Goal: Transaction & Acquisition: Purchase product/service

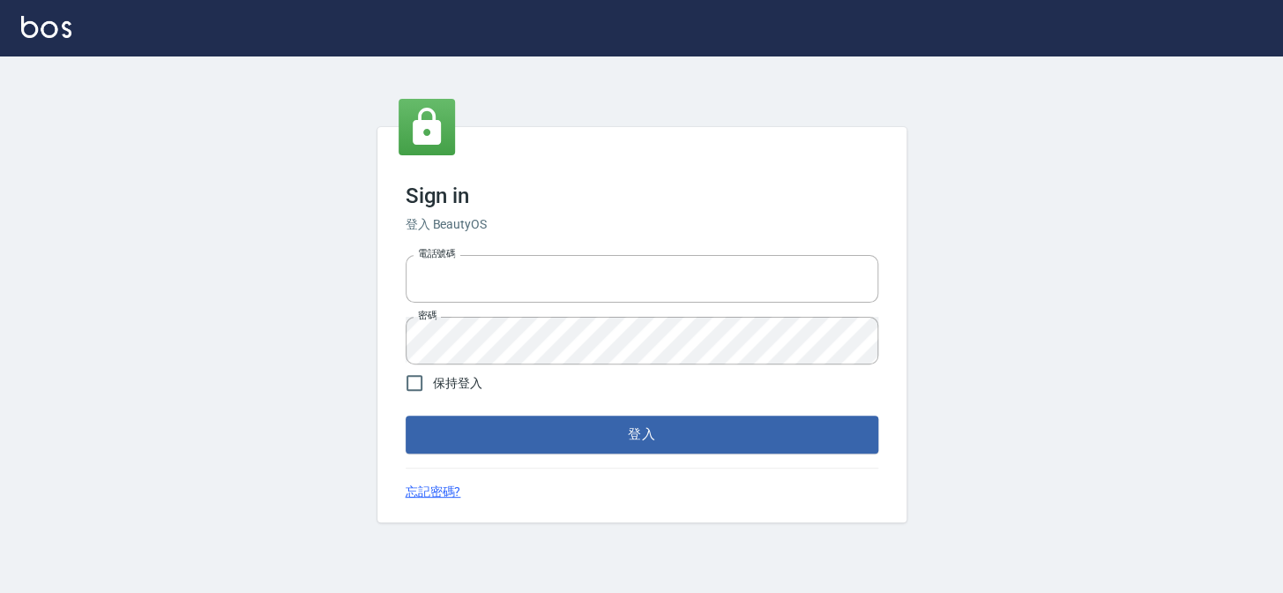
type input "27151227"
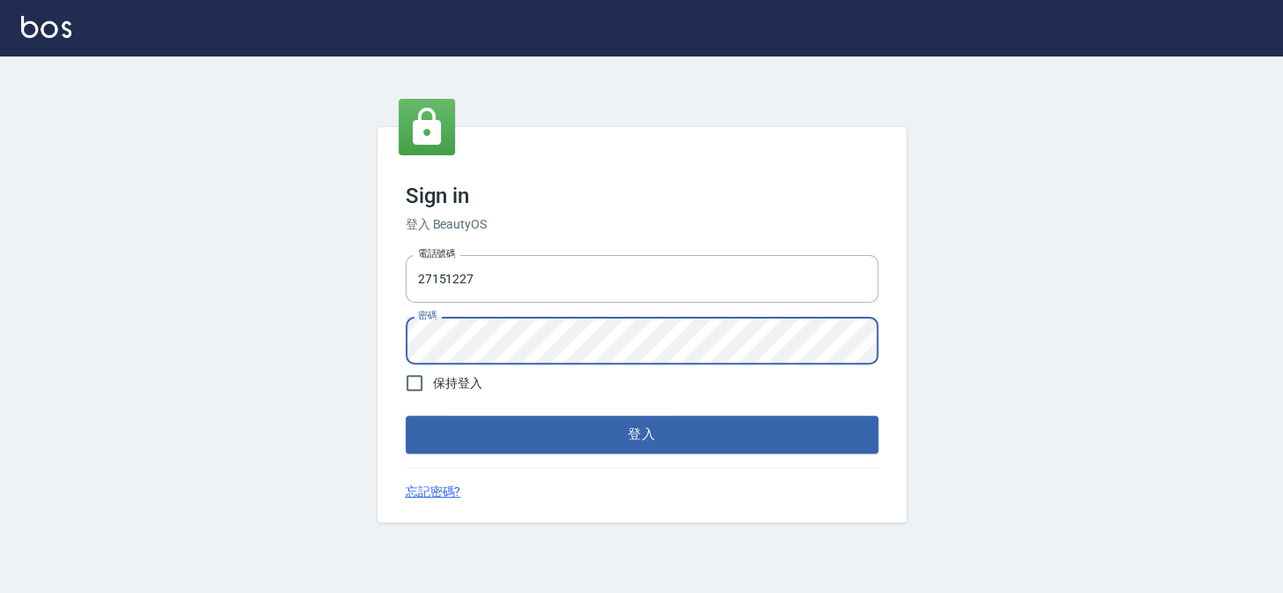
click at [280, 327] on div "Sign in 登入 BeautyOS 電話號碼 [PHONE_NUMBER] 電話號碼 密碼 密碼 保持登入 登入 忘記密碼?" at bounding box center [641, 324] width 1283 height 536
click at [406, 415] on button "登入" at bounding box center [642, 433] width 473 height 37
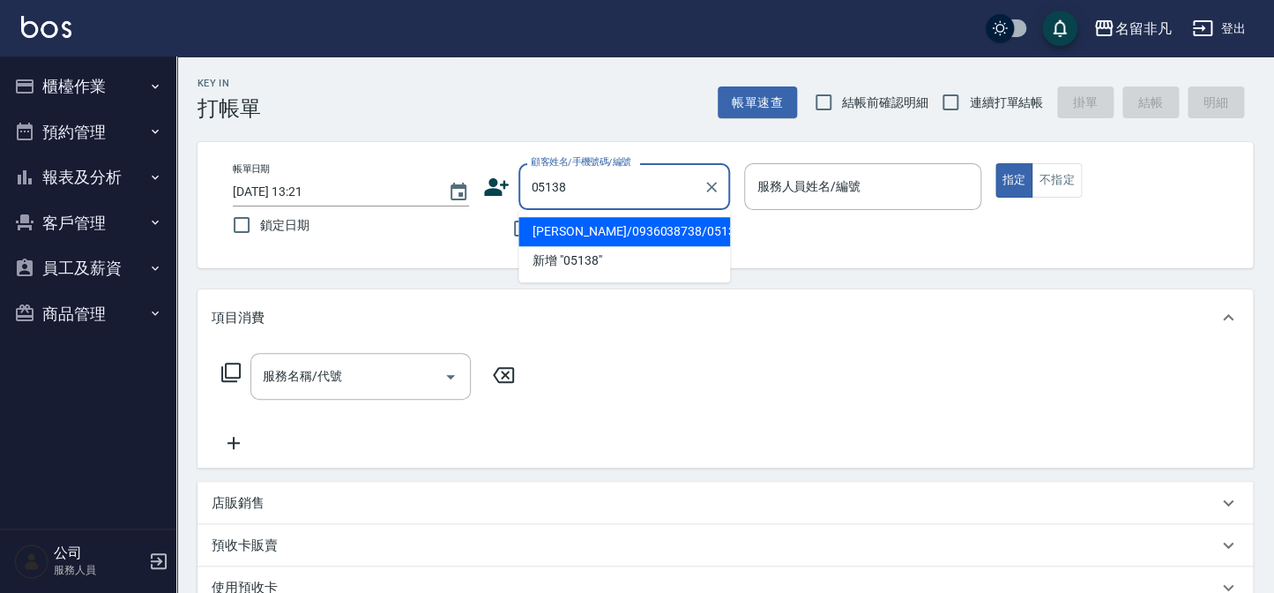
type input "[PERSON_NAME]/0936038738/05138"
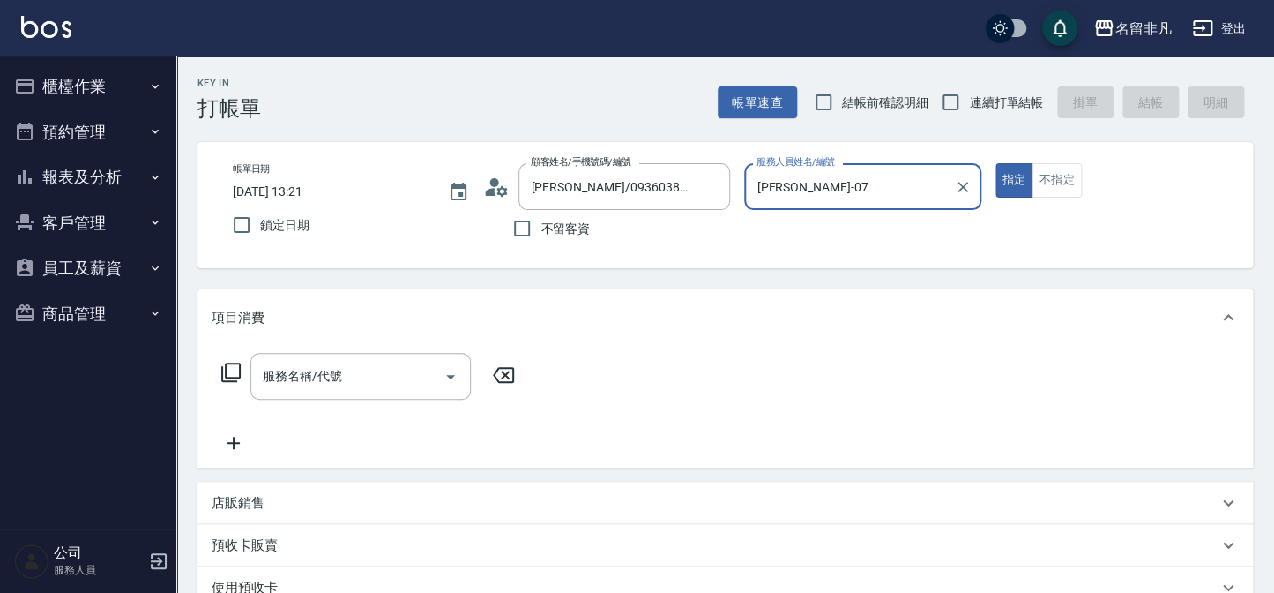
type input "[PERSON_NAME]-07"
click at [331, 389] on input "服務名稱/代號" at bounding box center [347, 376] width 178 height 31
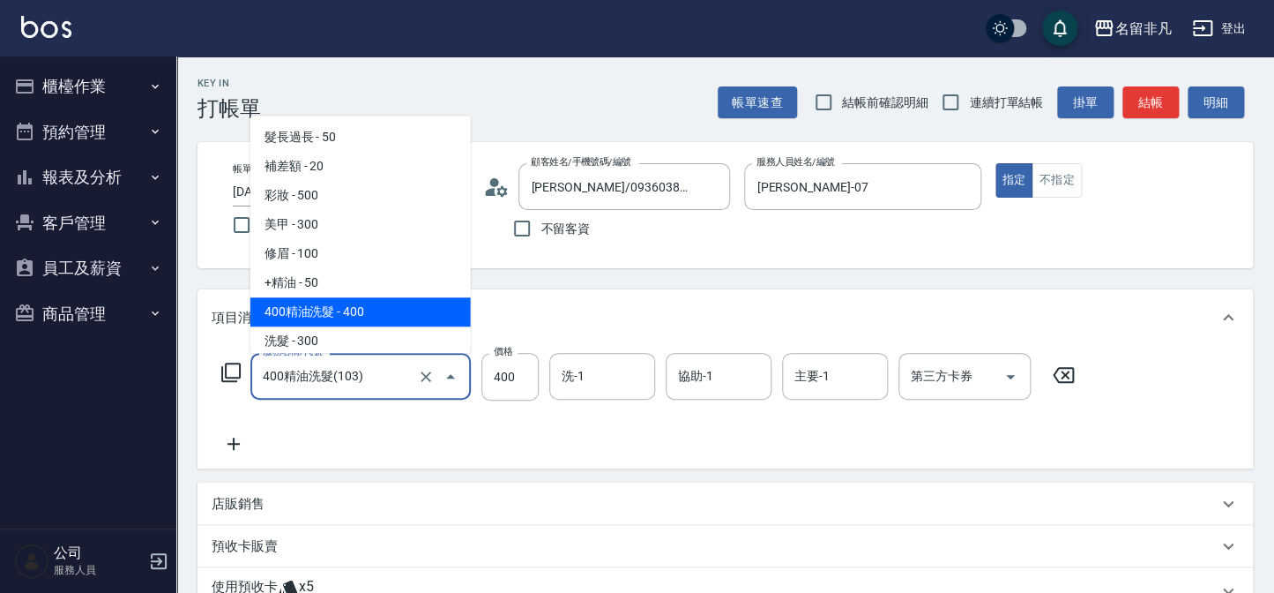
drag, startPoint x: 377, startPoint y: 384, endPoint x: 214, endPoint y: 340, distance: 169.0
click at [216, 340] on div "項目消費 服務名稱/代號 400精油洗髮(103) 服務名稱/代號 價格 400 價格 洗-1 洗-1 協助-1 協助-1 主要-1 主要-1 第三方卡券 第…" at bounding box center [726, 378] width 1056 height 179
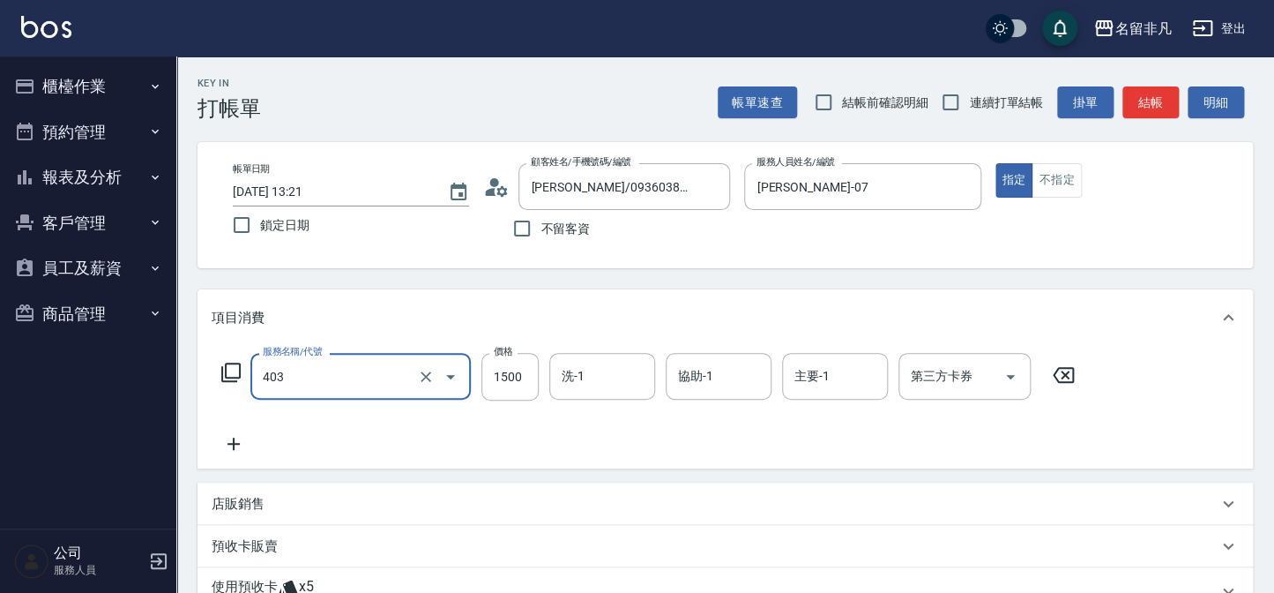
type input "染髮(403)"
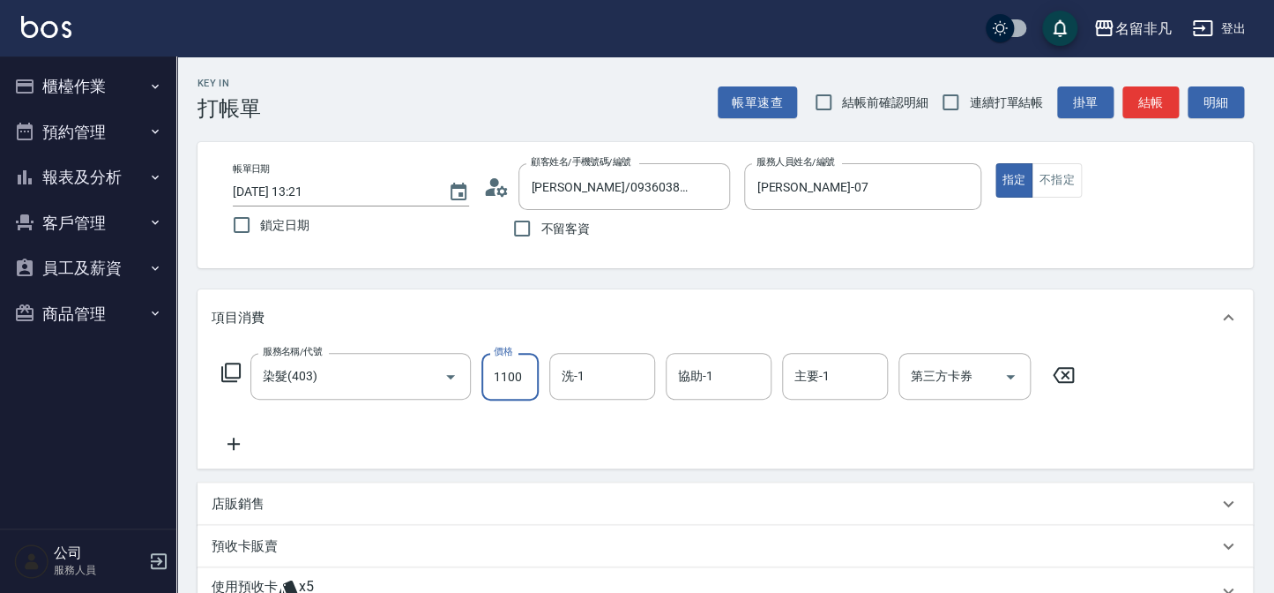
type input "1100"
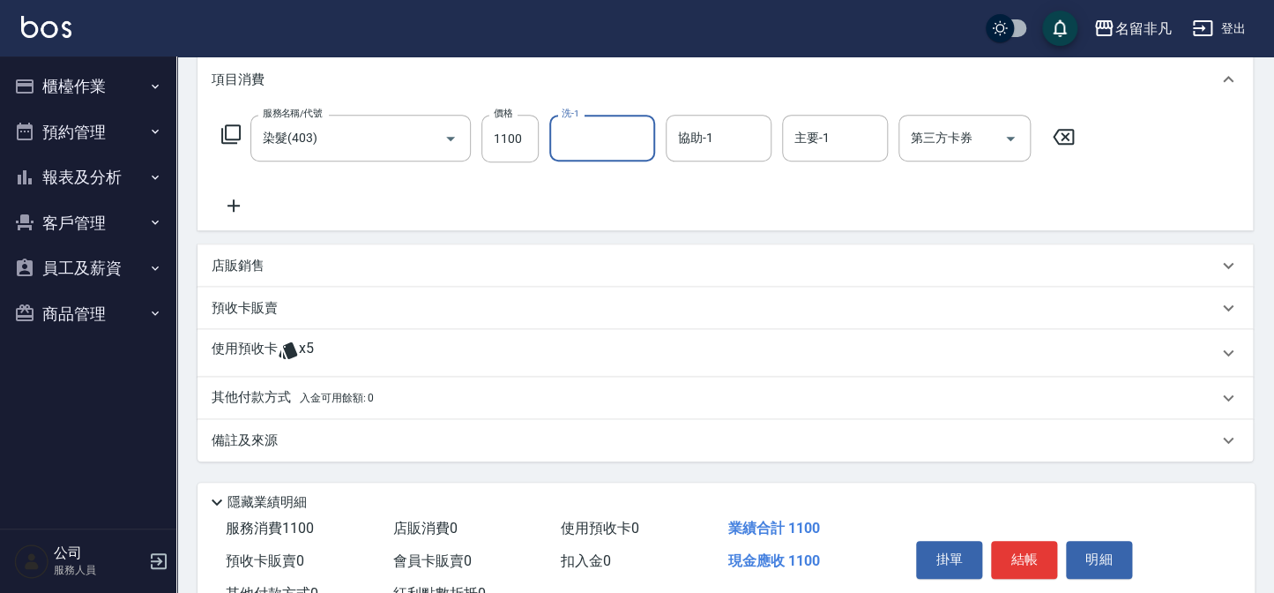
scroll to position [240, 0]
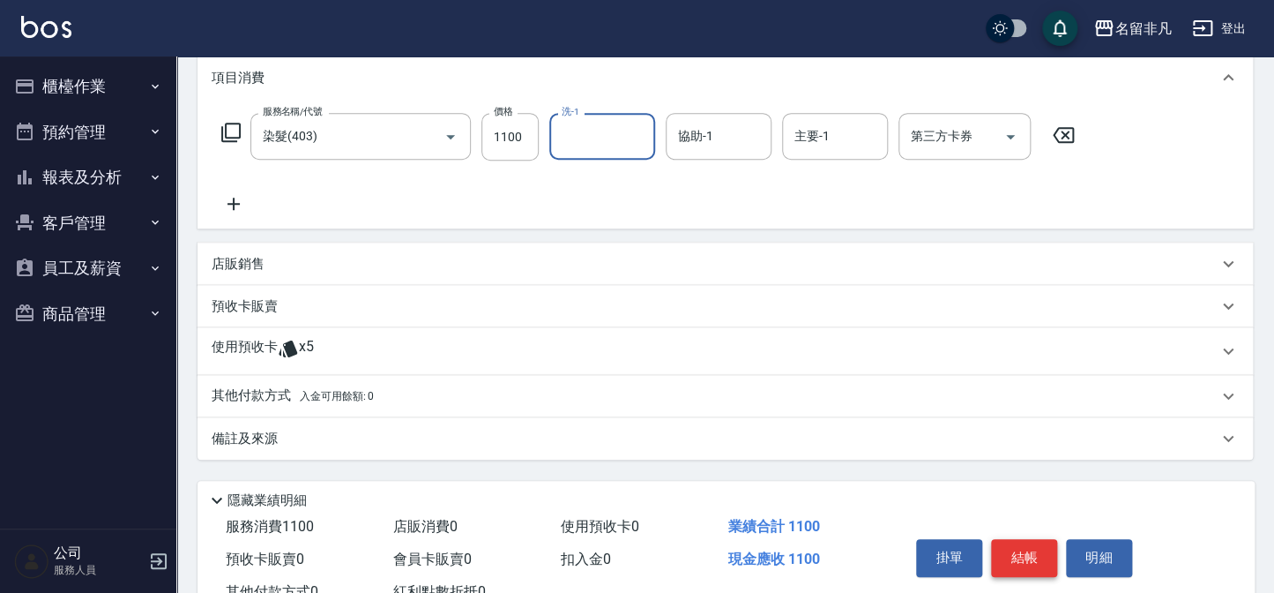
click at [1032, 544] on button "結帳" at bounding box center [1024, 557] width 66 height 37
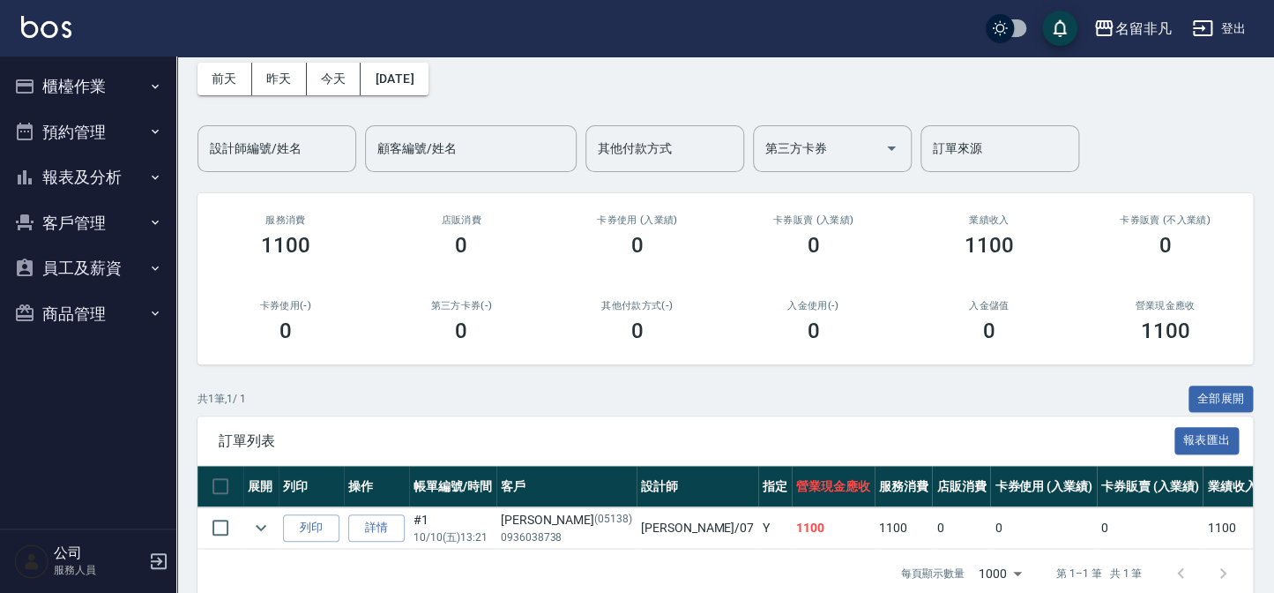
scroll to position [116, 0]
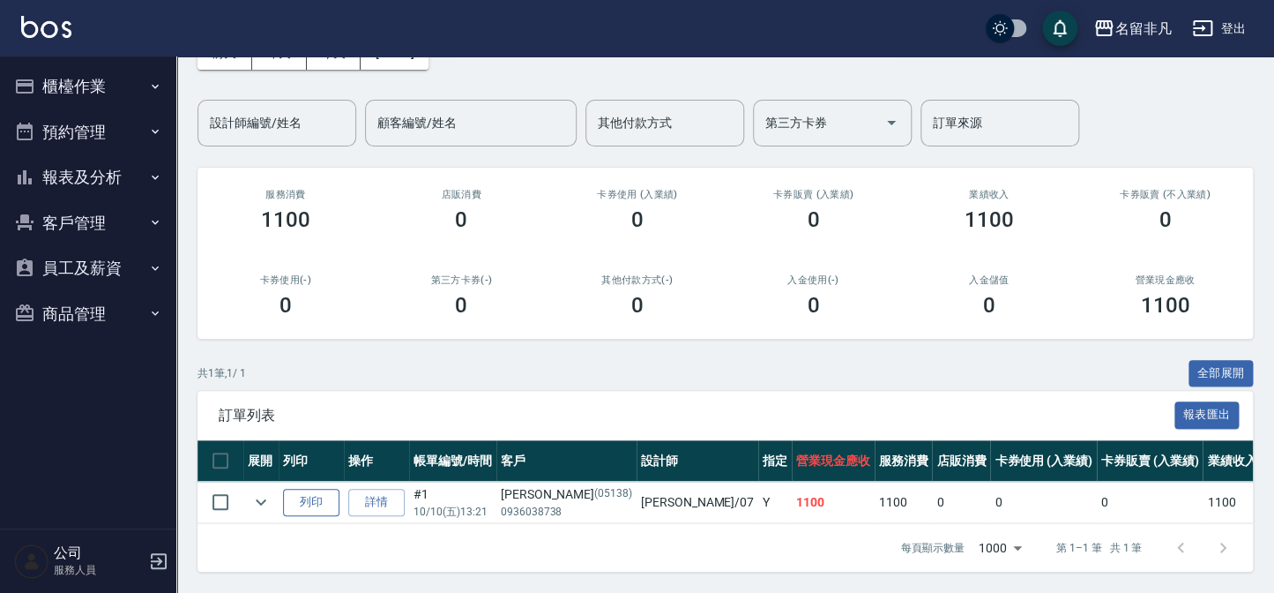
click at [310, 489] on button "列印" at bounding box center [311, 502] width 56 height 27
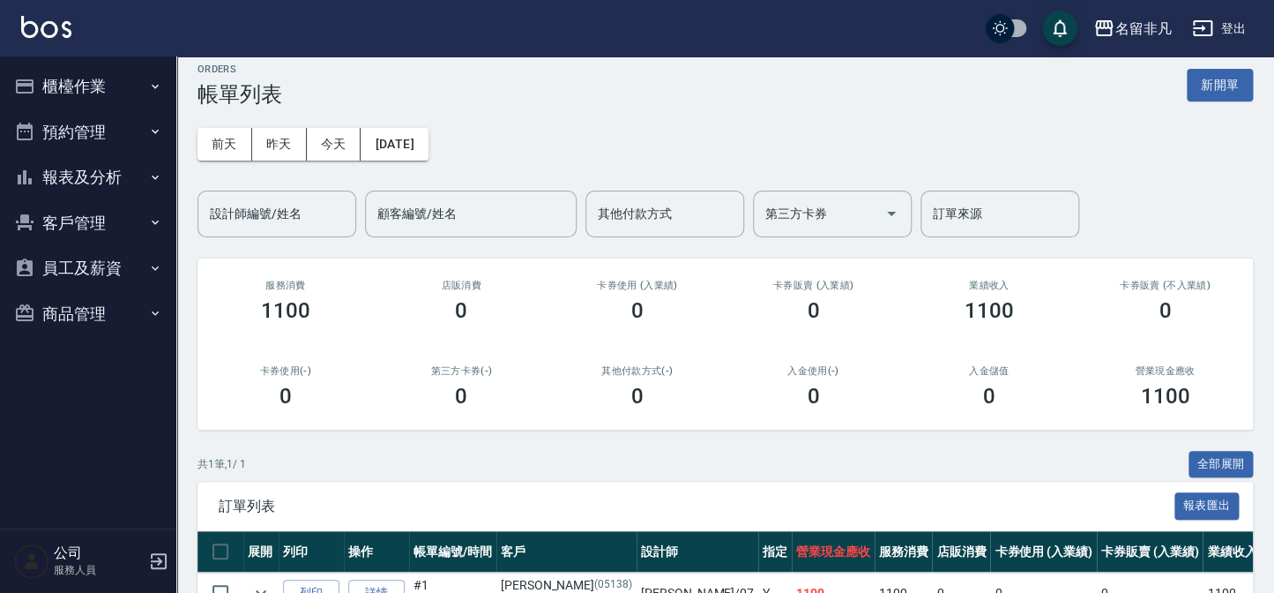
scroll to position [0, 0]
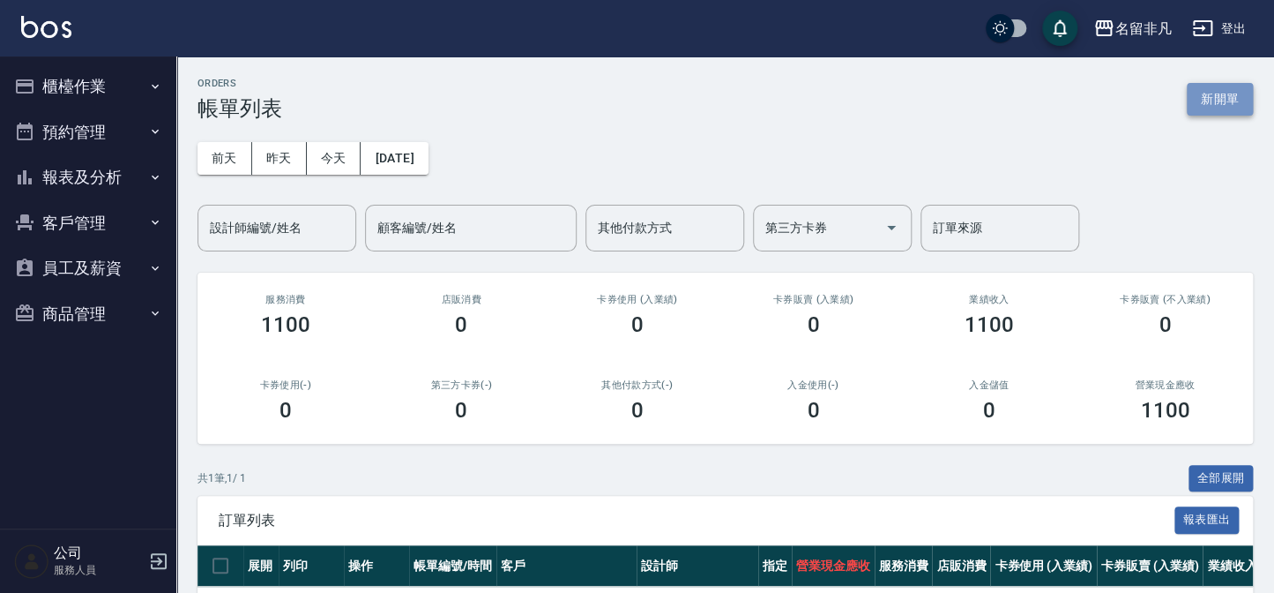
click at [1250, 91] on button "新開單" at bounding box center [1220, 99] width 66 height 33
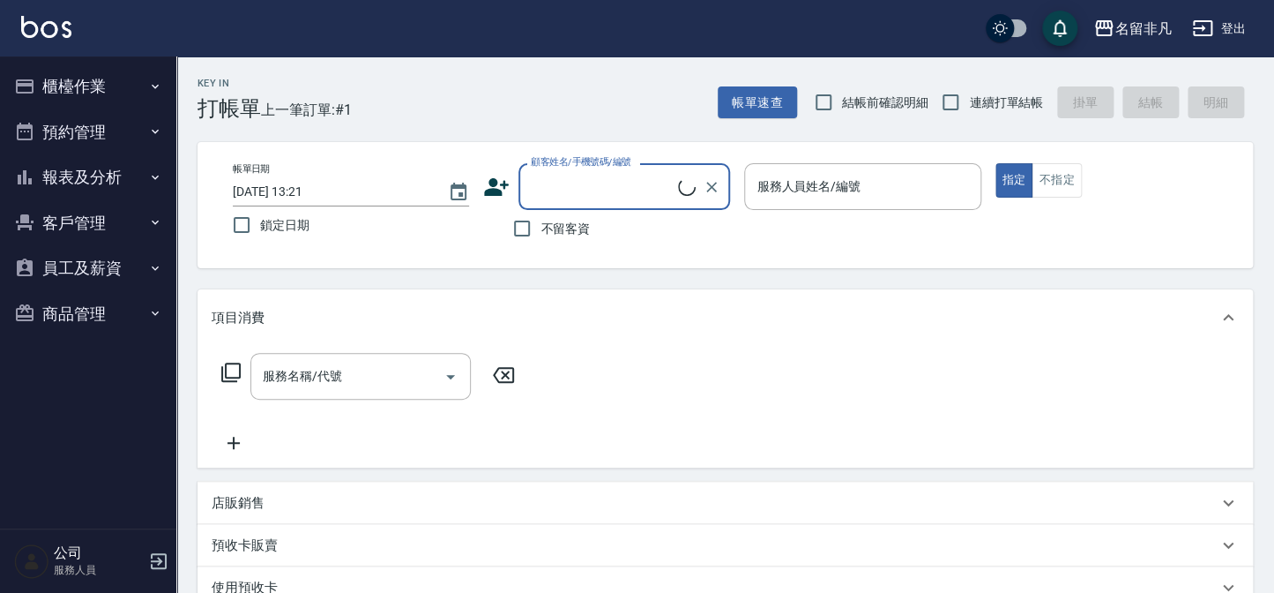
click at [571, 232] on span "不留客資" at bounding box center [565, 229] width 49 height 19
click at [541, 232] on input "不留客資" at bounding box center [522, 228] width 37 height 37
checkbox input "true"
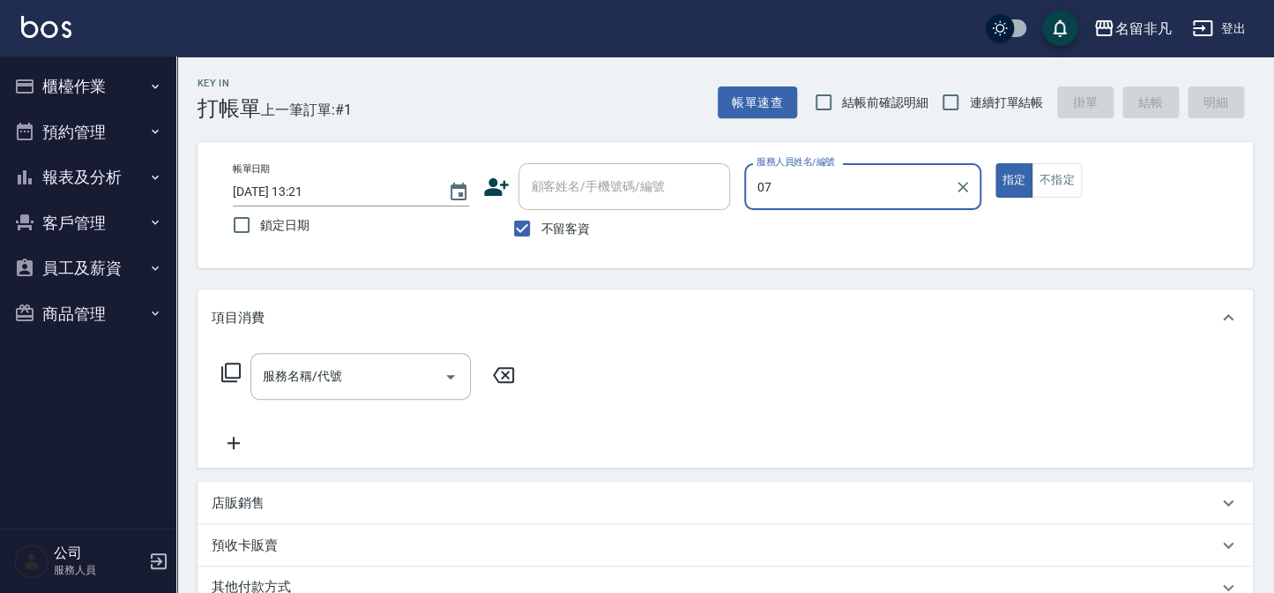
type input "07"
type button "true"
type input "[PERSON_NAME]-07"
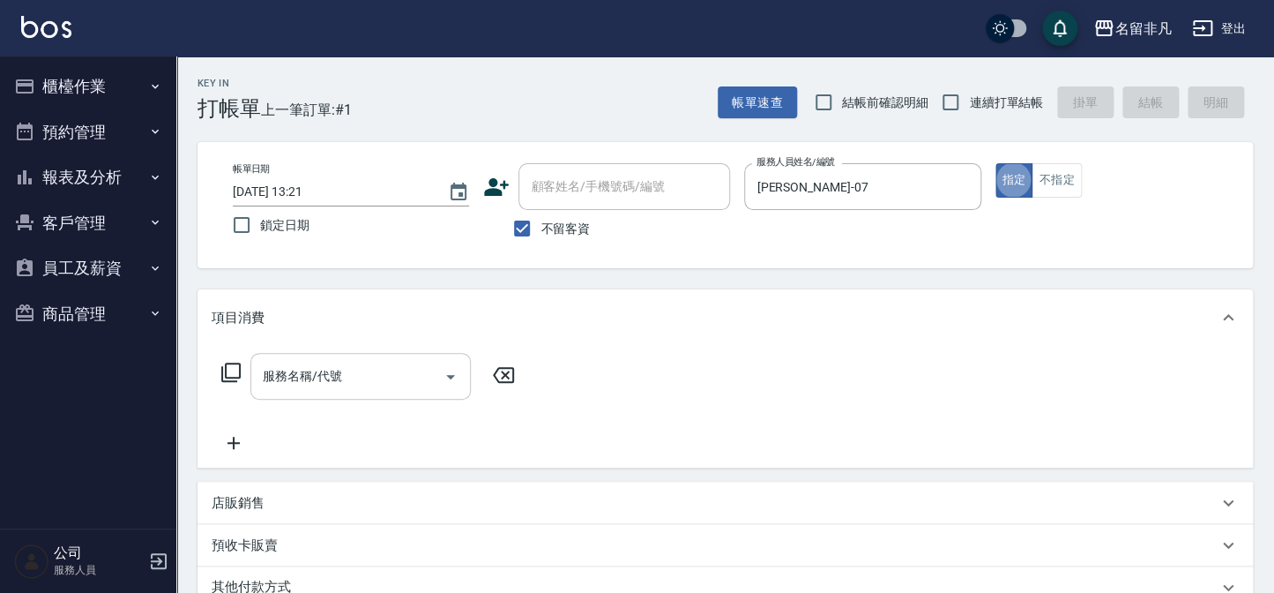
click at [401, 386] on input "服務名稱/代號" at bounding box center [347, 376] width 178 height 31
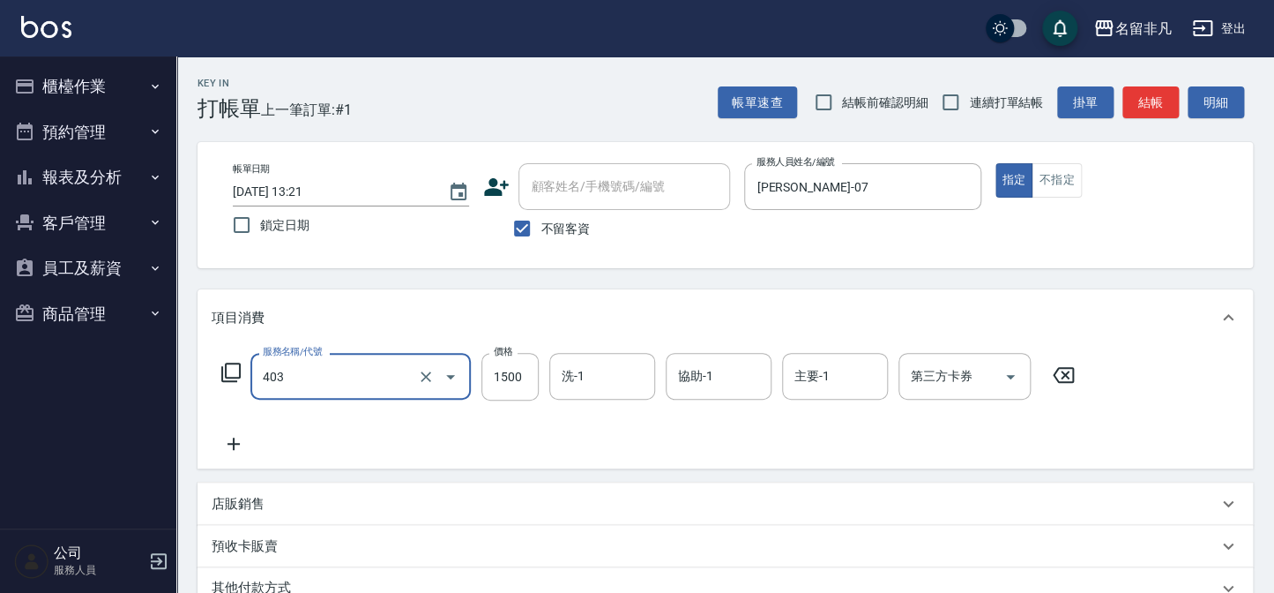
type input "染髮(403)"
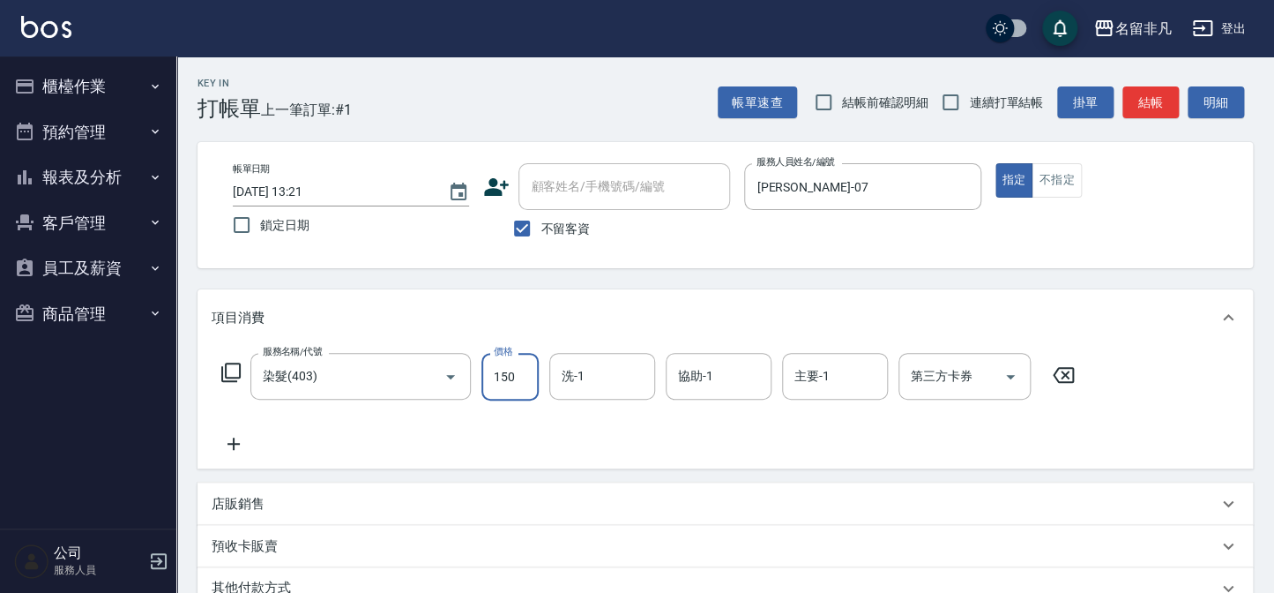
type input "1500"
click at [234, 440] on icon at bounding box center [234, 443] width 12 height 12
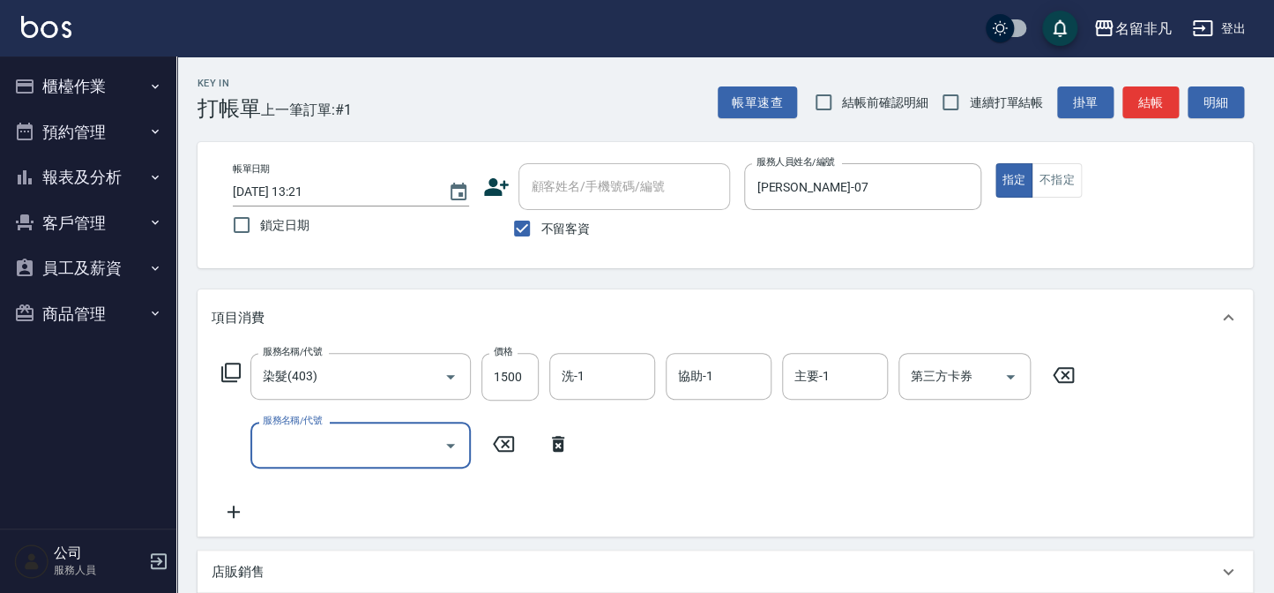
click at [567, 438] on icon at bounding box center [558, 443] width 44 height 21
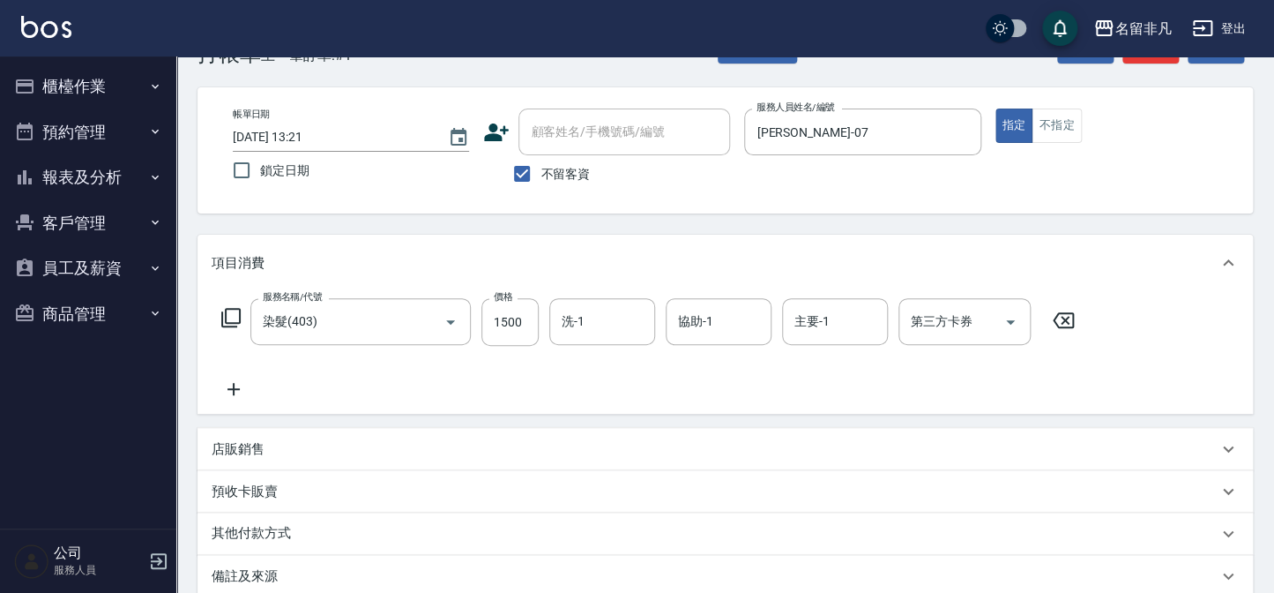
scroll to position [79, 0]
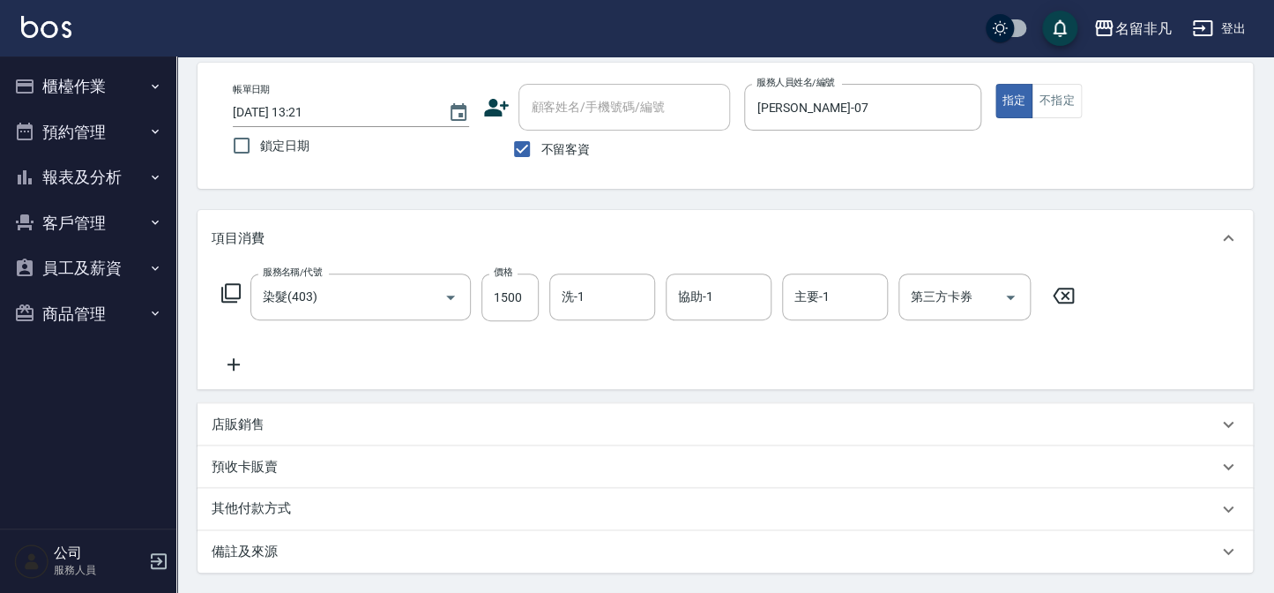
click at [318, 435] on div "店販銷售" at bounding box center [726, 424] width 1056 height 42
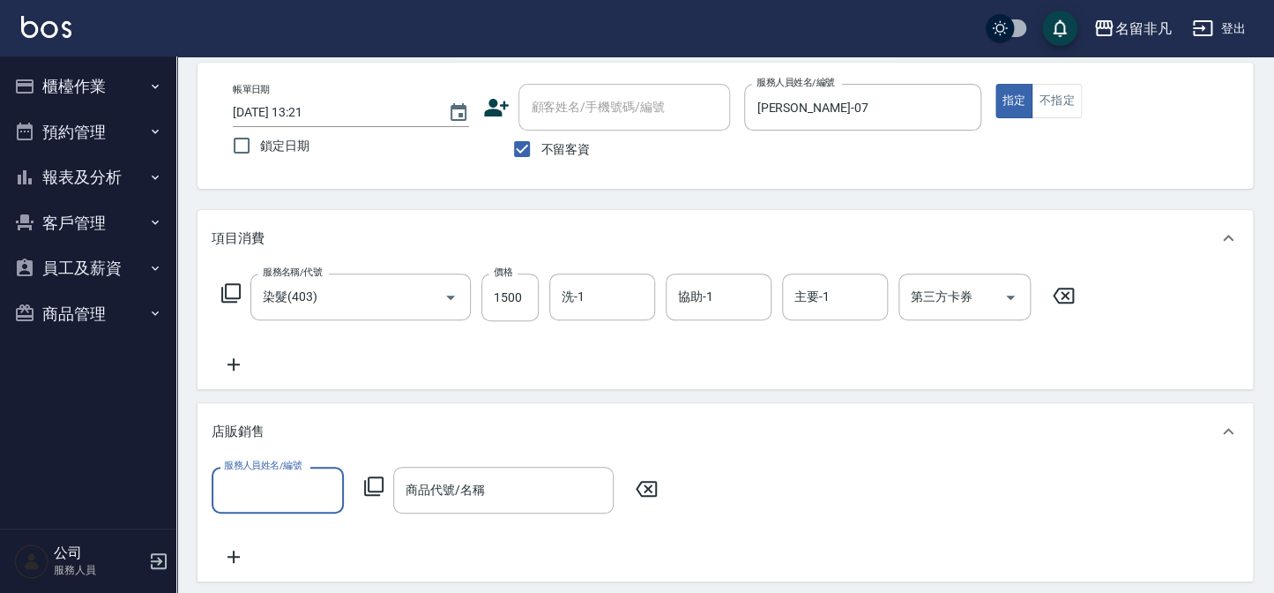
scroll to position [0, 0]
type input "[PERSON_NAME]-07"
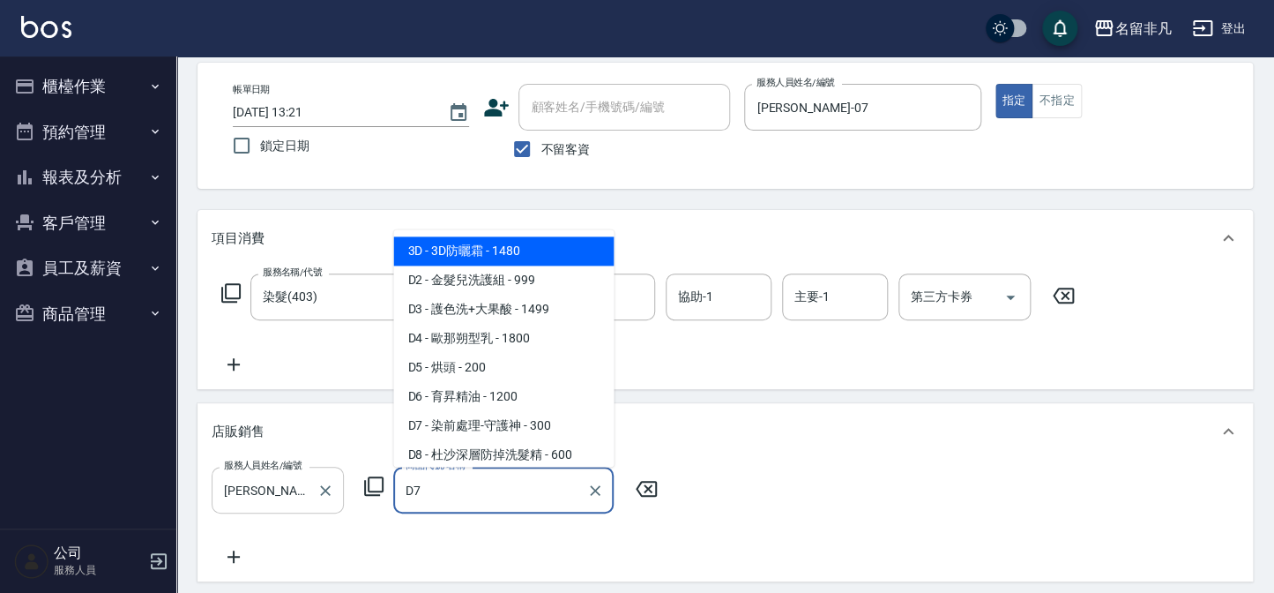
type input "染前處理-守護神"
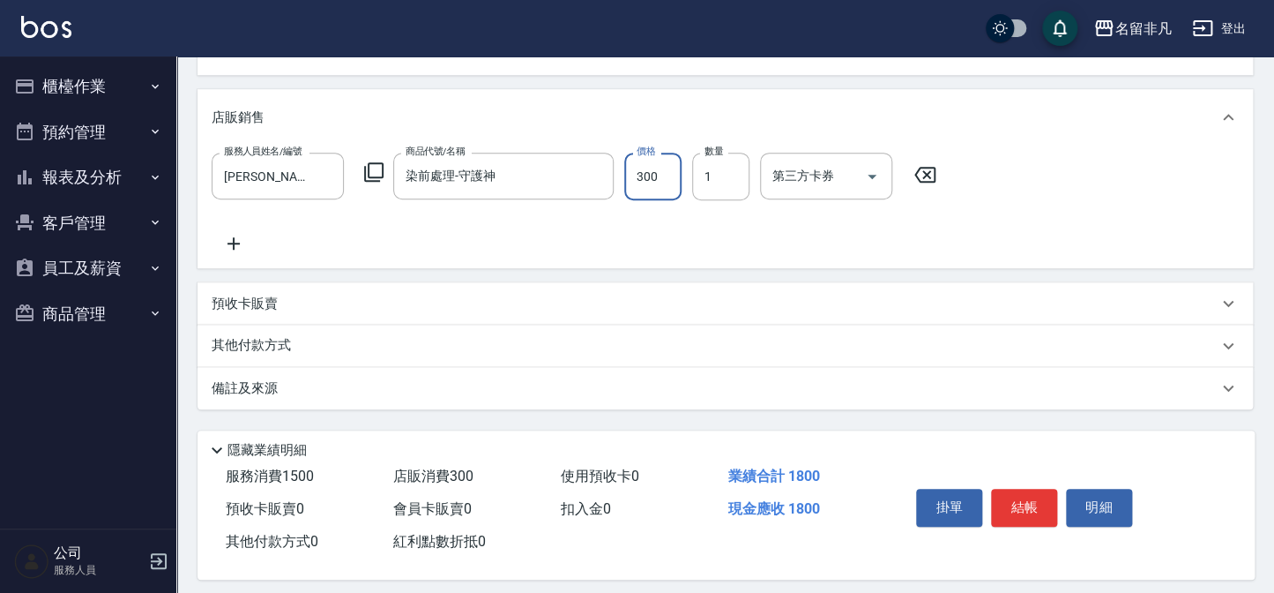
scroll to position [406, 0]
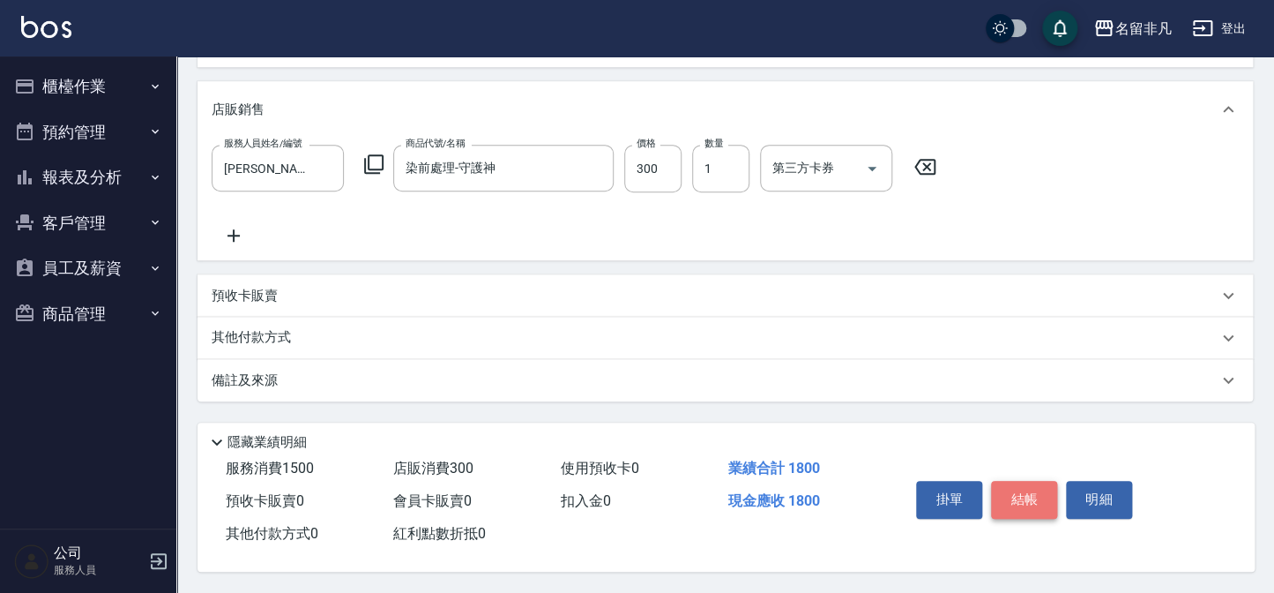
click at [1034, 481] on button "結帳" at bounding box center [1024, 499] width 66 height 37
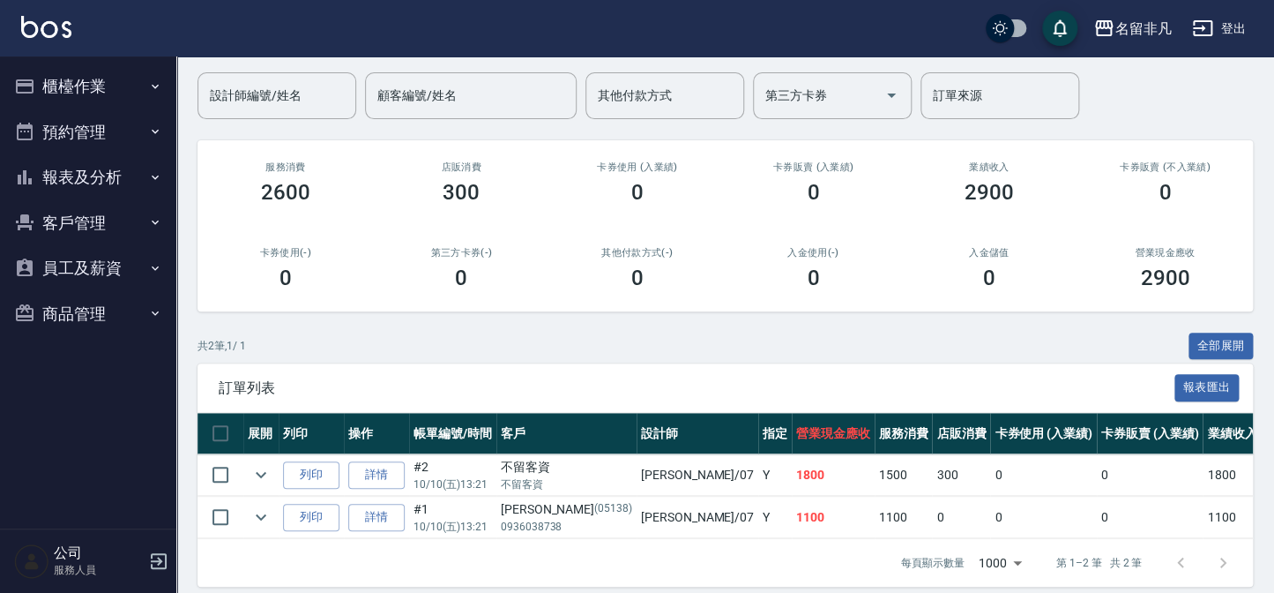
scroll to position [159, 0]
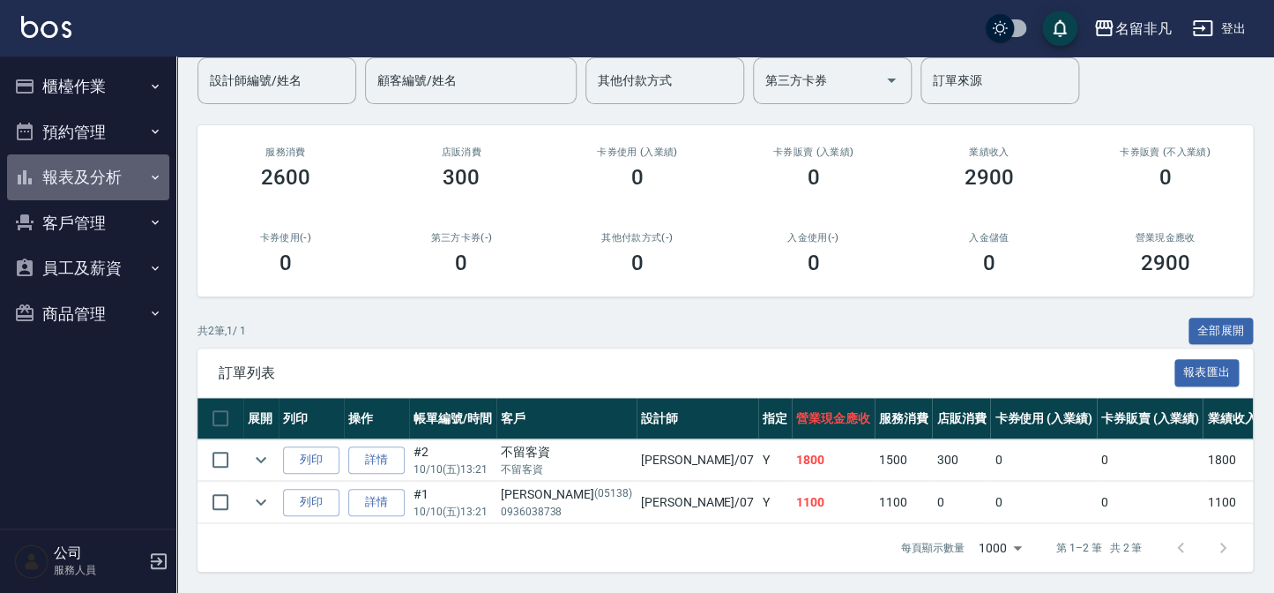
click at [78, 176] on button "報表及分析" at bounding box center [88, 177] width 162 height 46
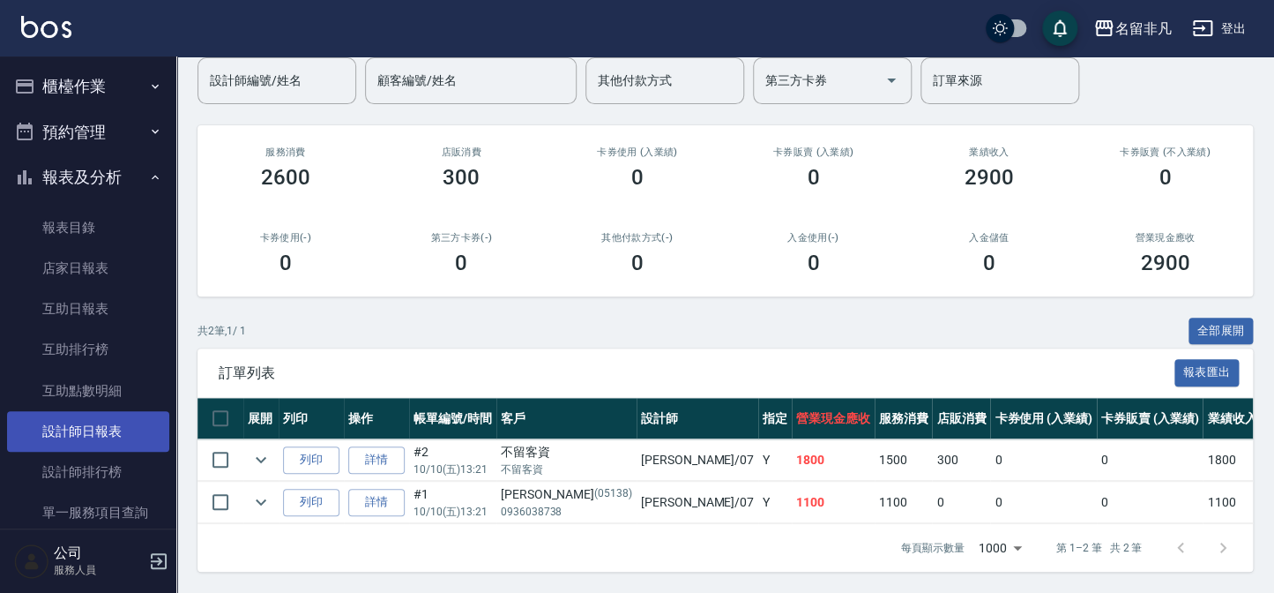
click at [150, 428] on link "設計師日報表" at bounding box center [88, 431] width 162 height 41
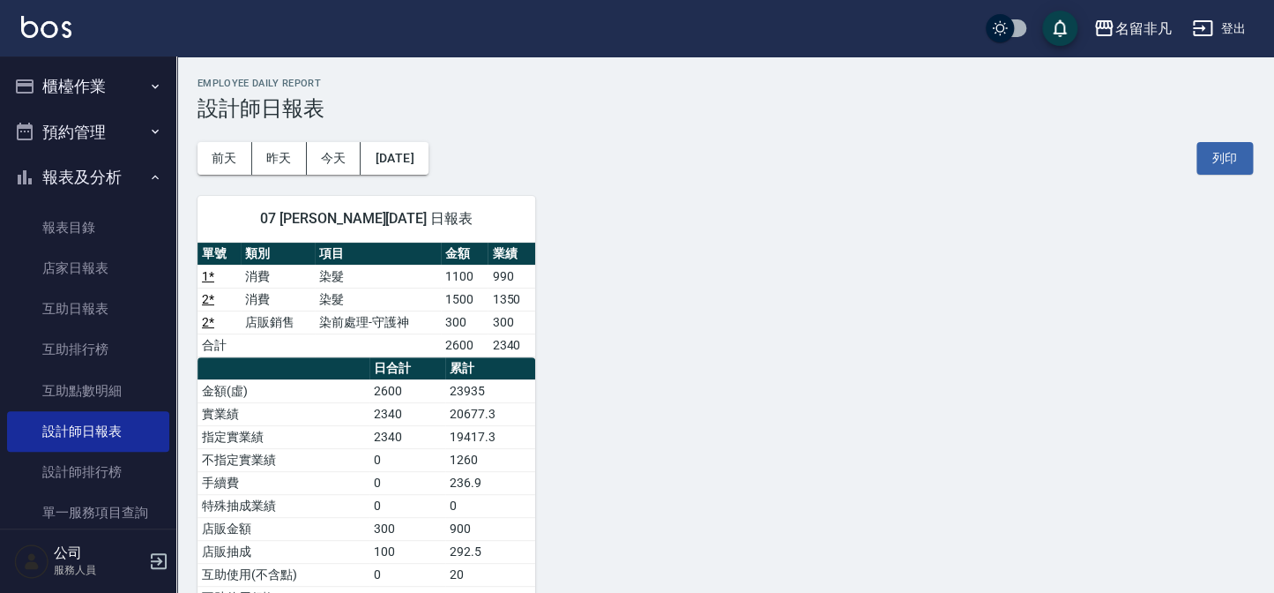
click at [54, 182] on button "報表及分析" at bounding box center [88, 177] width 162 height 46
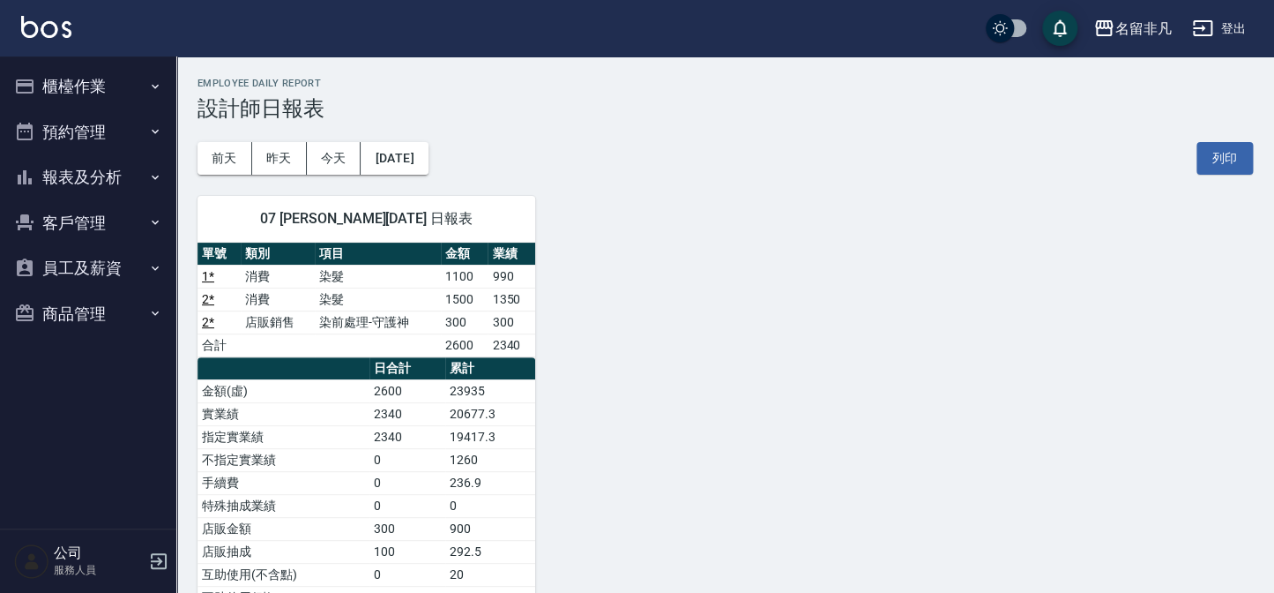
click at [88, 82] on button "櫃檯作業" at bounding box center [88, 87] width 162 height 46
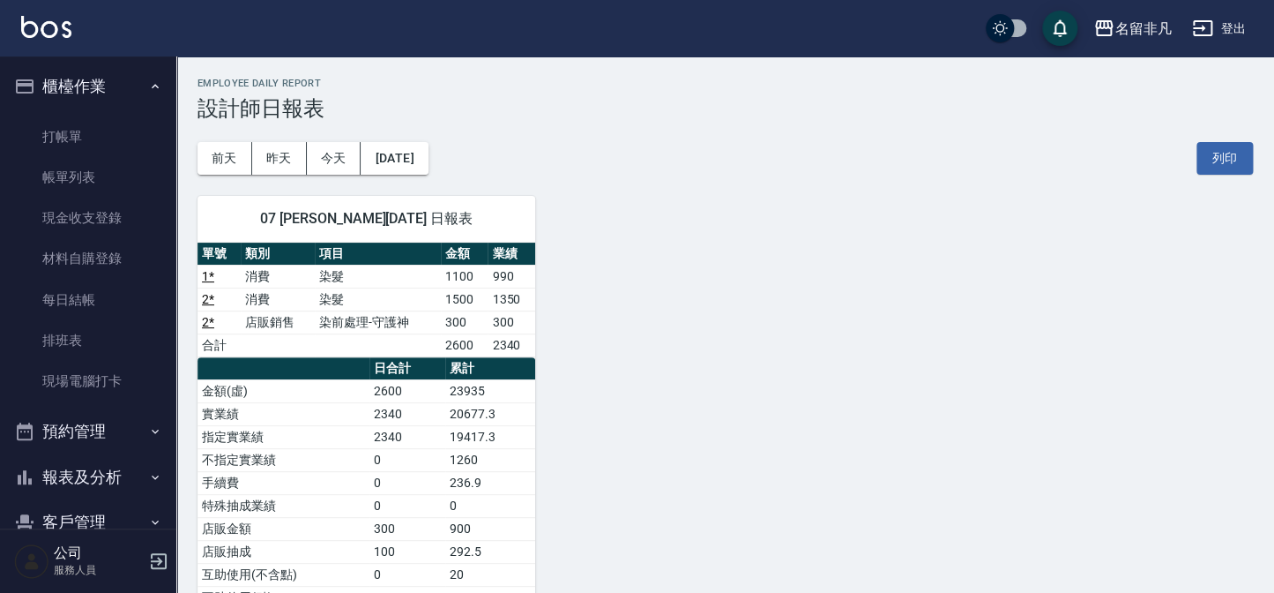
click at [88, 86] on button "櫃檯作業" at bounding box center [88, 87] width 162 height 46
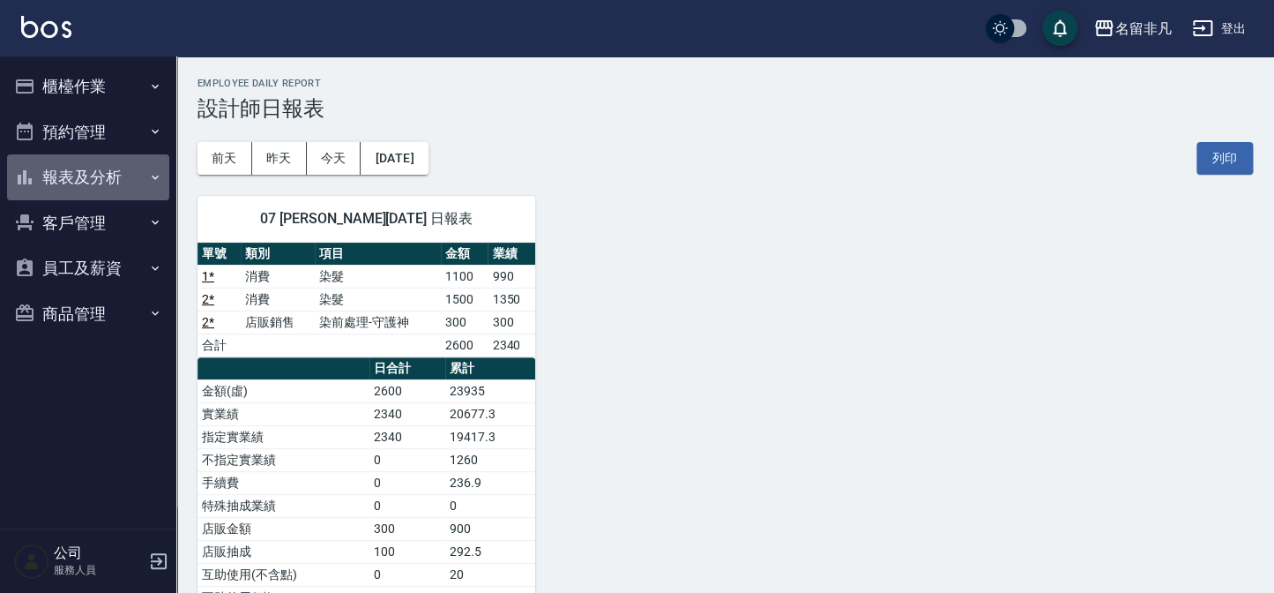
click at [129, 178] on button "報表及分析" at bounding box center [88, 177] width 162 height 46
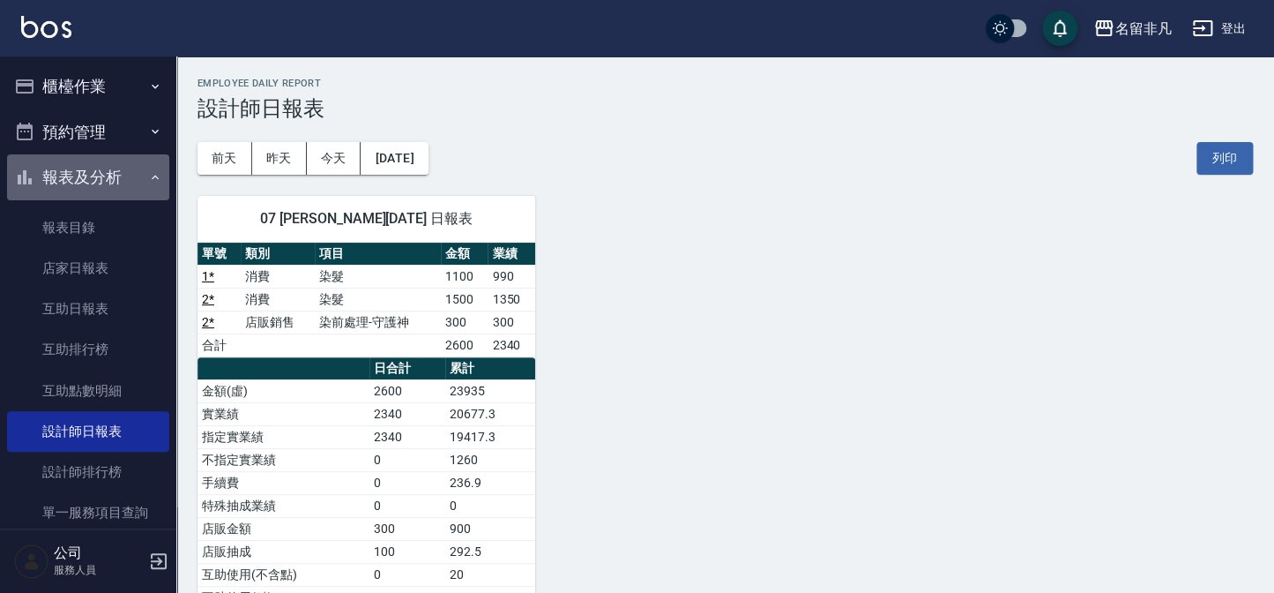
click at [129, 180] on button "報表及分析" at bounding box center [88, 177] width 162 height 46
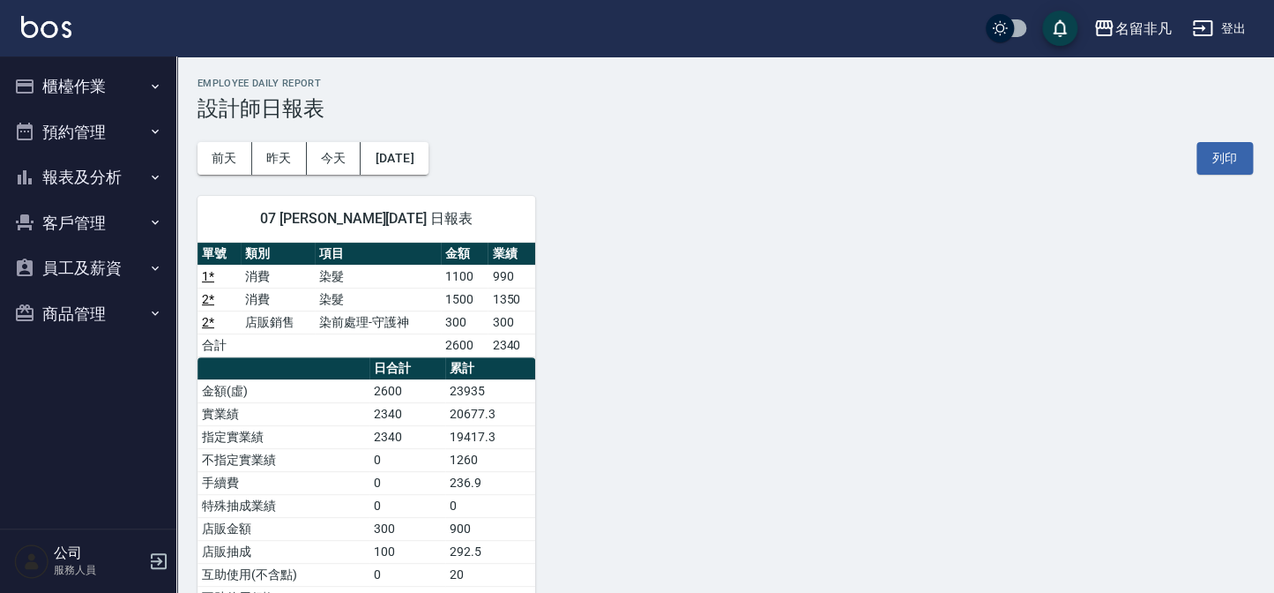
drag, startPoint x: 91, startPoint y: 81, endPoint x: 519, endPoint y: 121, distance: 430.5
click at [601, 124] on div "[DATE] [DATE] [DATE] [DATE] 列印" at bounding box center [726, 158] width 1056 height 75
click at [107, 93] on button "櫃檯作業" at bounding box center [88, 87] width 162 height 46
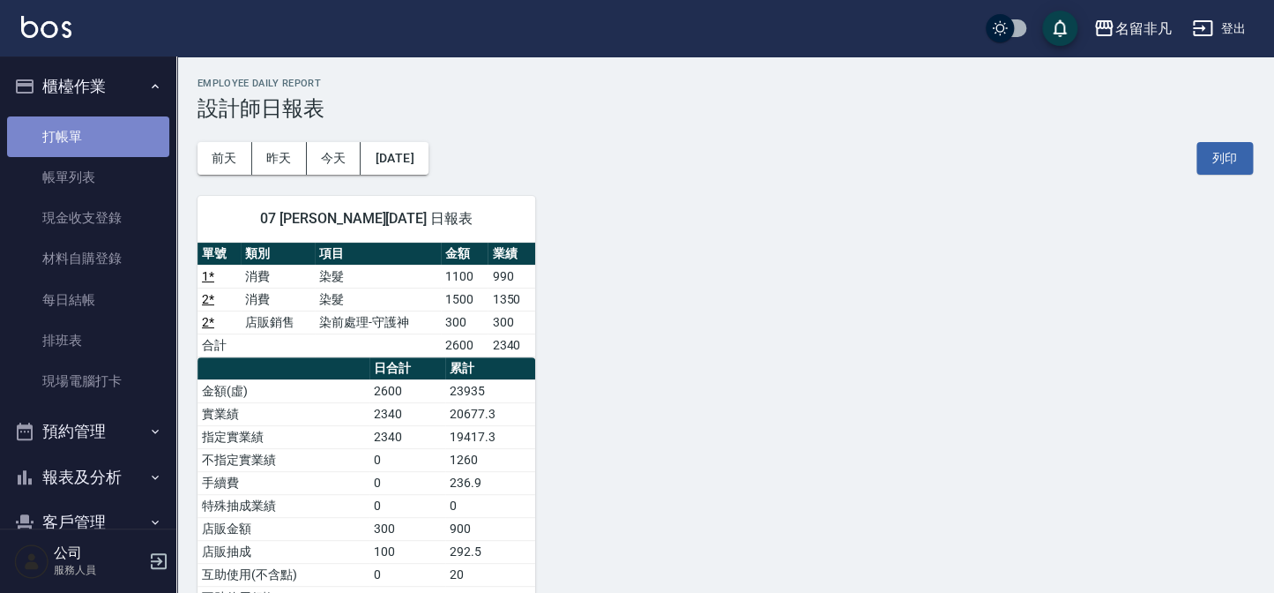
click at [121, 130] on link "打帳單" at bounding box center [88, 136] width 162 height 41
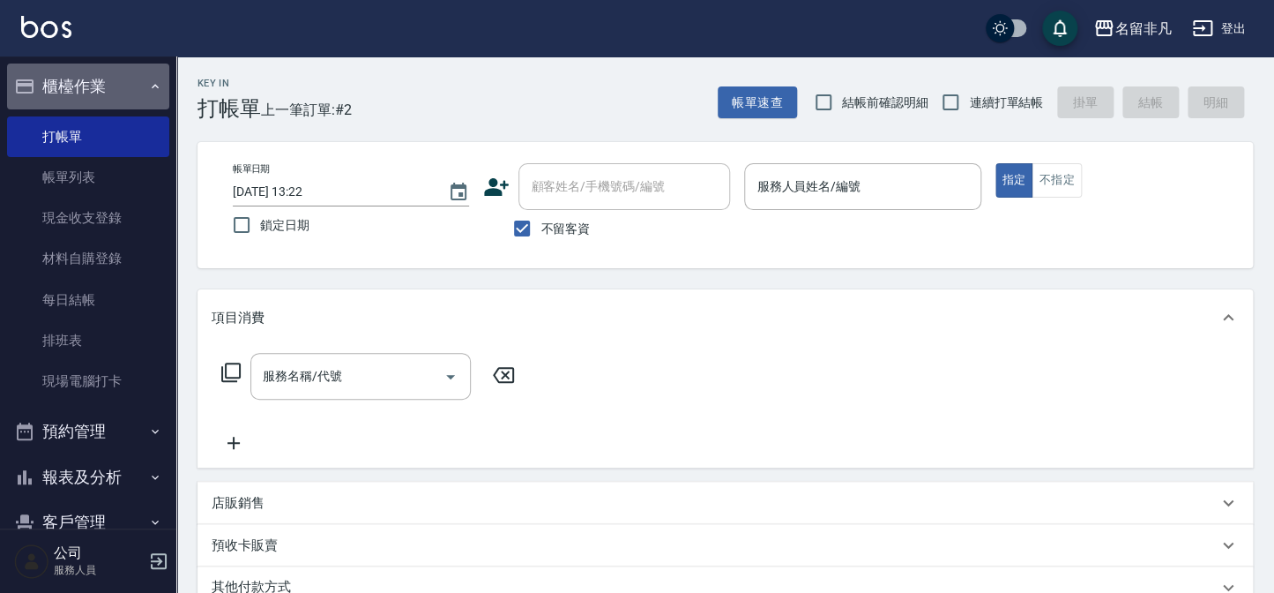
click at [92, 71] on button "櫃檯作業" at bounding box center [88, 87] width 162 height 46
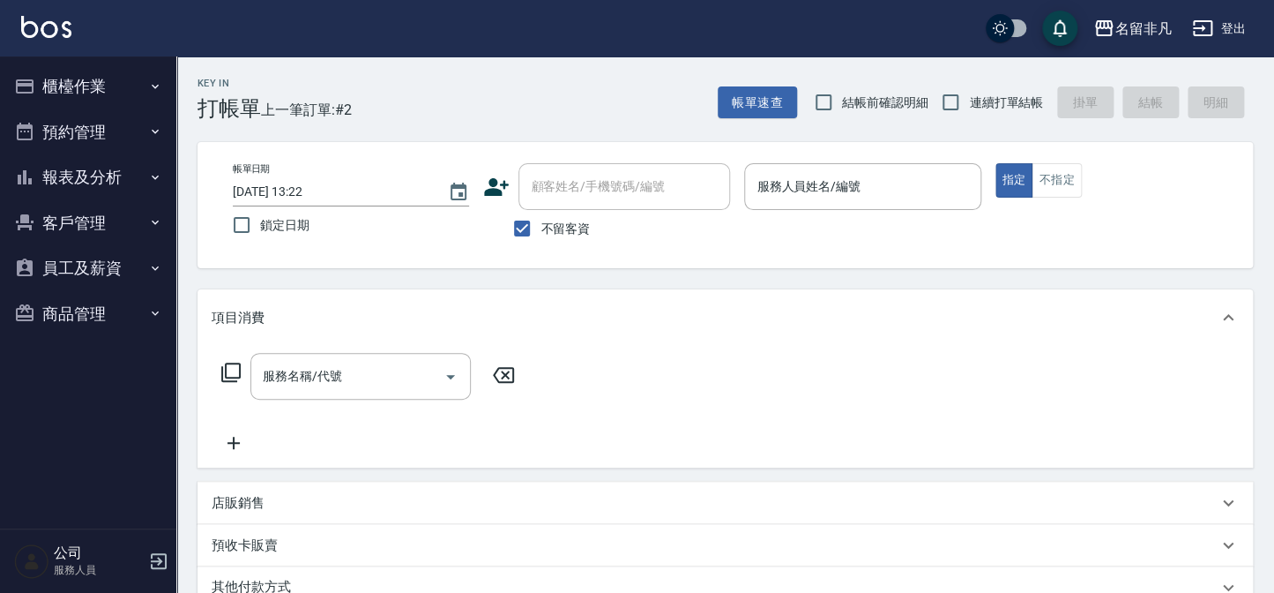
click at [115, 97] on button "櫃檯作業" at bounding box center [88, 87] width 162 height 46
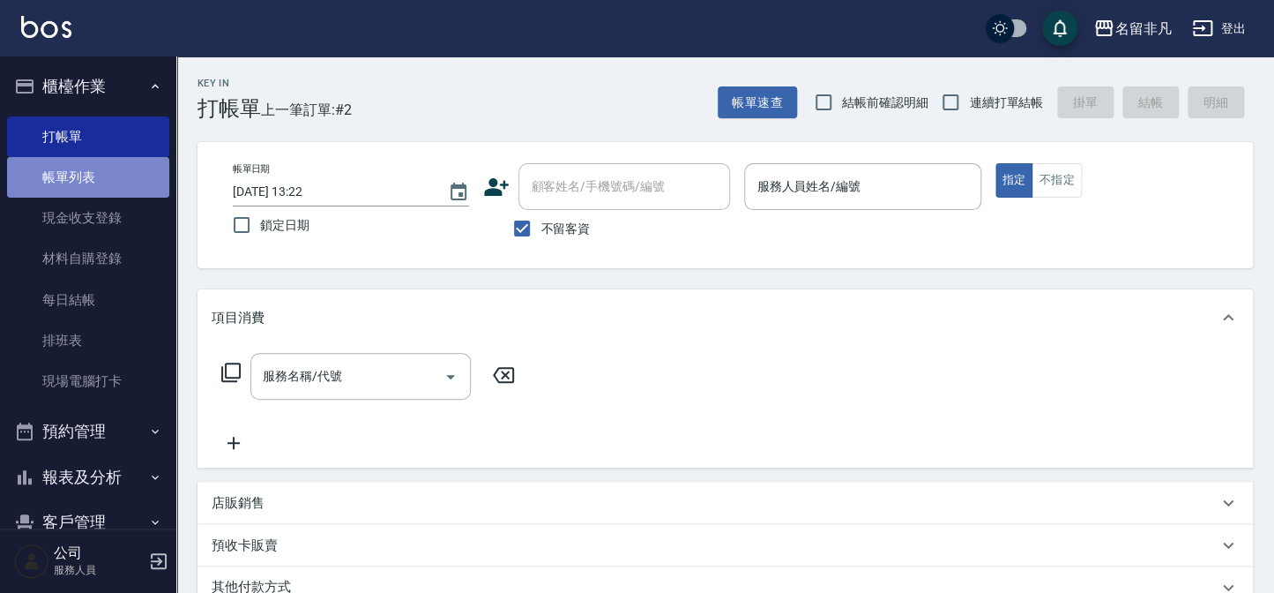
click at [123, 190] on link "帳單列表" at bounding box center [88, 177] width 162 height 41
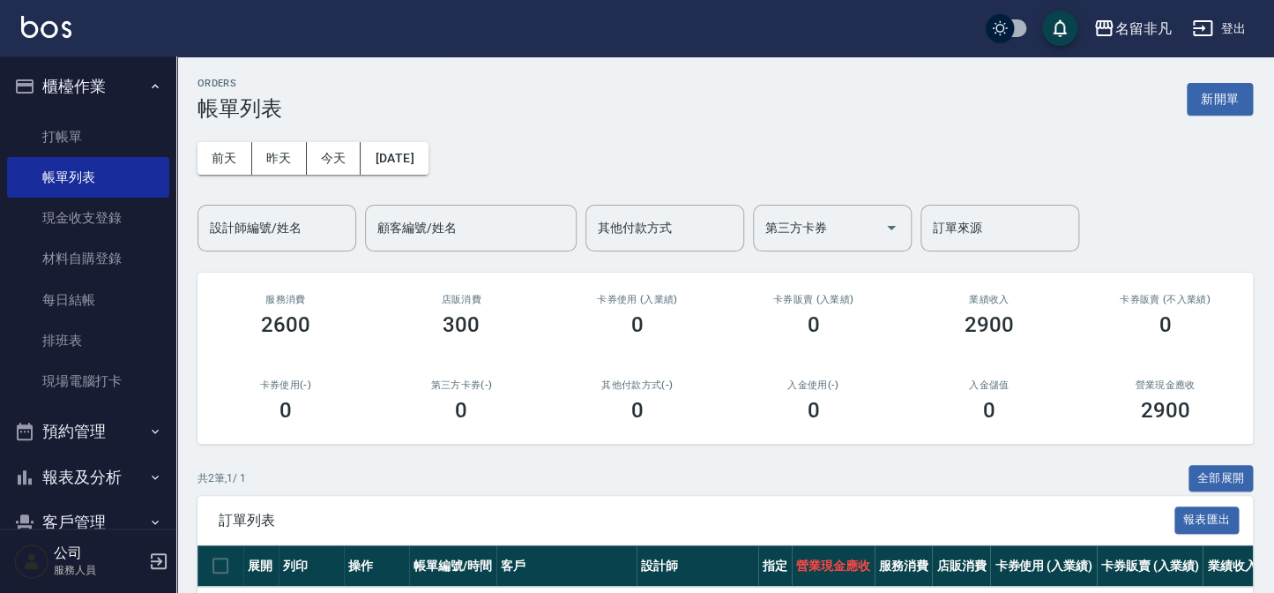
scroll to position [155, 0]
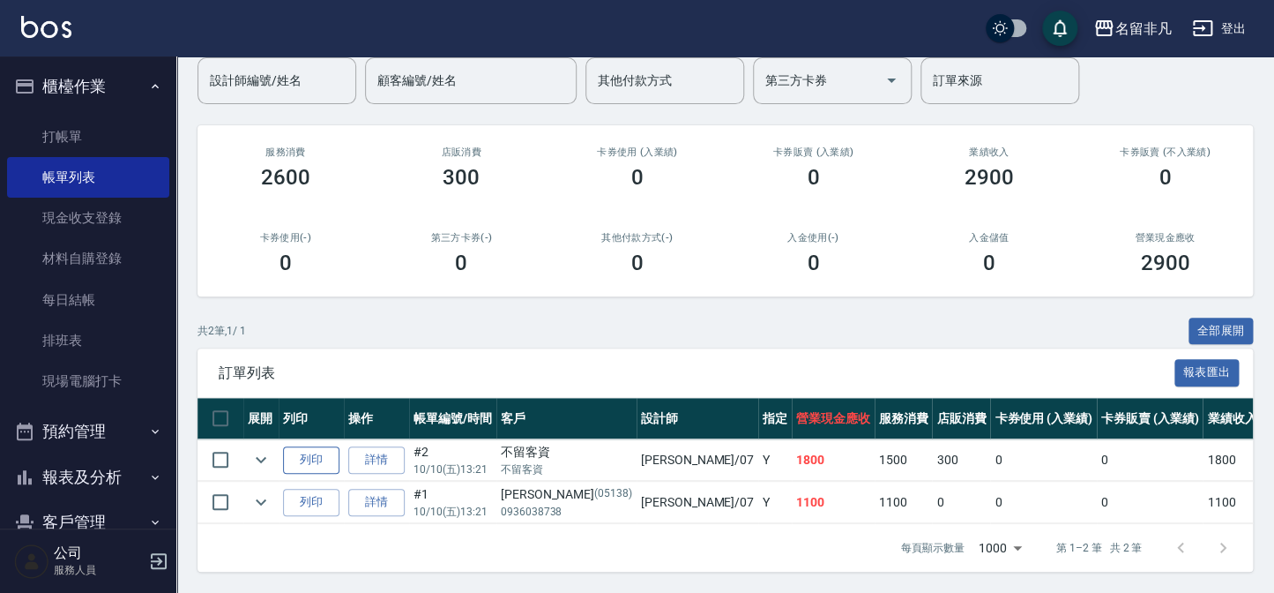
click at [314, 453] on button "列印" at bounding box center [311, 459] width 56 height 27
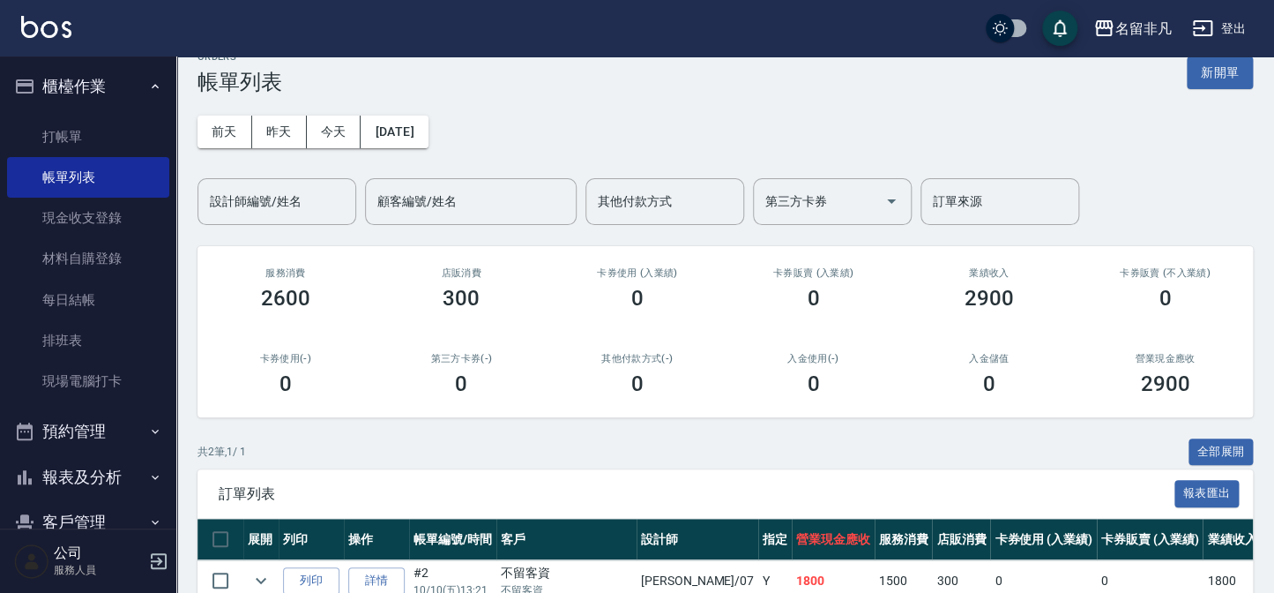
scroll to position [0, 0]
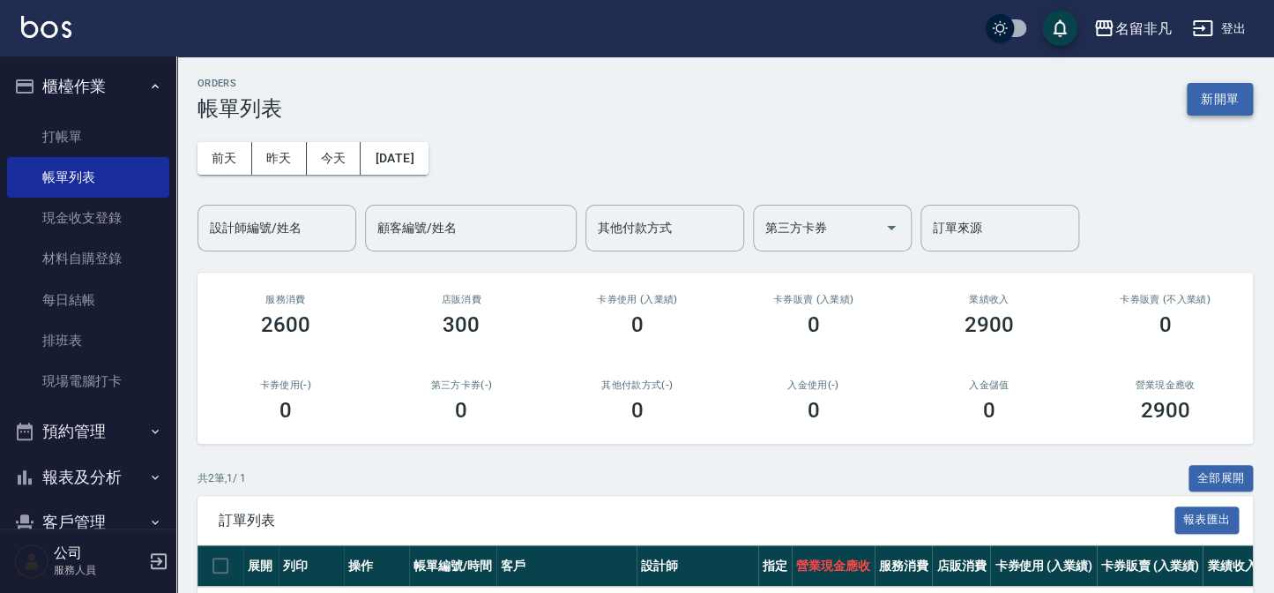
click at [1234, 83] on button "新開單" at bounding box center [1220, 99] width 66 height 33
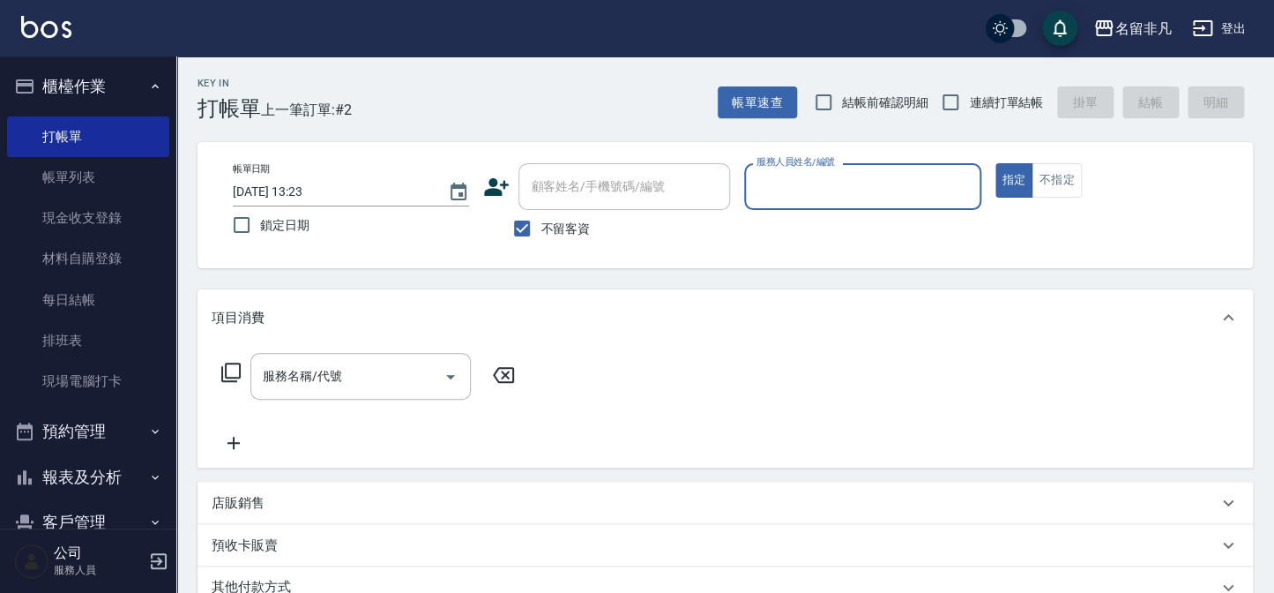
click at [562, 234] on span "不留客資" at bounding box center [565, 229] width 49 height 19
click at [541, 234] on input "不留客資" at bounding box center [522, 228] width 37 height 37
checkbox input "false"
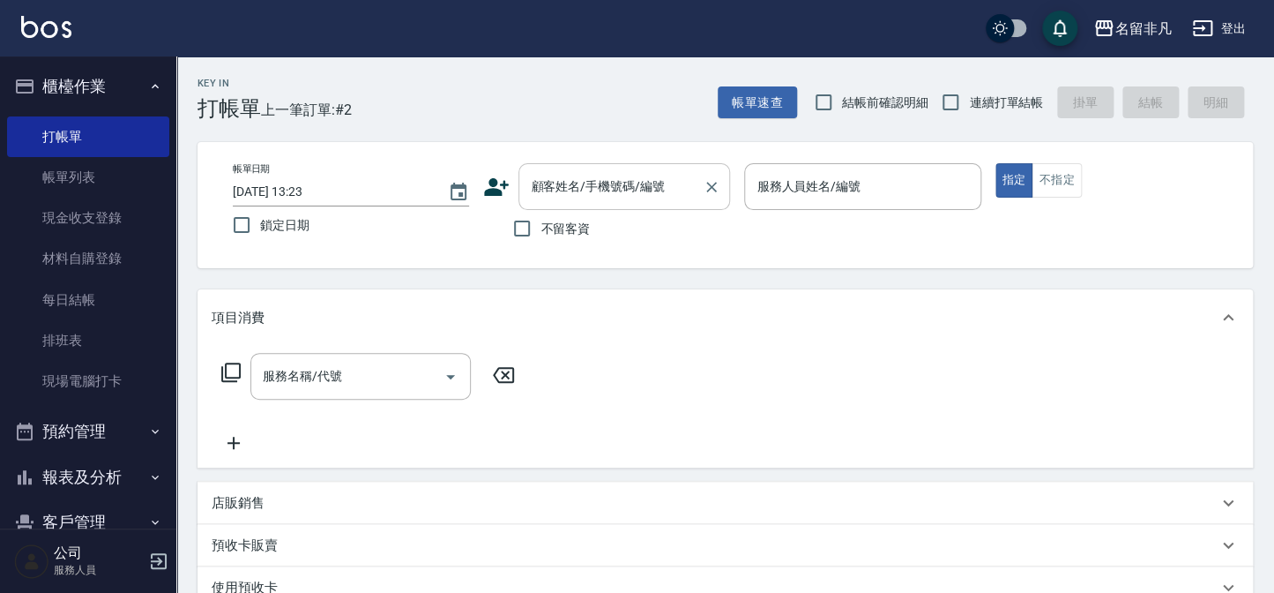
click at [618, 190] on div "顧客姓名/手機號碼/編號 顧客姓名/手機號碼/編號" at bounding box center [625, 186] width 212 height 47
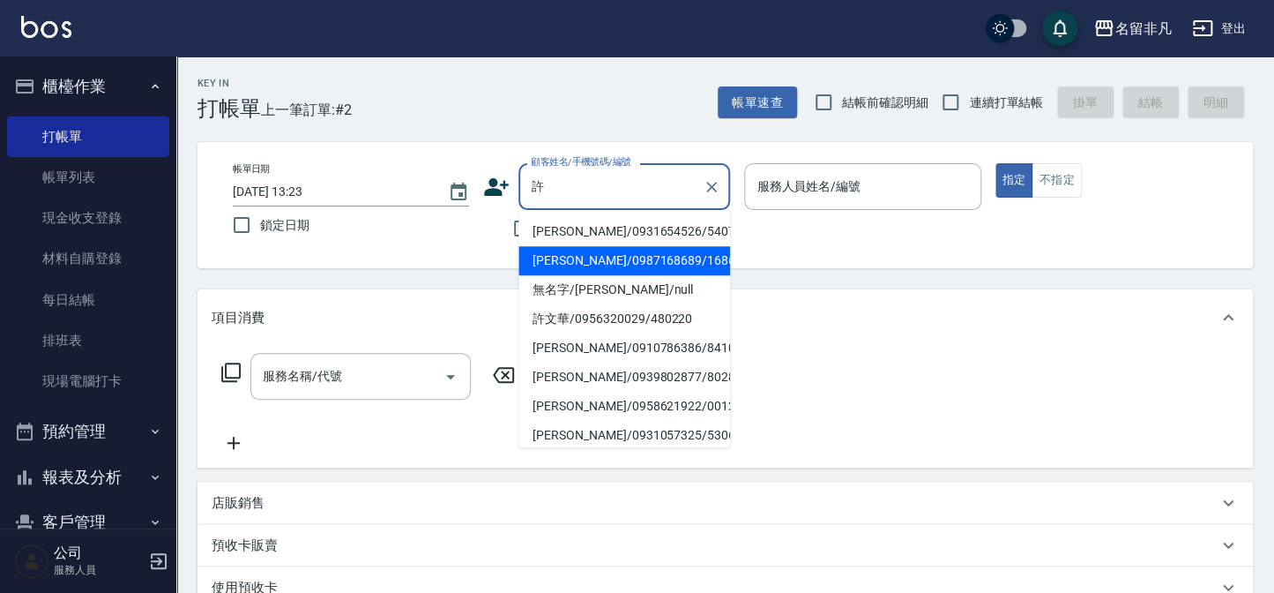
click at [606, 265] on li "[PERSON_NAME]/0987168689/168689" at bounding box center [625, 260] width 212 height 29
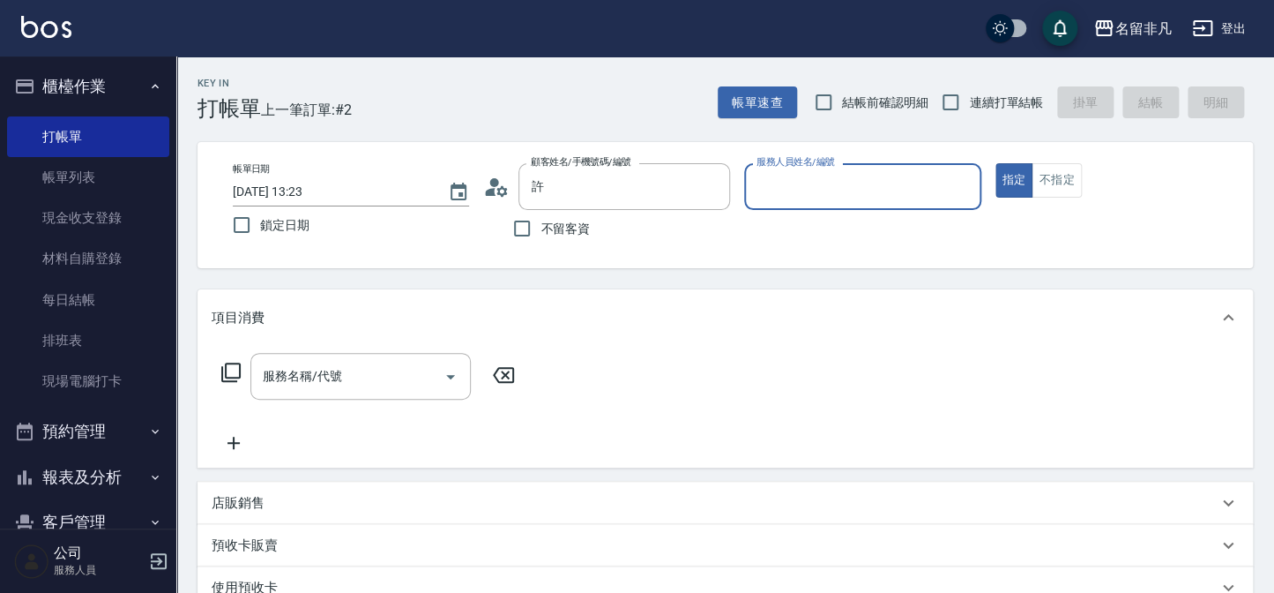
type input "[PERSON_NAME]/0987168689/168689"
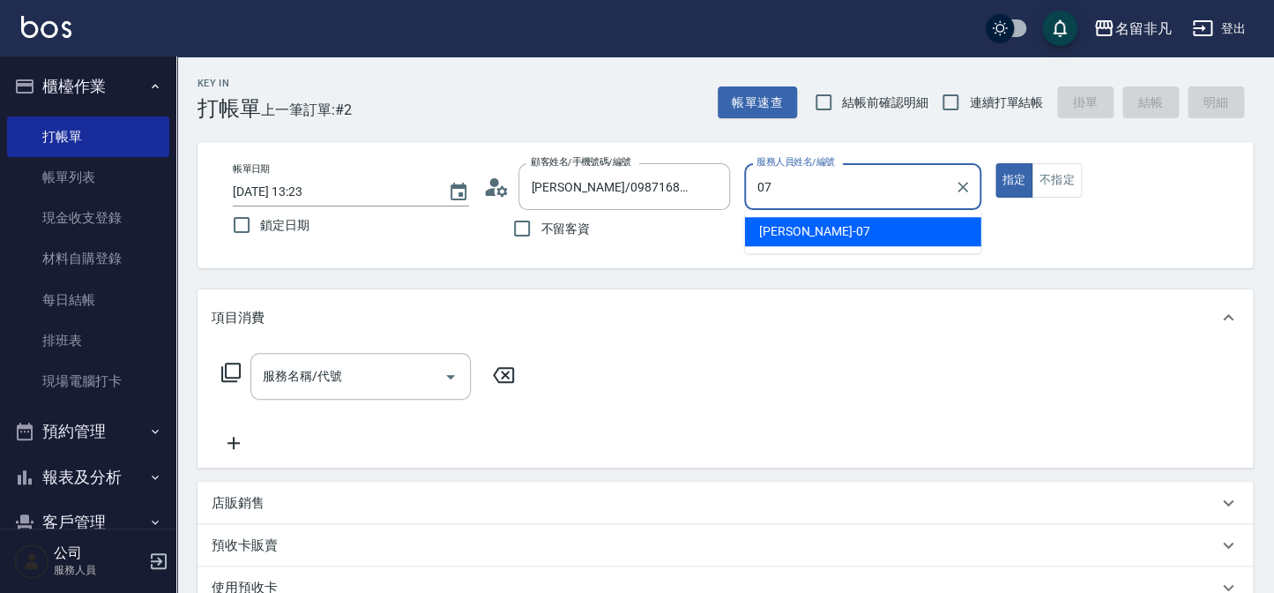
type input "[PERSON_NAME]-07"
type button "true"
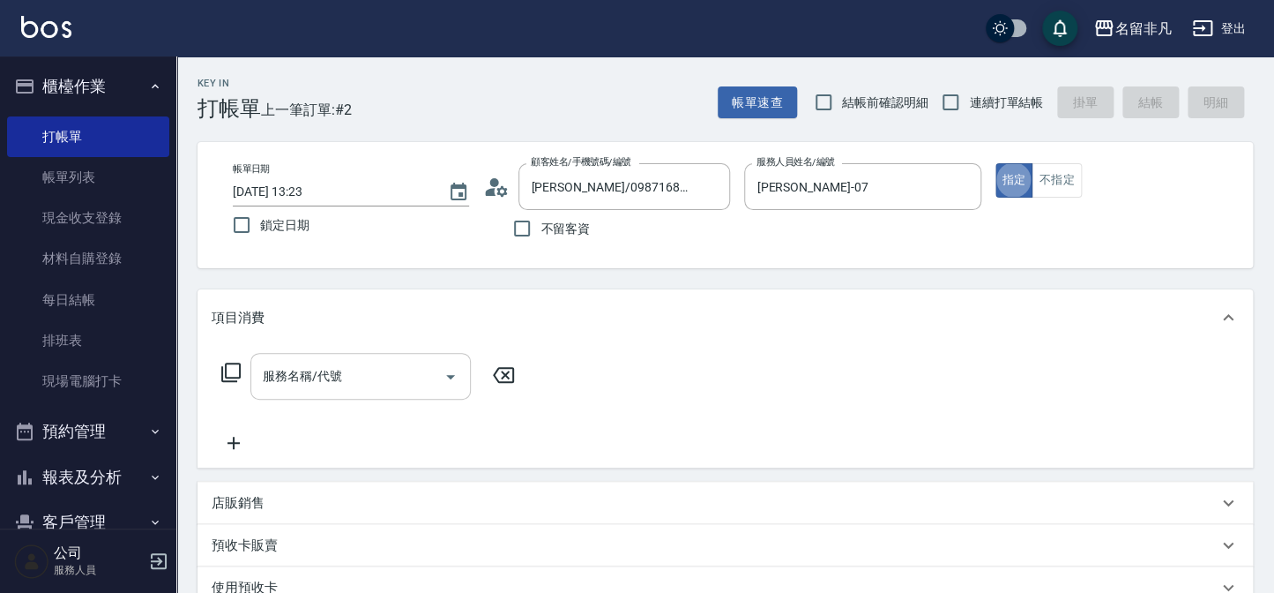
click at [400, 372] on input "服務名稱/代號" at bounding box center [347, 376] width 178 height 31
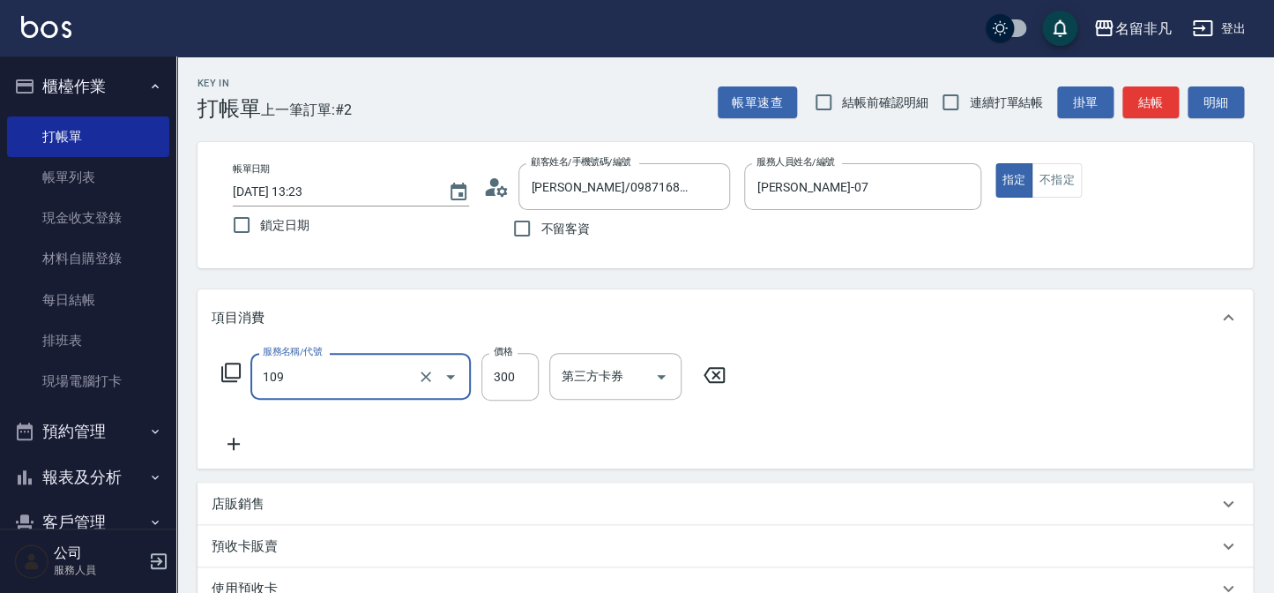
type input "洗髮卷(109)"
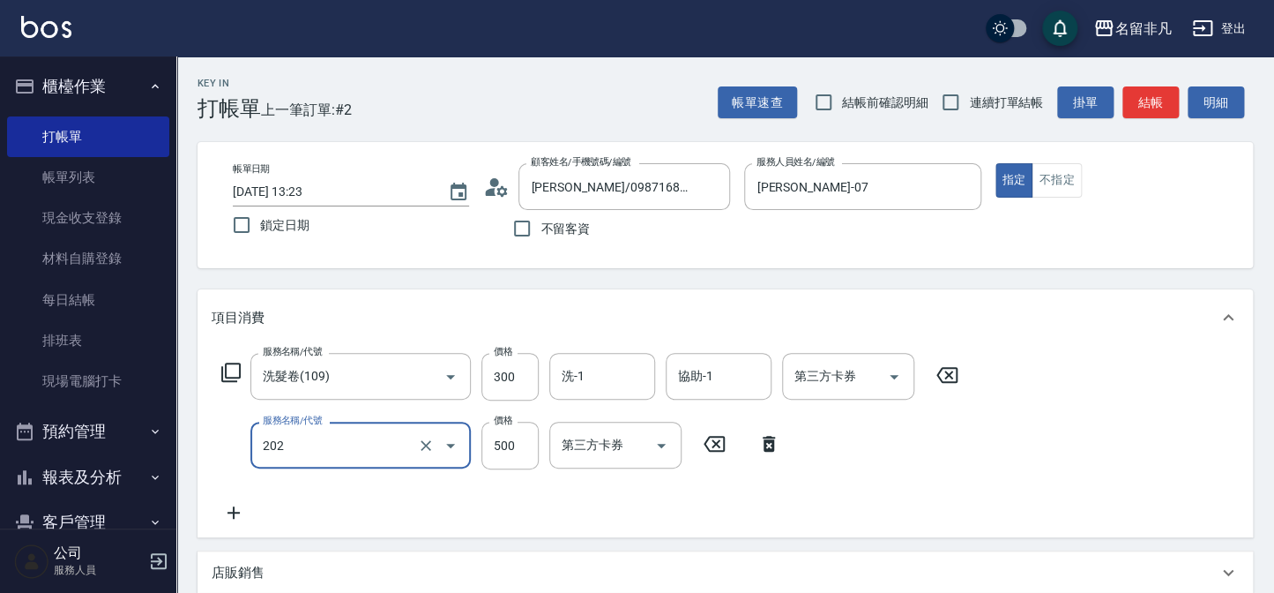
type input "剪髮(202)"
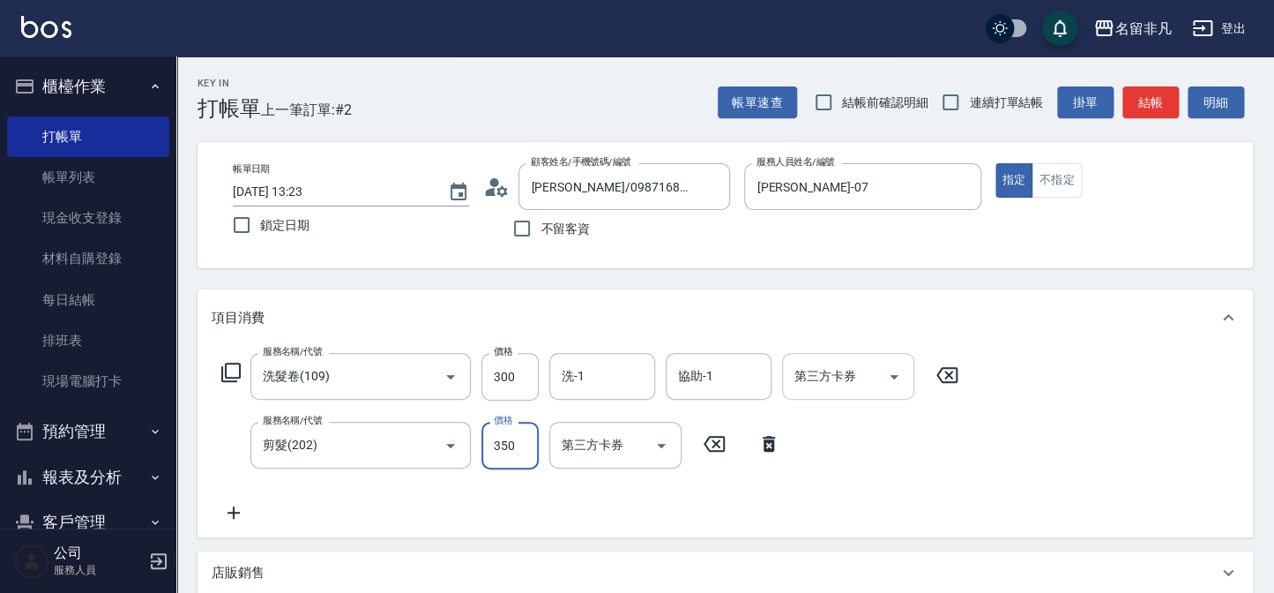
type input "350"
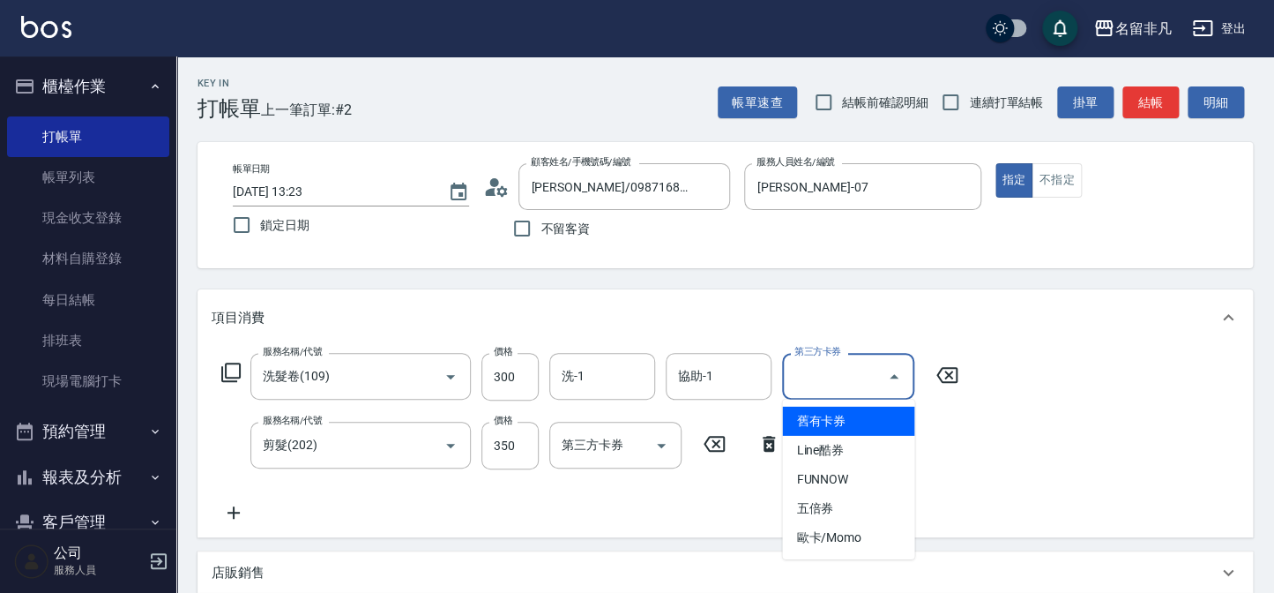
click at [811, 370] on div "第三方卡券 第三方卡券" at bounding box center [848, 376] width 132 height 47
click at [811, 415] on span "舊有卡券" at bounding box center [848, 421] width 132 height 29
type input "舊有卡券"
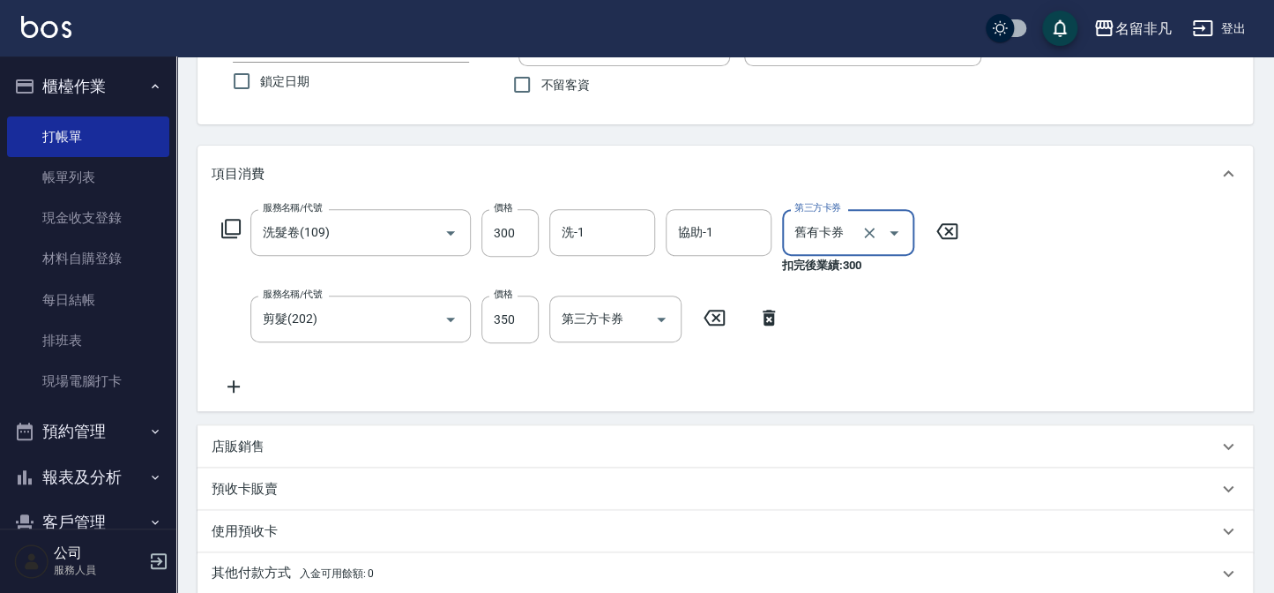
scroll to position [384, 0]
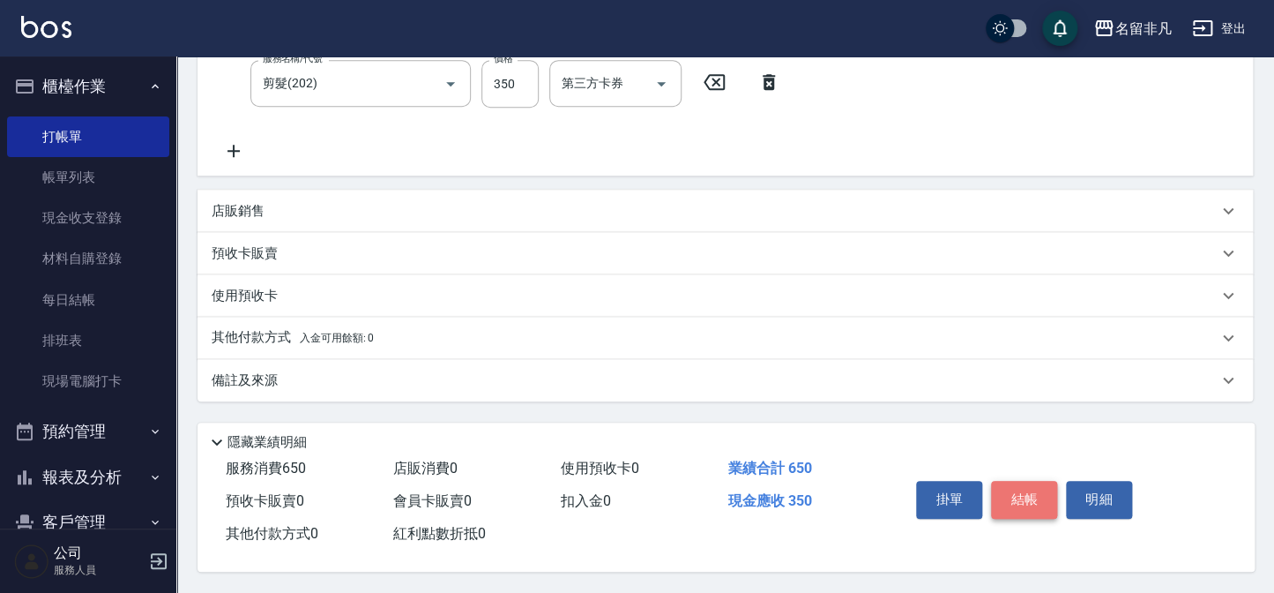
click at [1041, 485] on button "結帳" at bounding box center [1024, 499] width 66 height 37
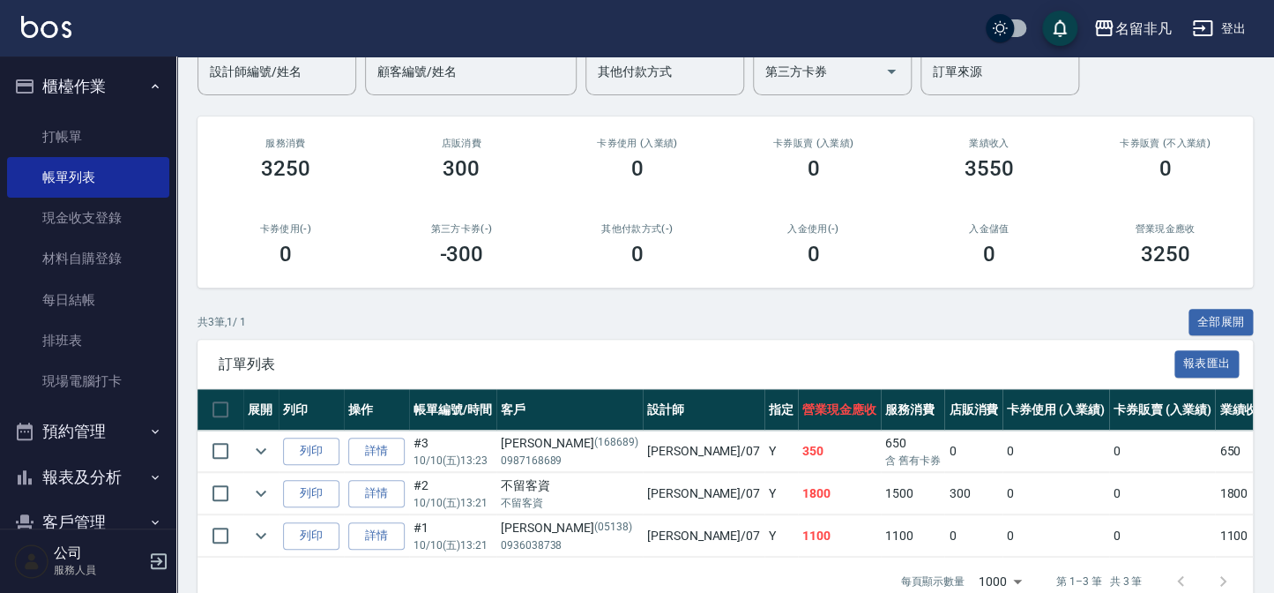
scroll to position [201, 0]
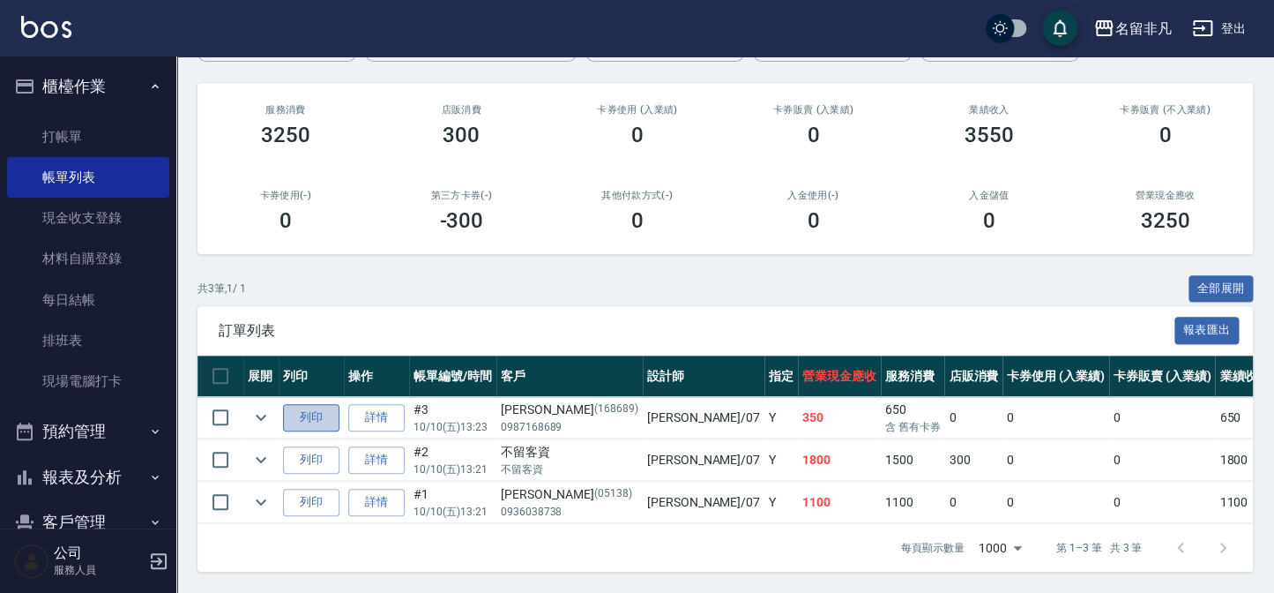
click at [311, 407] on button "列印" at bounding box center [311, 417] width 56 height 27
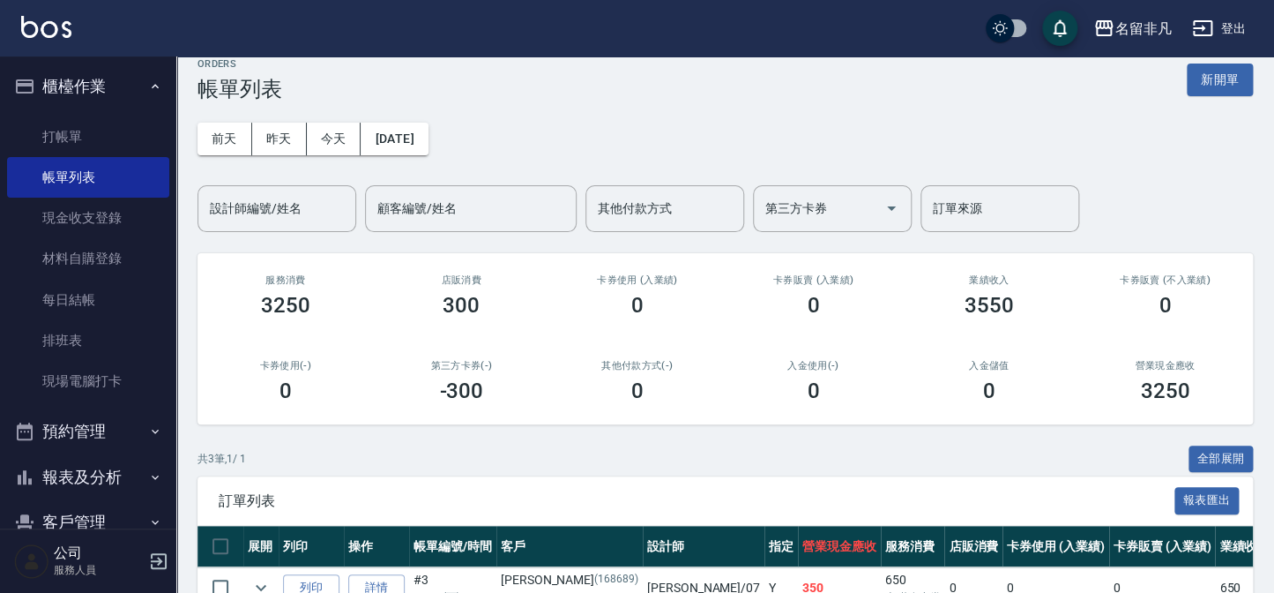
scroll to position [0, 0]
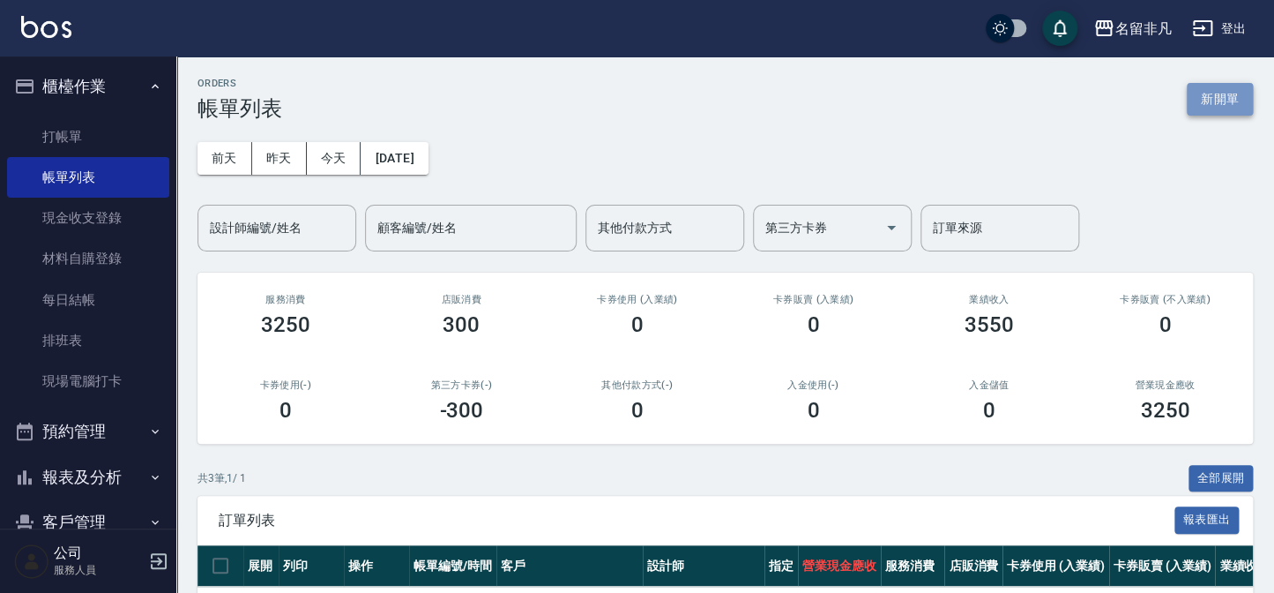
click at [1243, 108] on button "新開單" at bounding box center [1220, 99] width 66 height 33
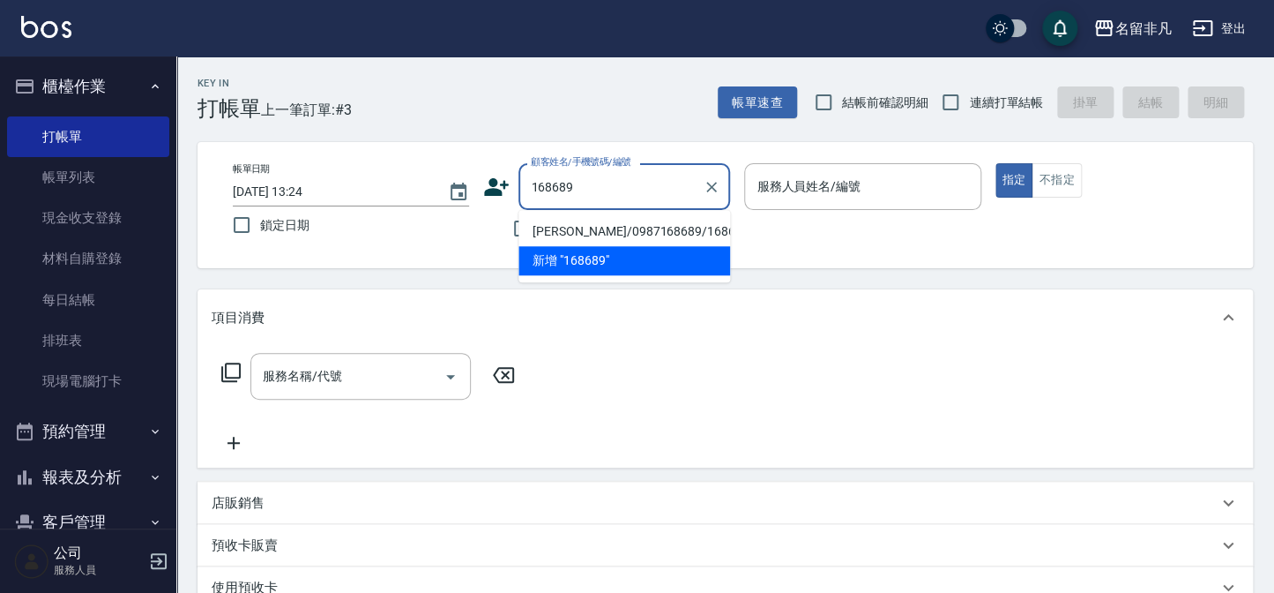
click at [604, 235] on li "[PERSON_NAME]/0987168689/168689" at bounding box center [625, 231] width 212 height 29
type input "[PERSON_NAME]/0987168689/168689"
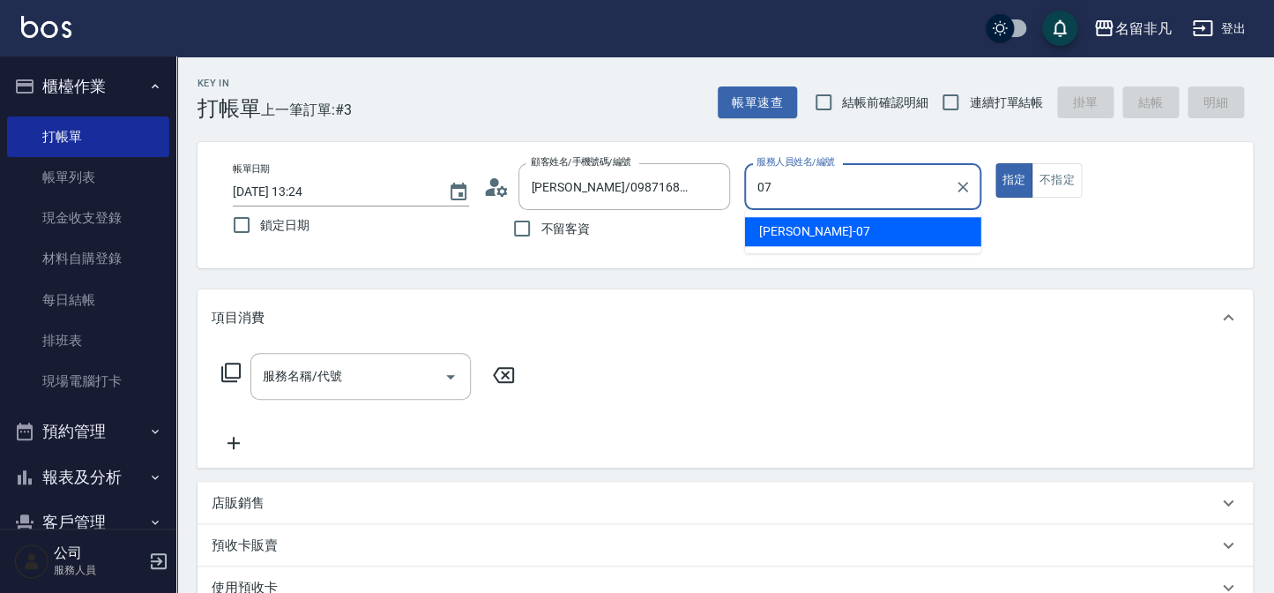
type input "[PERSON_NAME]-07"
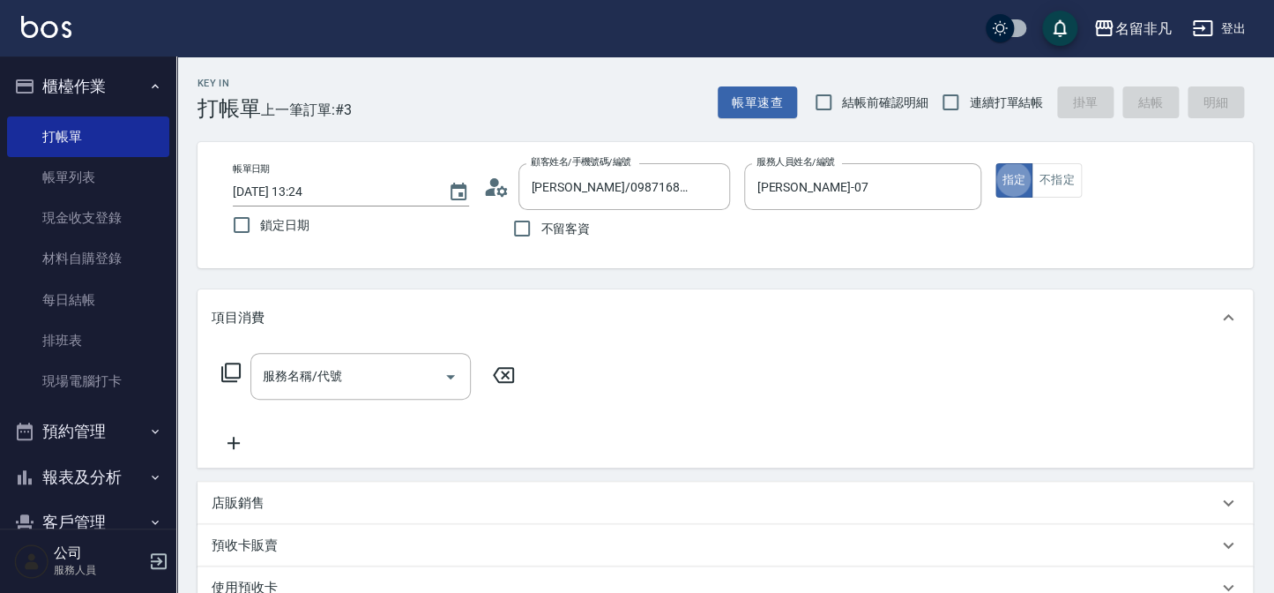
type button "true"
click at [395, 366] on input "服務名稱/代號" at bounding box center [347, 376] width 178 height 31
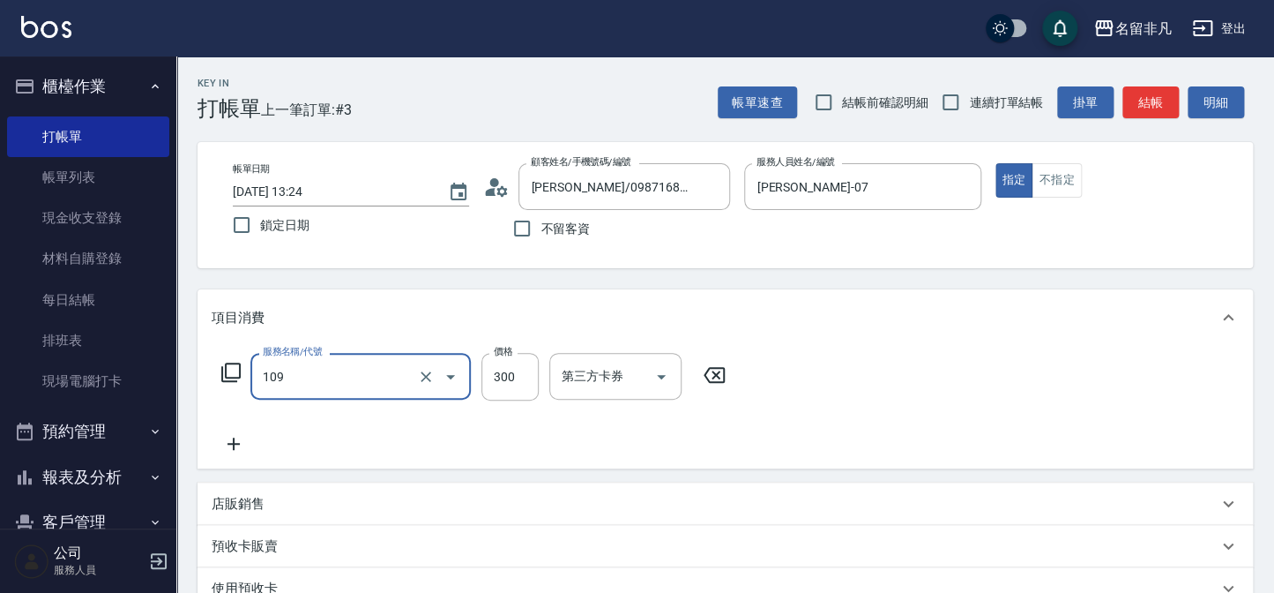
type input "洗髮卷(109)"
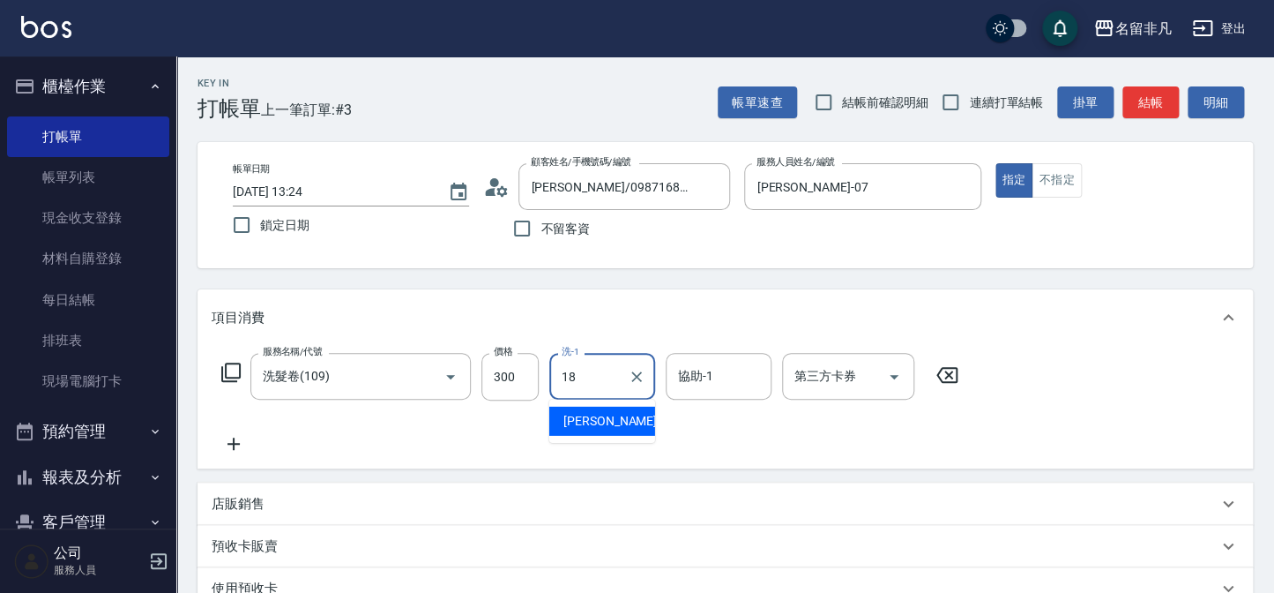
type input "[PERSON_NAME]-18"
click at [223, 441] on icon at bounding box center [234, 443] width 44 height 21
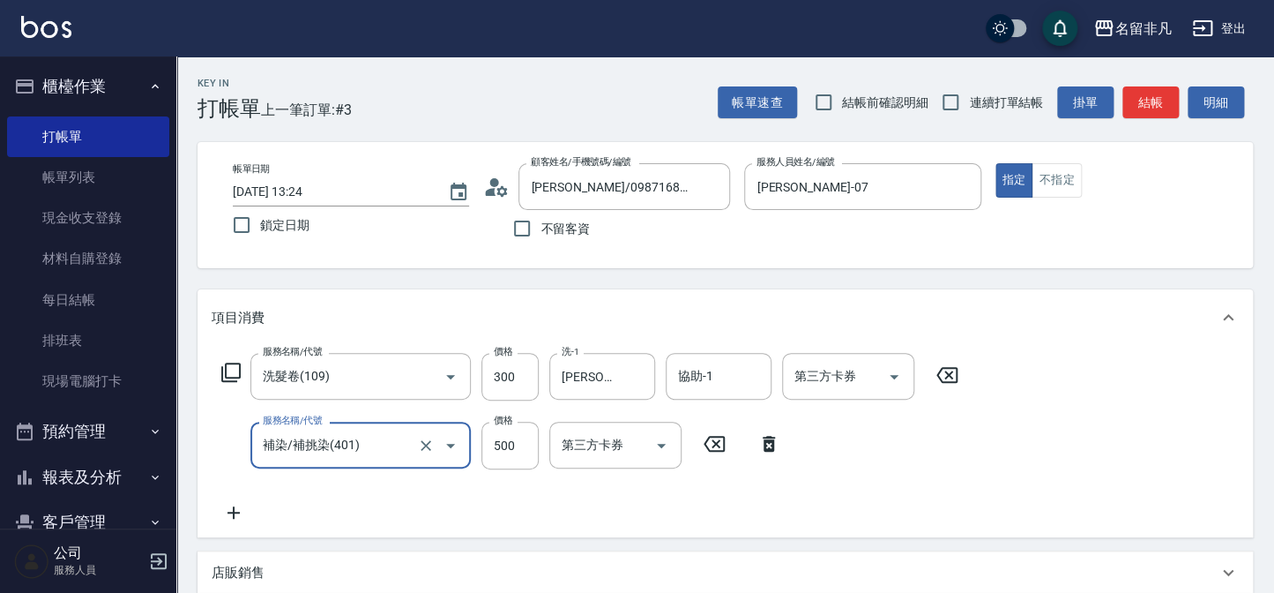
type input "補染/補挑染(401)"
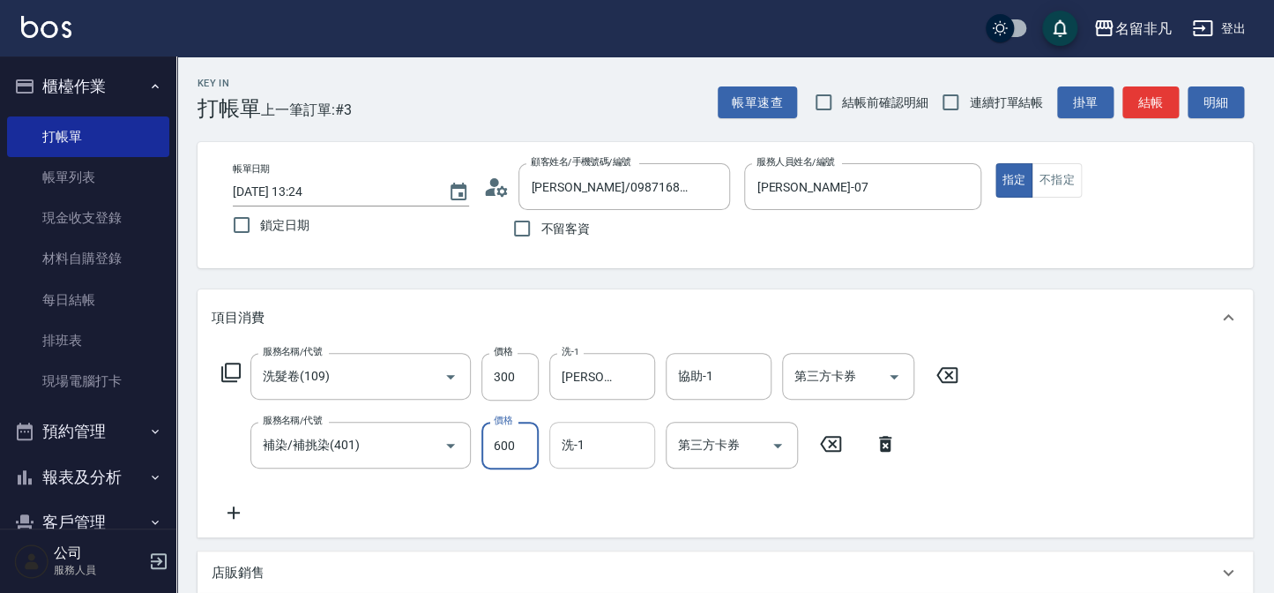
type input "600"
click at [598, 433] on input "洗-1" at bounding box center [602, 445] width 90 height 31
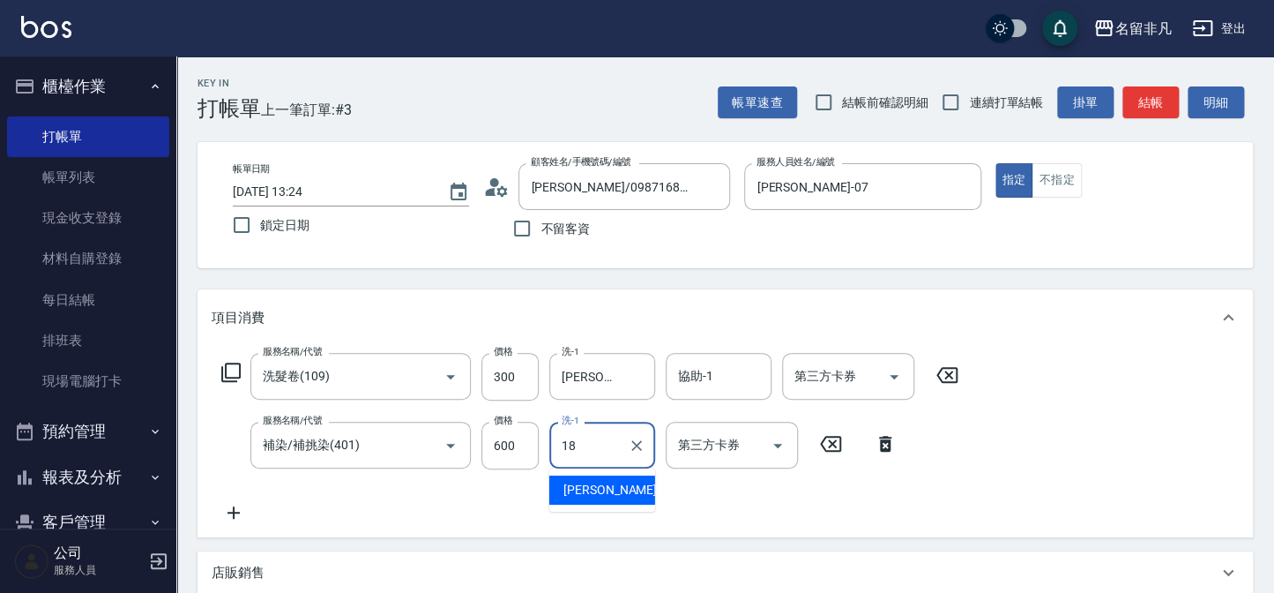
type input "[PERSON_NAME]-18"
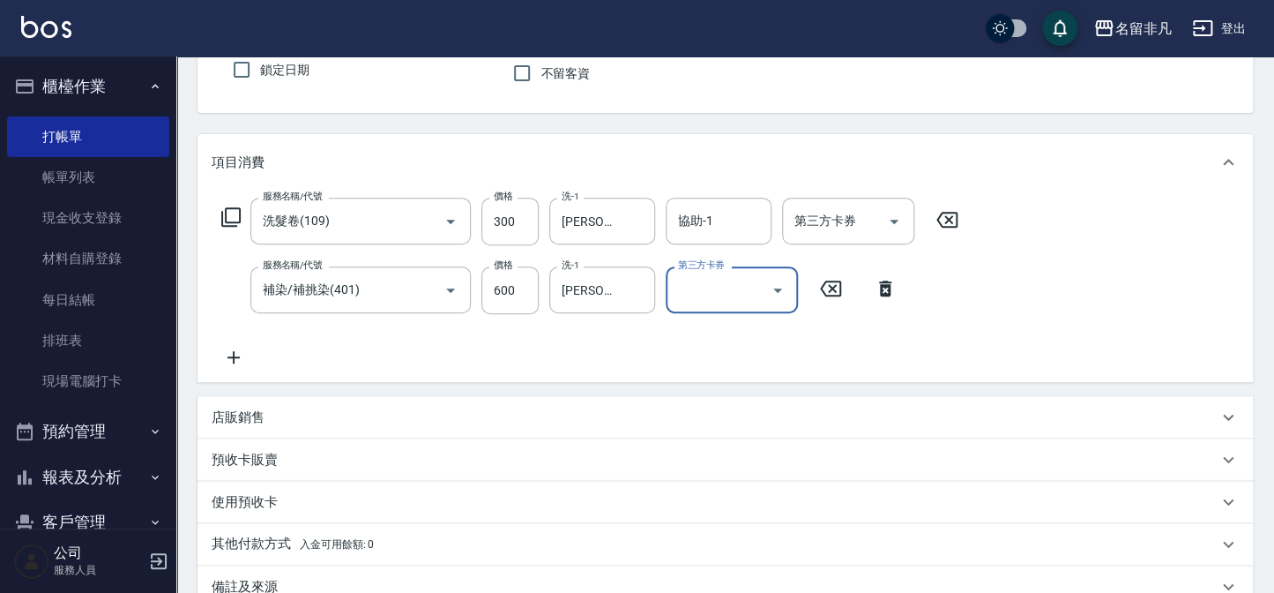
scroll to position [160, 0]
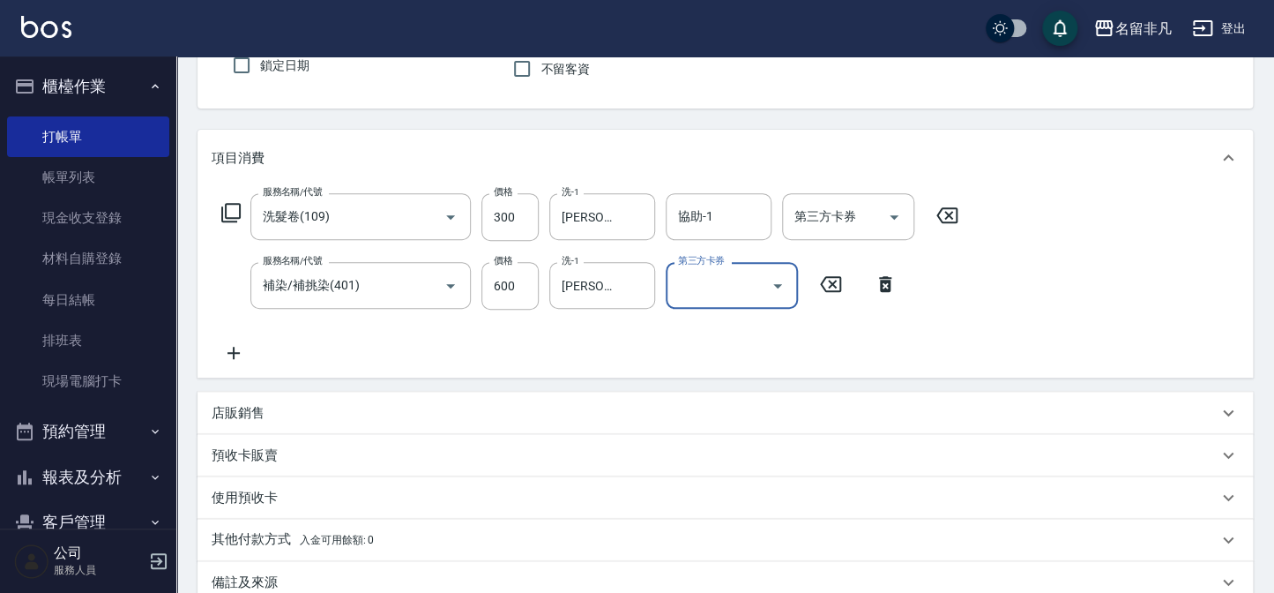
click at [230, 357] on icon at bounding box center [234, 352] width 44 height 21
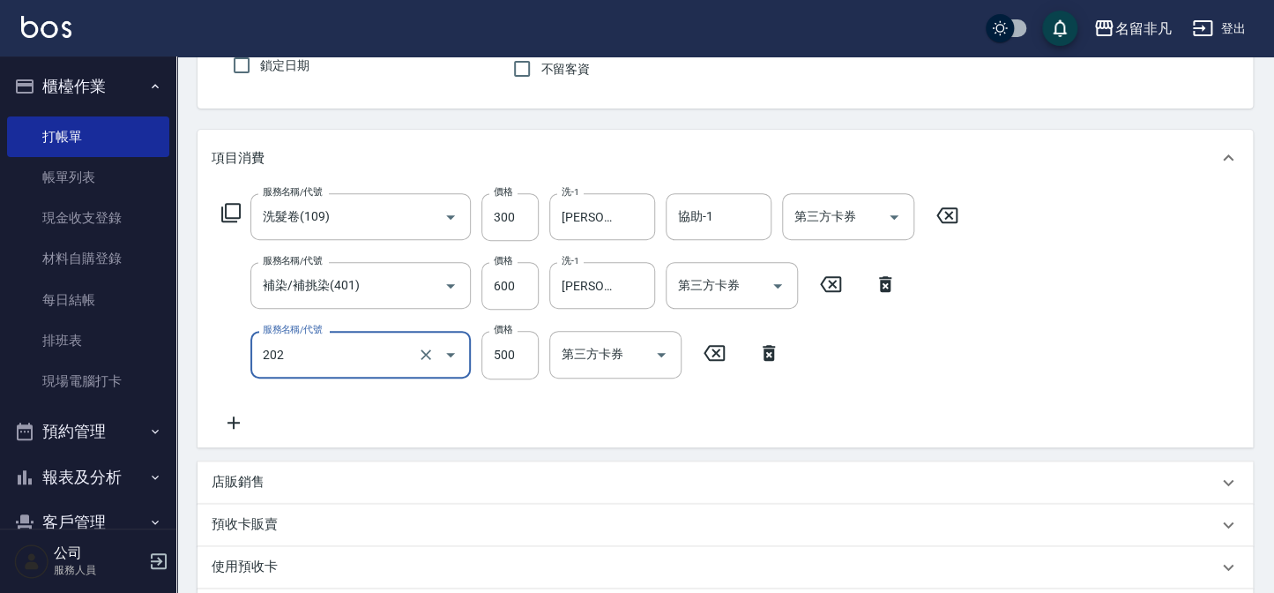
type input "剪髮(202)"
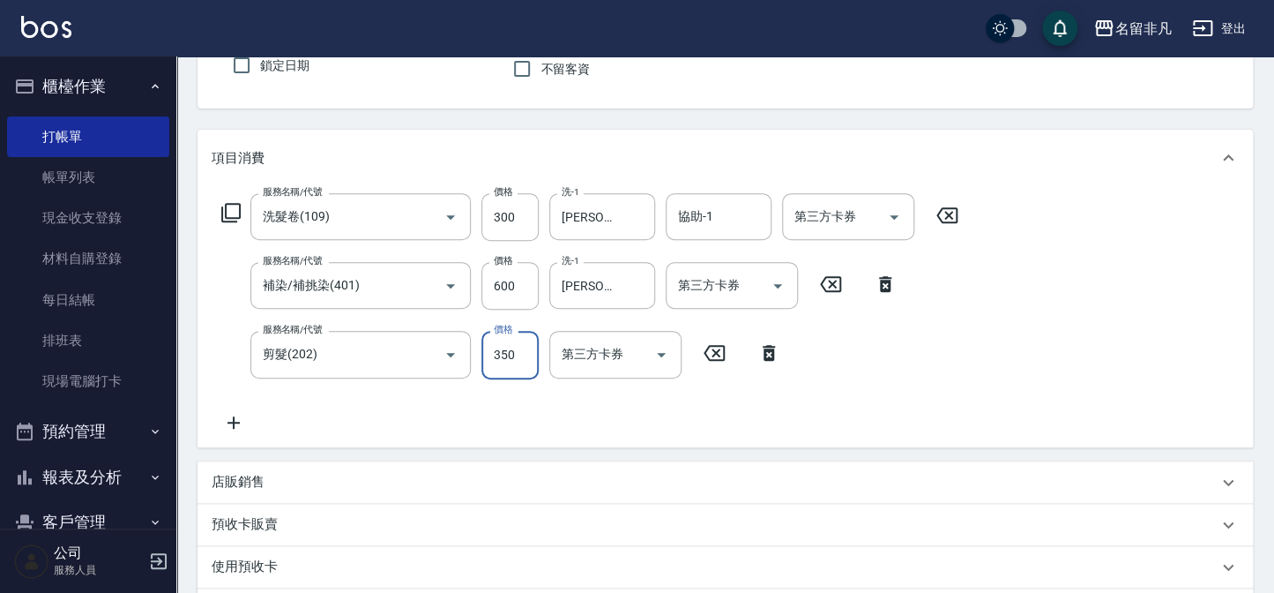
type input "350"
click at [235, 422] on icon at bounding box center [234, 422] width 44 height 21
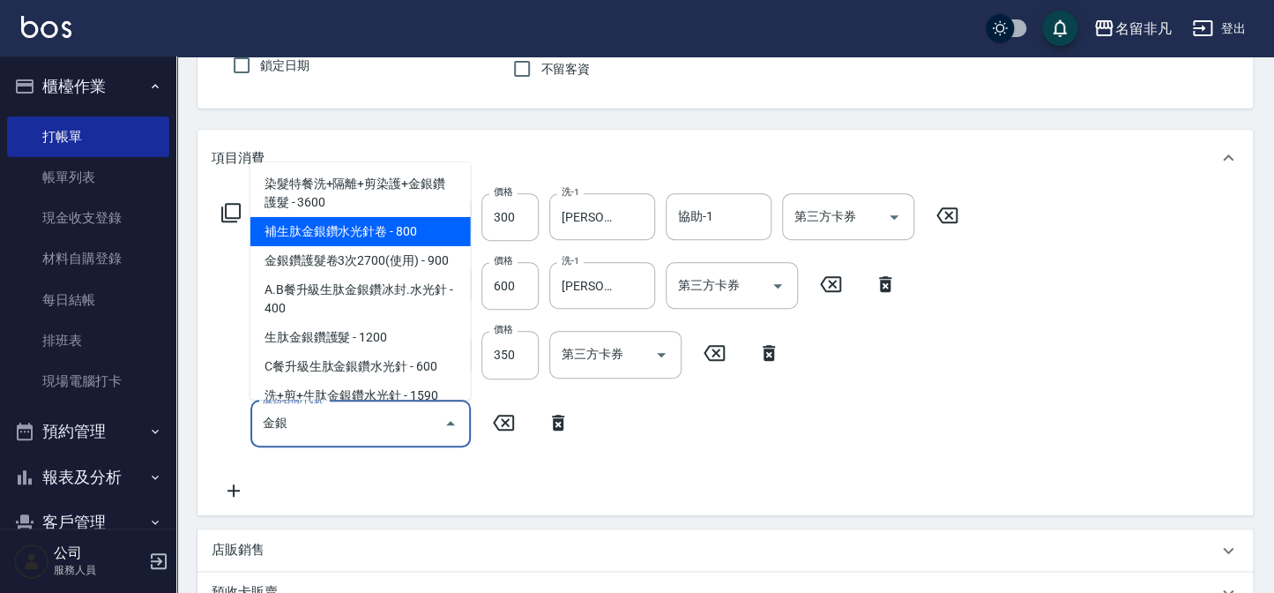
click at [350, 230] on span "補生肽金銀鑽水光針卷 - 800" at bounding box center [360, 231] width 220 height 29
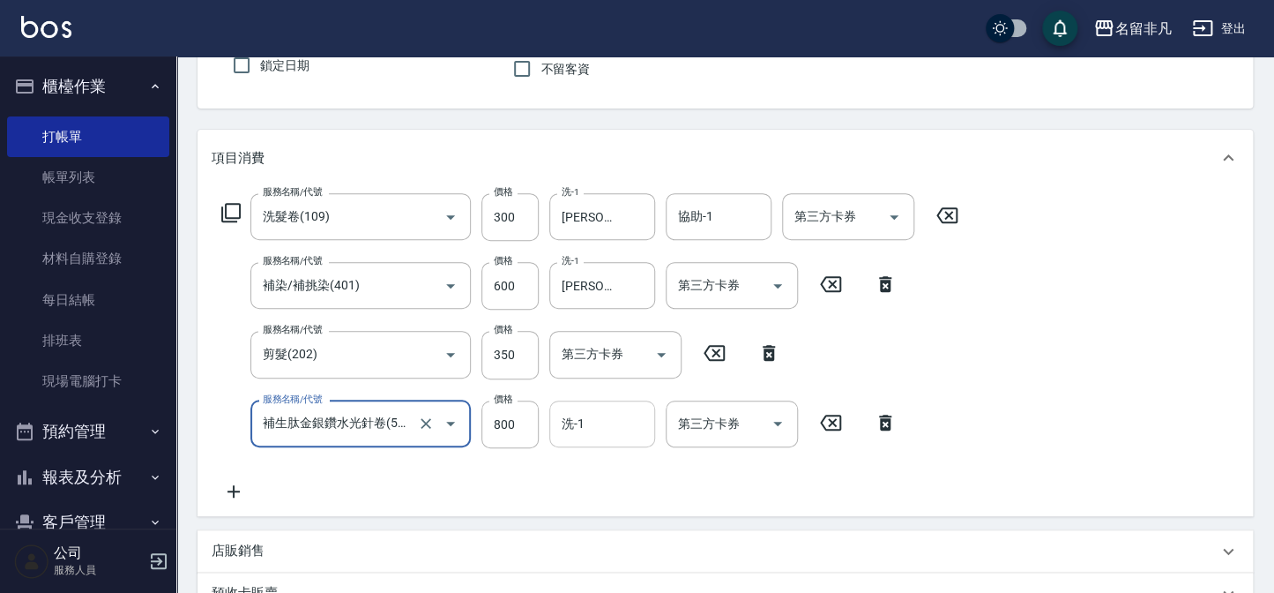
type input "補生肽金銀鑽水光針卷(525)"
click at [624, 420] on input "洗-1" at bounding box center [602, 423] width 90 height 31
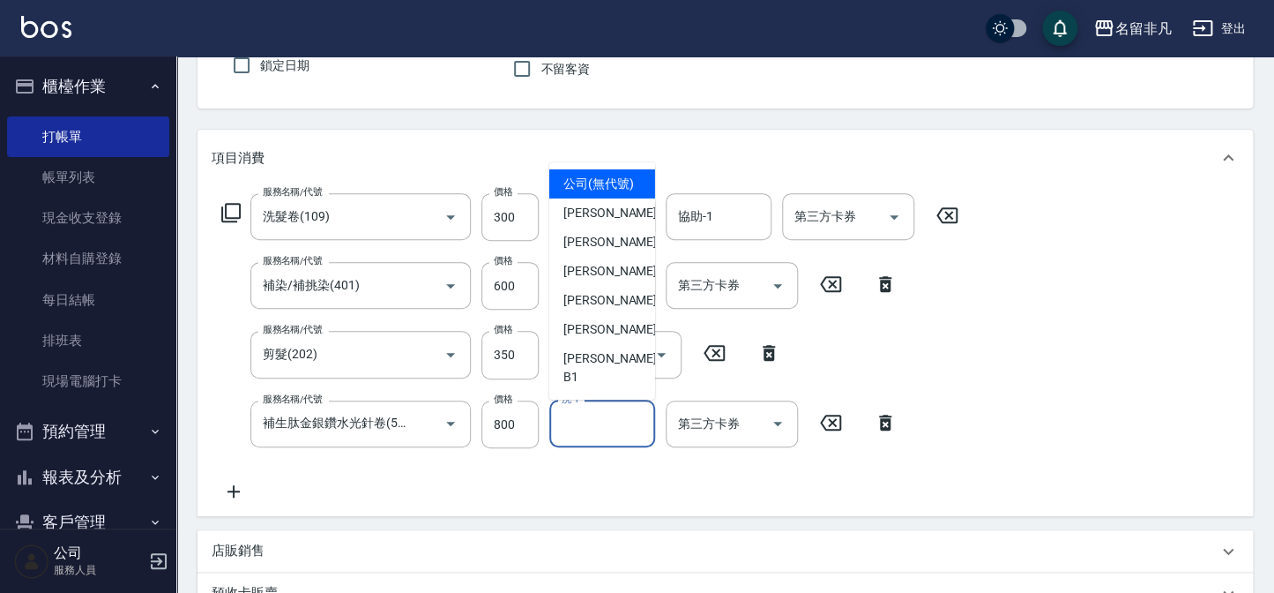
type input "0"
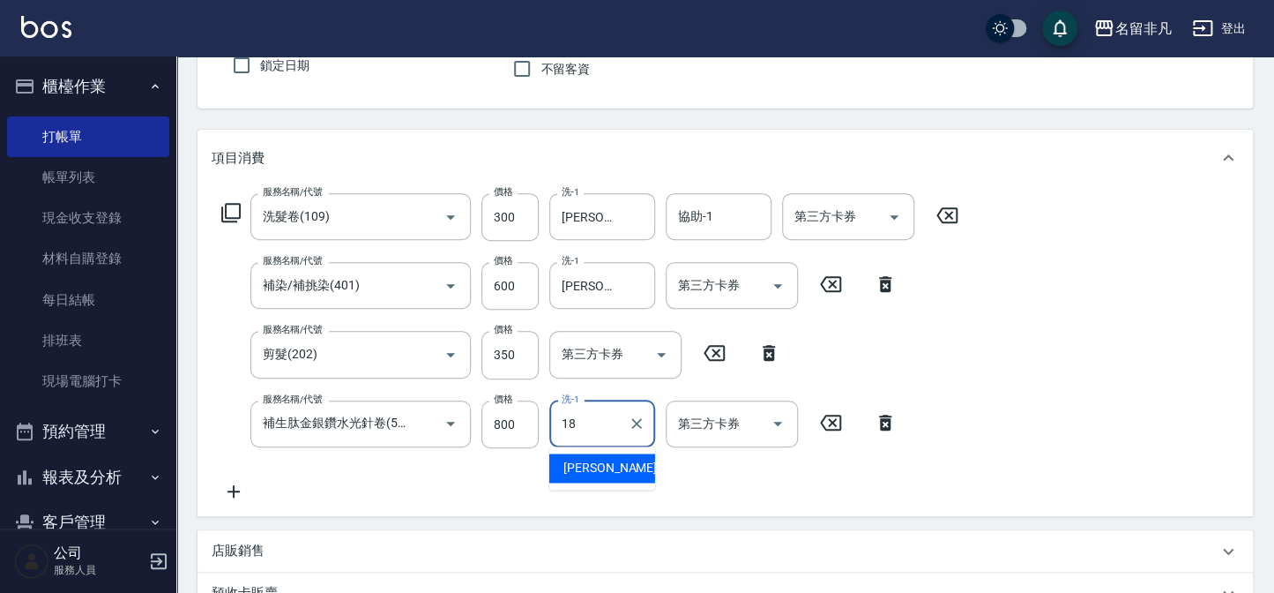
type input "[PERSON_NAME]-18"
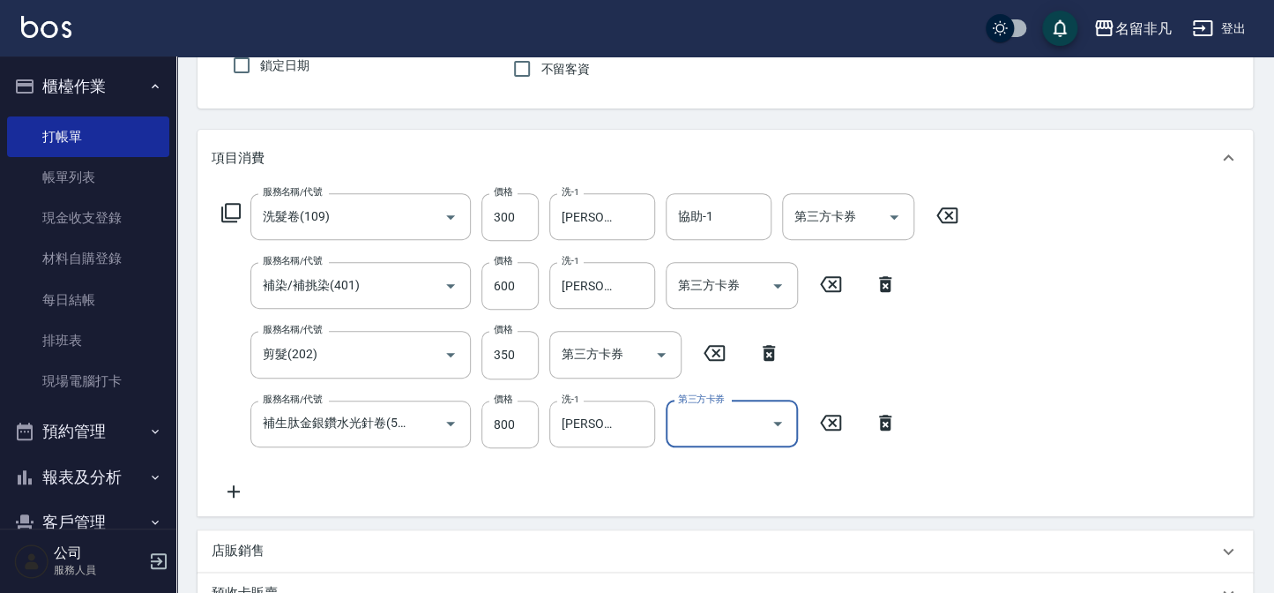
click at [682, 430] on input "第三方卡券" at bounding box center [719, 423] width 90 height 31
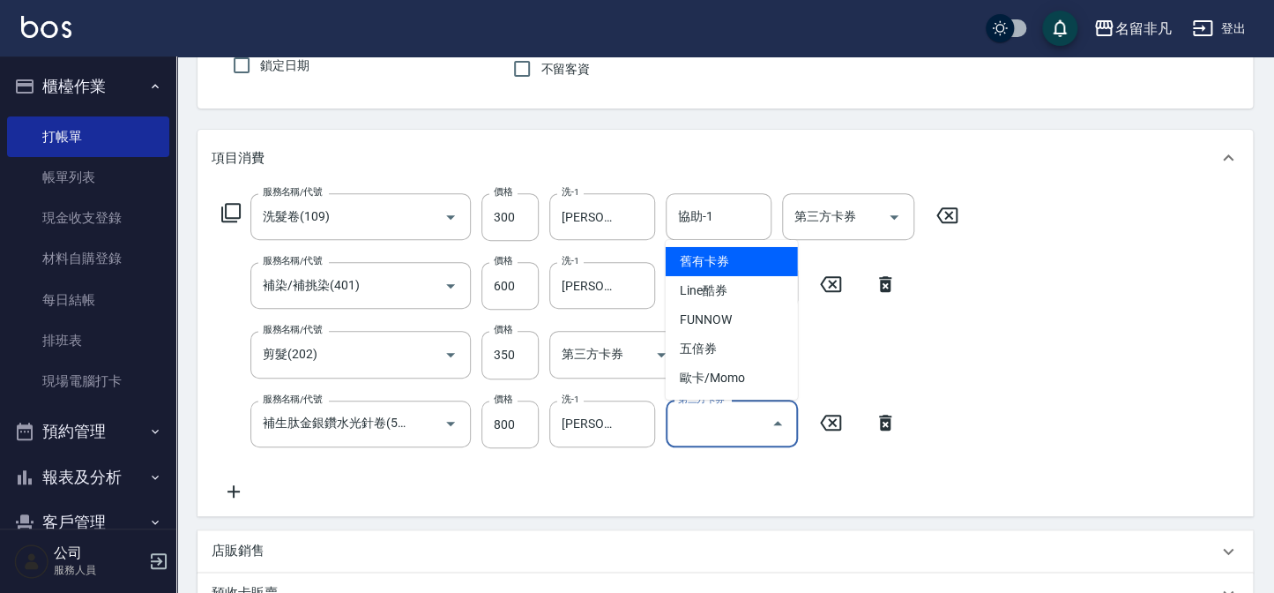
click at [715, 264] on span "舊有卡券" at bounding box center [732, 261] width 132 height 29
type input "舊有卡券"
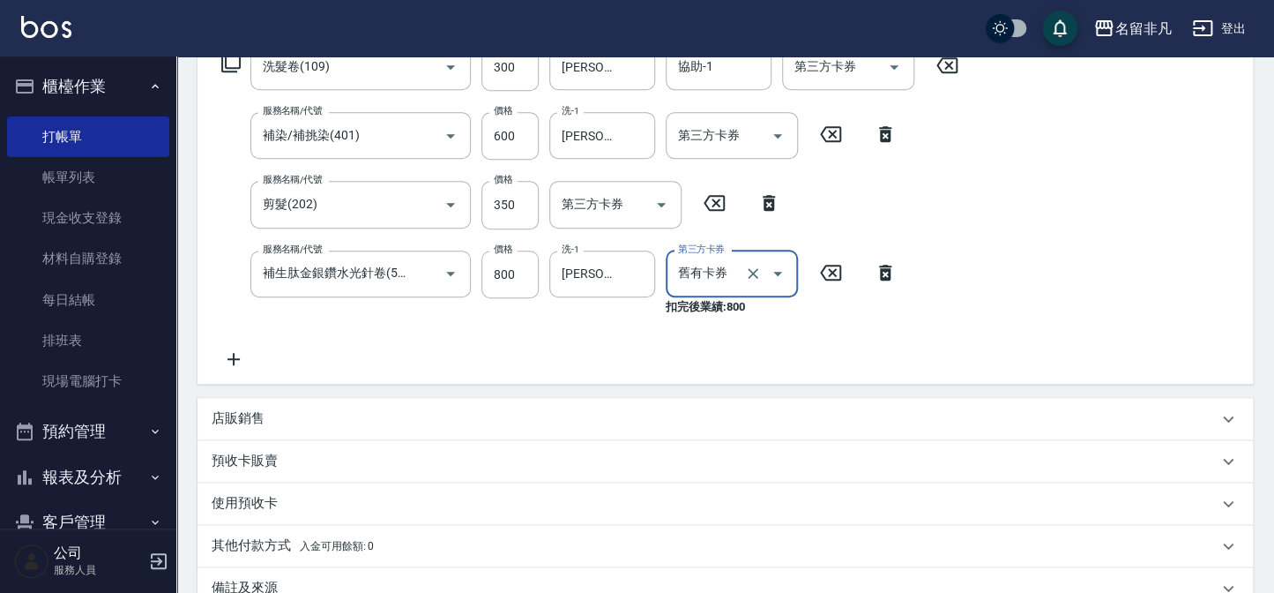
scroll to position [481, 0]
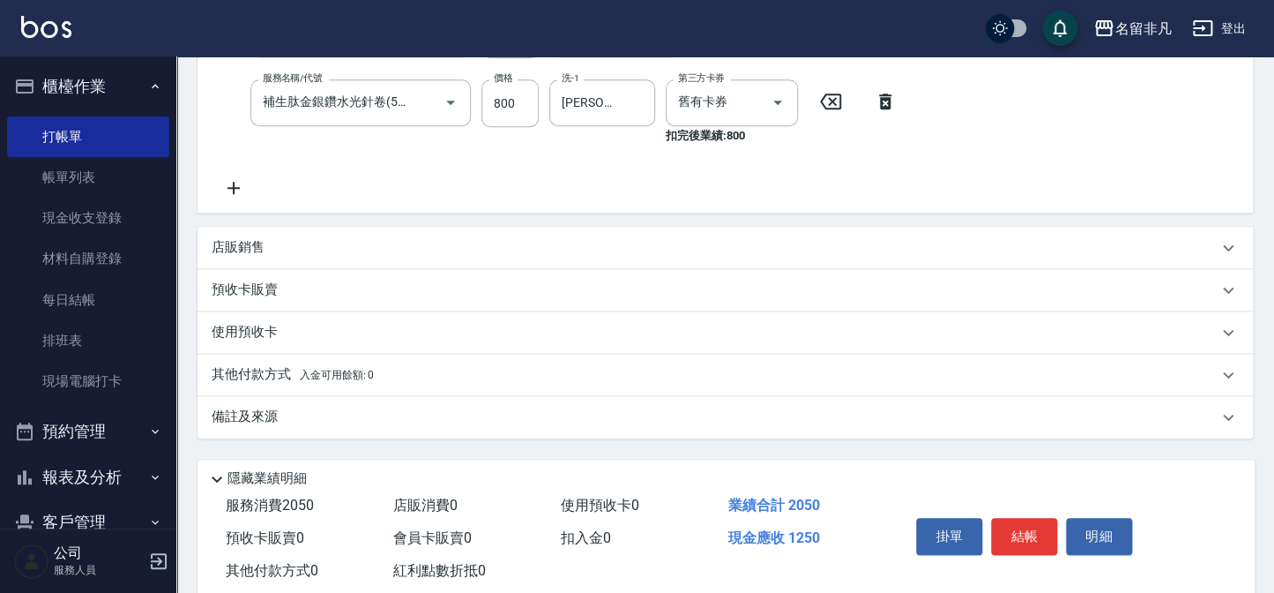
click at [252, 243] on p "店販銷售" at bounding box center [238, 247] width 53 height 19
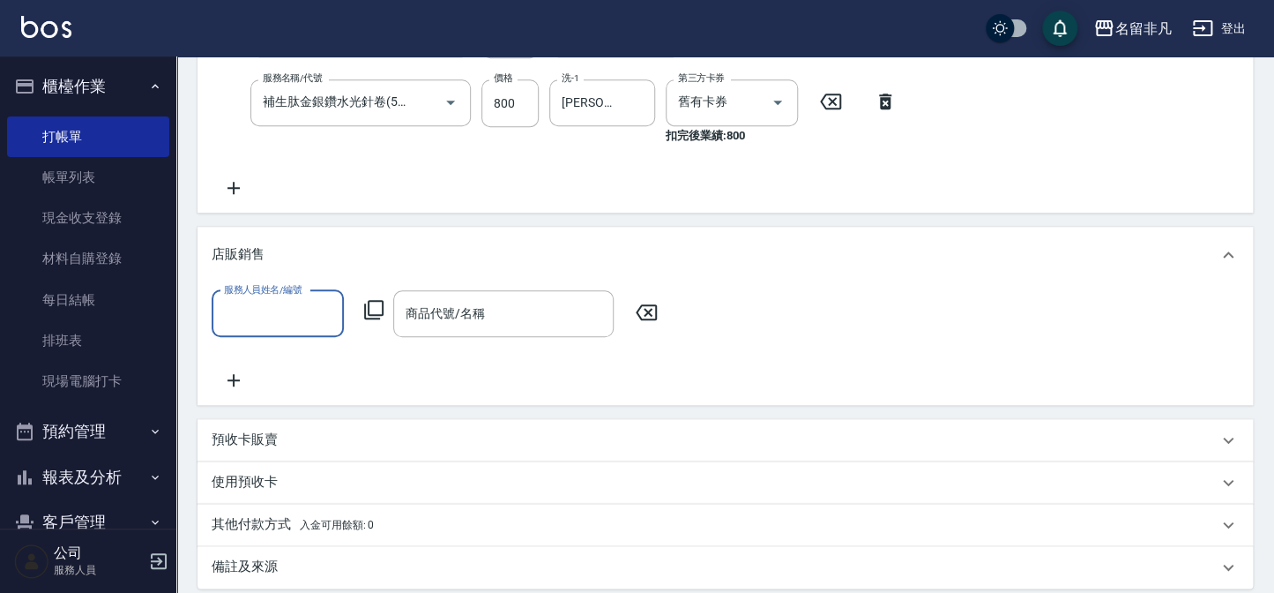
scroll to position [0, 0]
type input "[PERSON_NAME]-07"
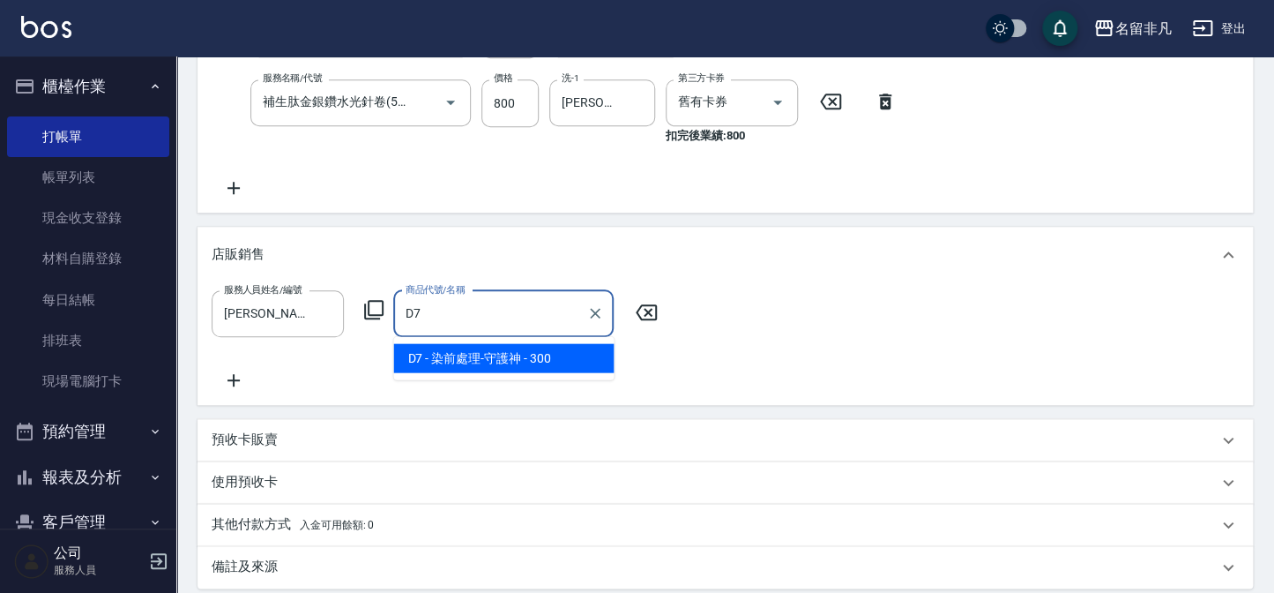
type input "染前處理-守護神"
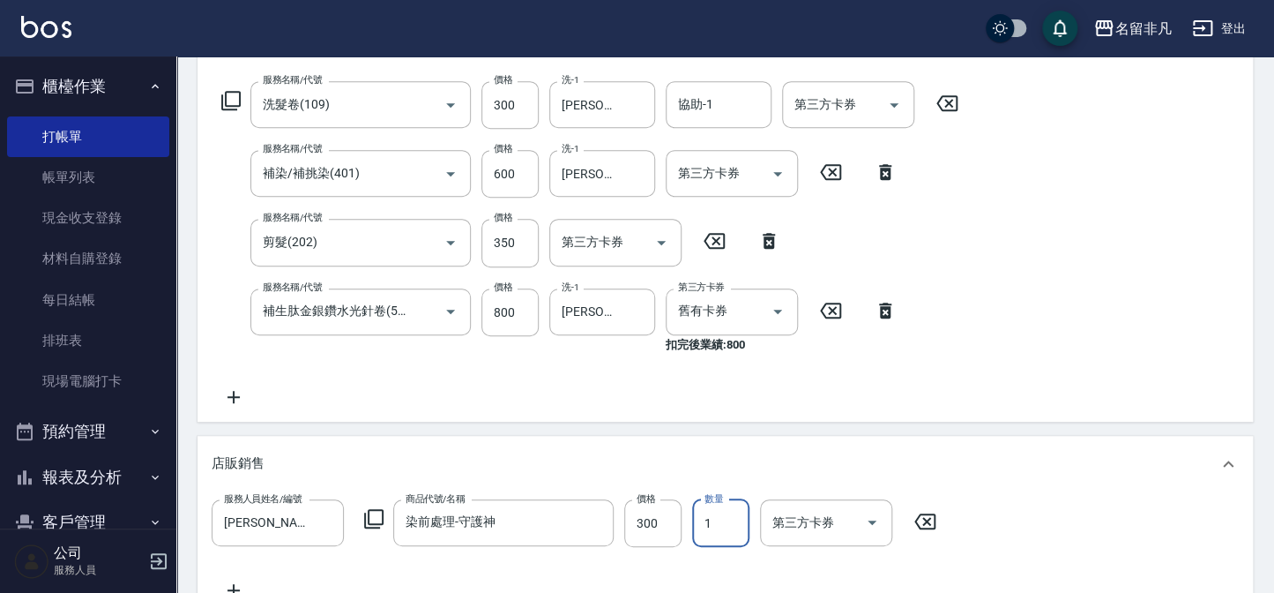
scroll to position [191, 0]
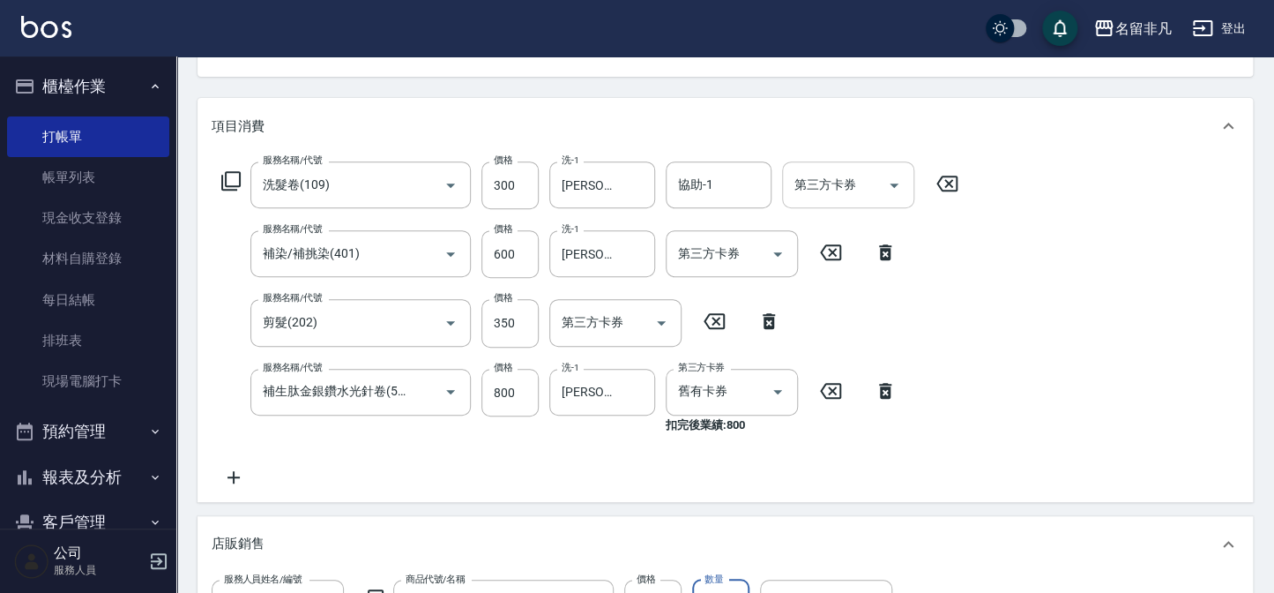
click at [838, 197] on input "第三方卡券" at bounding box center [835, 184] width 90 height 31
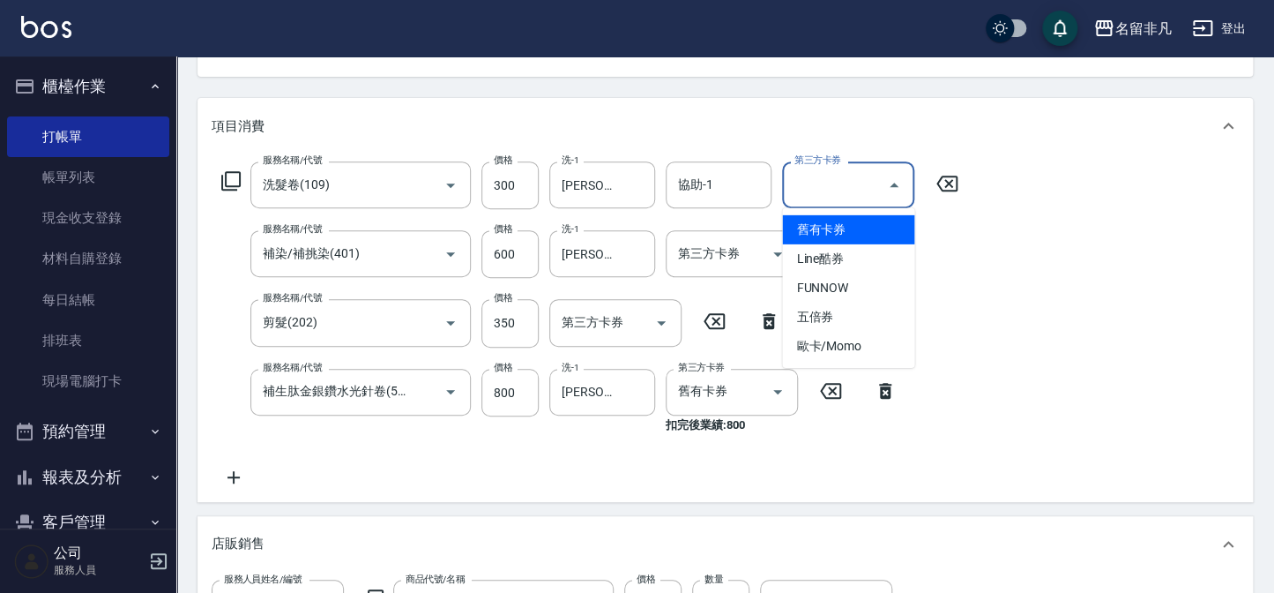
click at [833, 227] on span "舊有卡券" at bounding box center [848, 229] width 132 height 29
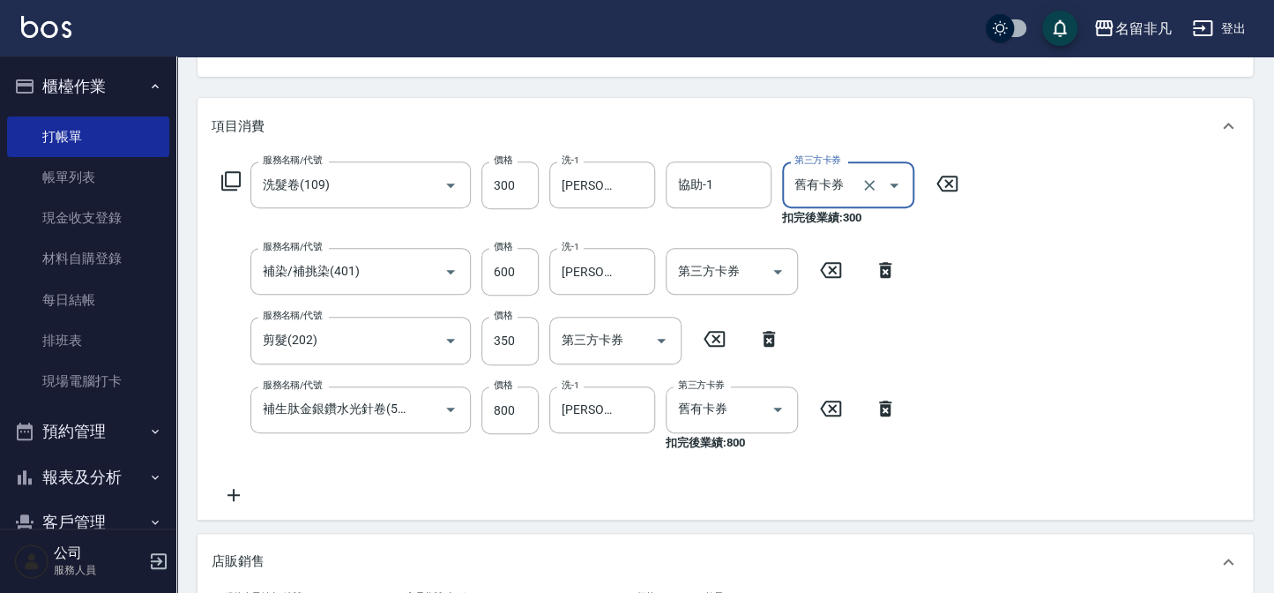
type input "舊有卡券"
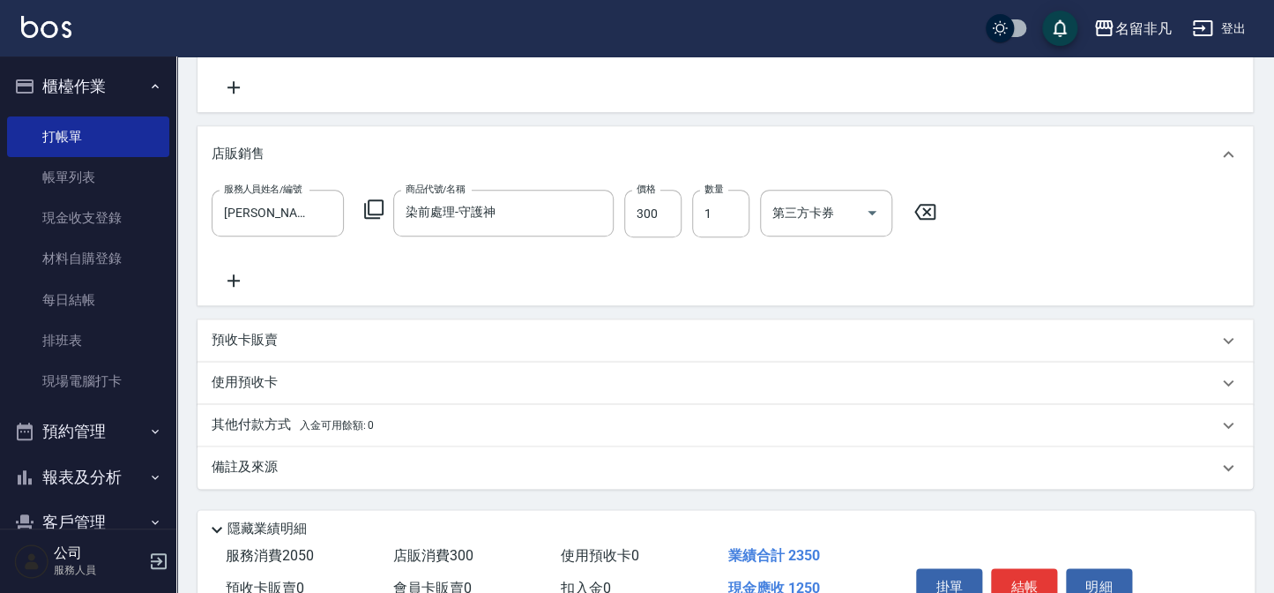
scroll to position [690, 0]
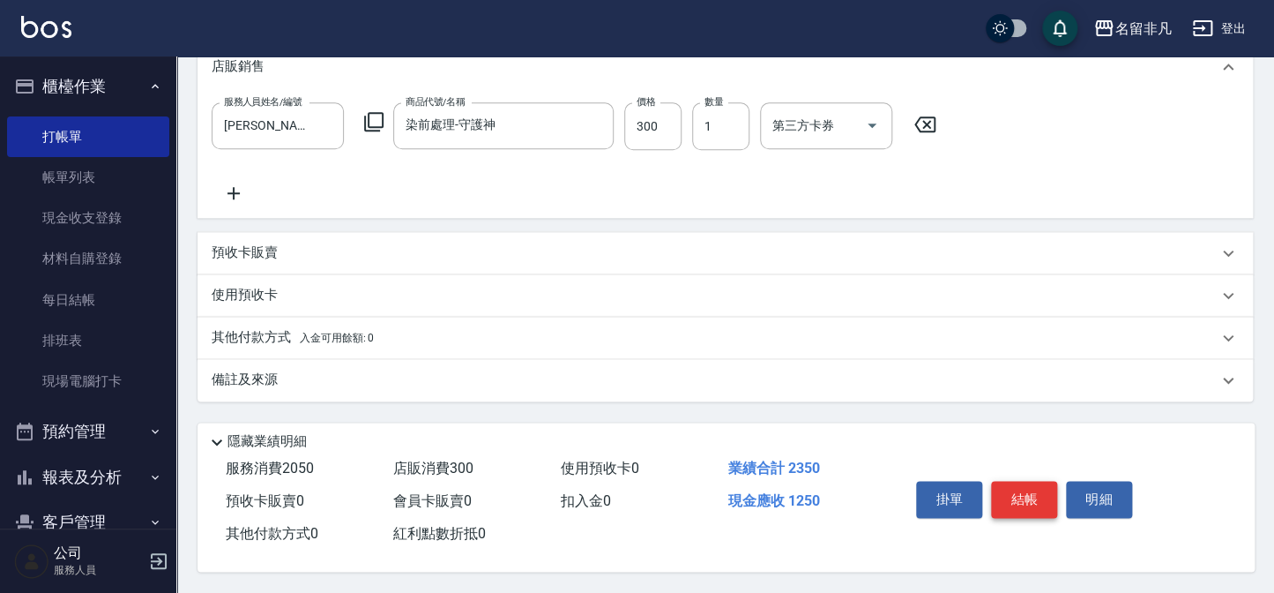
click at [1014, 481] on button "結帳" at bounding box center [1024, 499] width 66 height 37
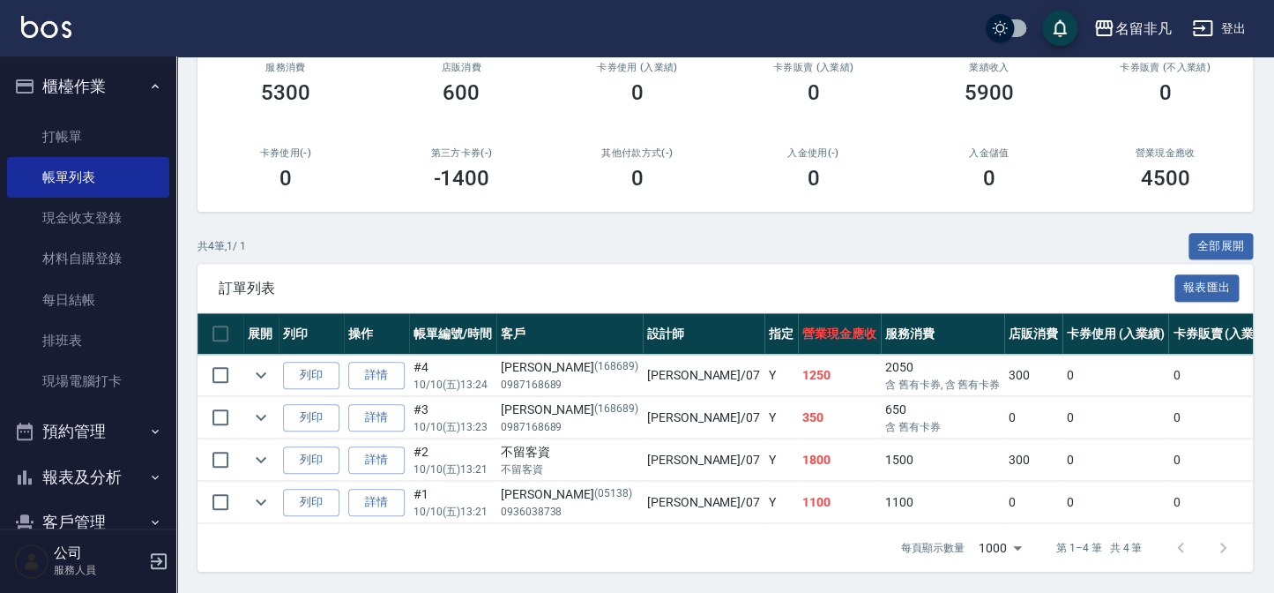
scroll to position [240, 0]
click at [323, 372] on button "列印" at bounding box center [311, 375] width 56 height 27
click at [38, 88] on button "櫃檯作業" at bounding box center [88, 87] width 162 height 46
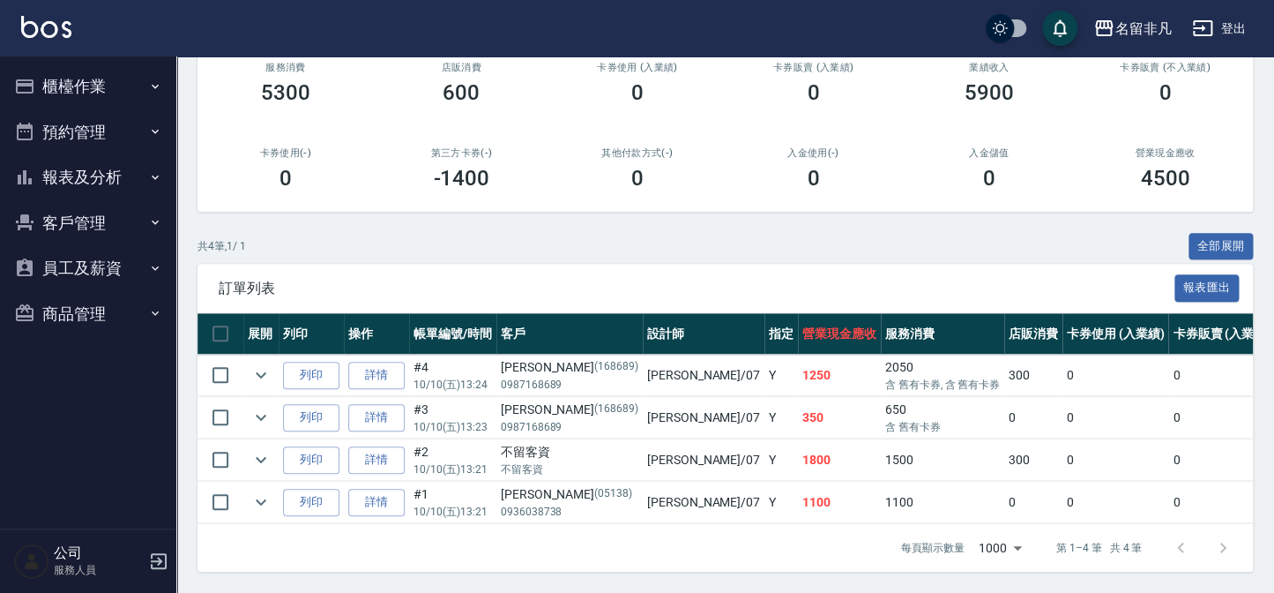
click at [62, 89] on button "櫃檯作業" at bounding box center [88, 87] width 162 height 46
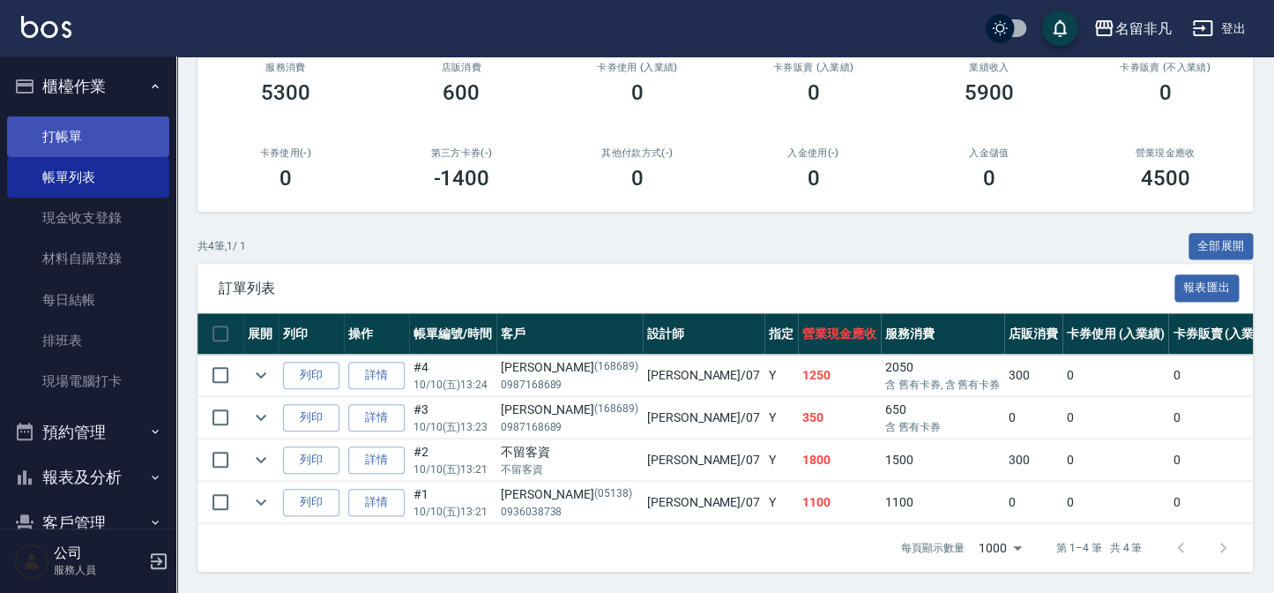
click at [73, 148] on link "打帳單" at bounding box center [88, 136] width 162 height 41
